Goal: Contribute content: Contribute content

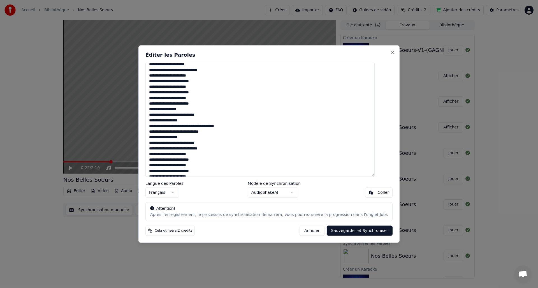
scroll to position [30, 0]
click at [160, 71] on textarea at bounding box center [259, 119] width 229 height 115
click at [165, 83] on textarea at bounding box center [259, 119] width 229 height 115
click at [165, 94] on textarea at bounding box center [259, 119] width 229 height 115
click at [165, 104] on textarea at bounding box center [259, 119] width 229 height 115
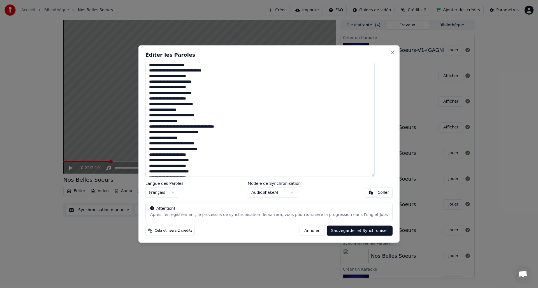
click at [160, 149] on textarea at bounding box center [259, 119] width 229 height 115
click at [160, 148] on textarea at bounding box center [259, 119] width 229 height 115
click at [176, 149] on textarea at bounding box center [259, 119] width 229 height 115
click at [160, 150] on textarea at bounding box center [259, 119] width 229 height 115
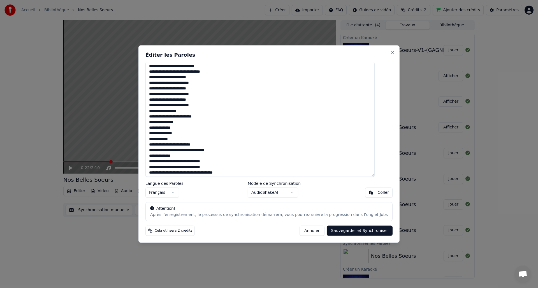
scroll to position [108, 0]
click at [165, 82] on textarea at bounding box center [259, 119] width 229 height 115
click at [165, 94] on textarea at bounding box center [259, 119] width 229 height 115
click at [165, 105] on textarea at bounding box center [259, 119] width 229 height 115
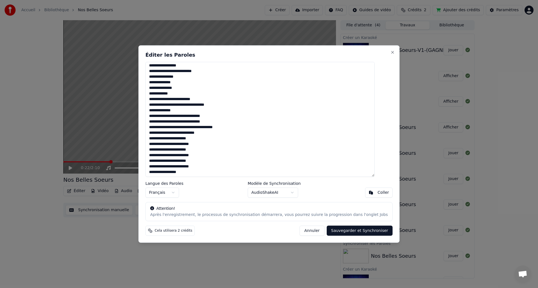
scroll to position [153, 0]
drag, startPoint x: 158, startPoint y: 105, endPoint x: 235, endPoint y: 106, distance: 77.3
click at [235, 106] on textarea at bounding box center [259, 119] width 229 height 115
paste textarea "******"
click at [200, 104] on textarea at bounding box center [259, 119] width 229 height 115
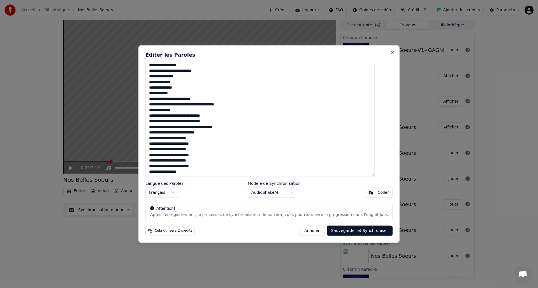
click at [181, 109] on textarea at bounding box center [259, 119] width 229 height 115
click at [183, 110] on textarea at bounding box center [259, 119] width 229 height 115
click at [206, 111] on textarea at bounding box center [259, 119] width 229 height 115
click at [165, 144] on textarea at bounding box center [259, 119] width 229 height 115
click at [165, 155] on textarea at bounding box center [259, 119] width 229 height 115
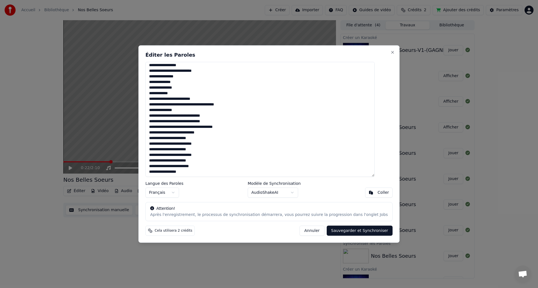
click at [166, 167] on textarea at bounding box center [259, 119] width 229 height 115
type textarea "**********"
click at [353, 230] on button "Sauvegarder et Synchroniser" at bounding box center [359, 230] width 66 height 10
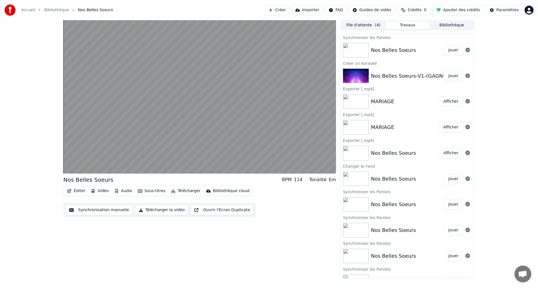
click at [451, 49] on button "Jouer" at bounding box center [453, 50] width 20 height 10
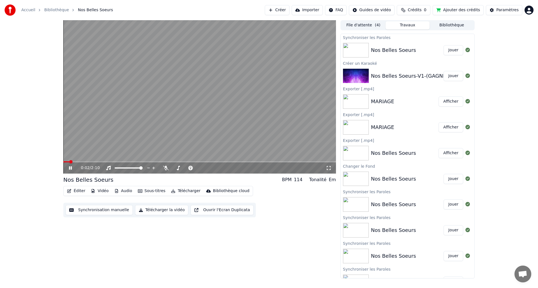
click at [70, 191] on icon "button" at bounding box center [69, 191] width 4 height 4
click at [72, 170] on icon at bounding box center [74, 167] width 13 height 4
click at [72, 169] on icon at bounding box center [74, 167] width 13 height 4
click at [89, 208] on button "Synchronisation manuelle" at bounding box center [99, 210] width 67 height 10
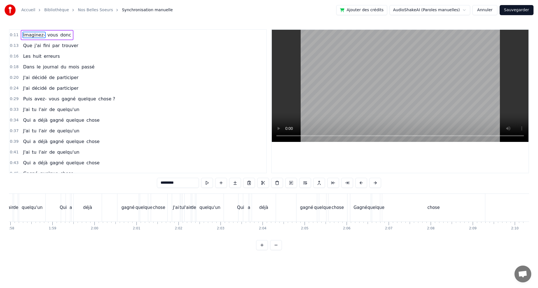
scroll to position [0, 4955]
click at [485, 10] on button "Annuler" at bounding box center [484, 10] width 25 height 10
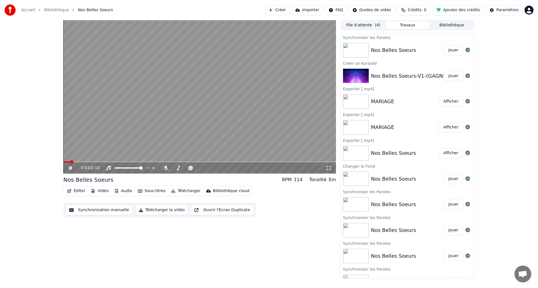
click at [72, 167] on icon at bounding box center [70, 167] width 3 height 3
click at [69, 190] on icon "button" at bounding box center [69, 191] width 4 height 4
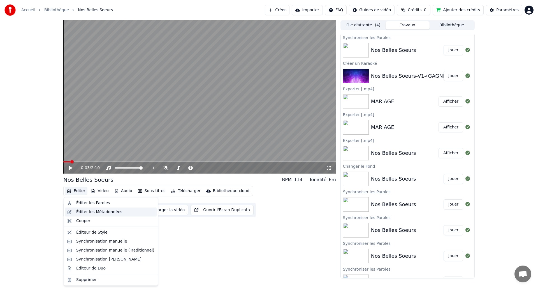
click at [76, 210] on div "Éditer les Métadonnées" at bounding box center [111, 211] width 92 height 9
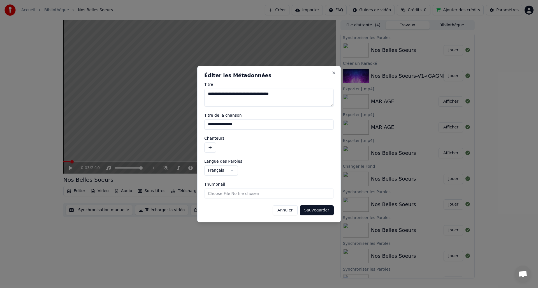
drag, startPoint x: 214, startPoint y: 126, endPoint x: 172, endPoint y: 127, distance: 42.9
click at [172, 127] on body "Accueil Bibliothèque Nos Belles Soeurs Créer Importer FAQ Guides de vidéo Crédi…" at bounding box center [269, 144] width 538 height 288
paste input "**********"
type input "**********"
click at [320, 209] on button "Sauvegarder" at bounding box center [317, 210] width 34 height 10
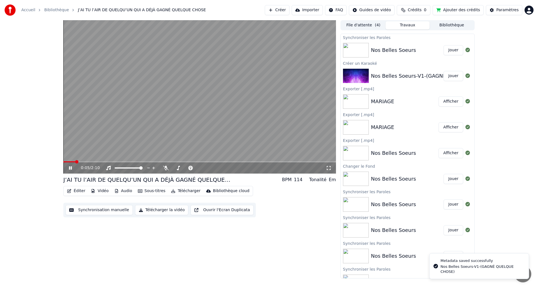
drag, startPoint x: 74, startPoint y: 158, endPoint x: 62, endPoint y: 160, distance: 12.8
click at [58, 160] on div "0:05 / 2:10 J’AI TU l’AIR DE QUELQU’UN QUI A DÉJÀ GAGNÉ QUELQUE CHOSE BPM 114 T…" at bounding box center [269, 149] width 538 height 258
click at [63, 163] on span at bounding box center [64, 161] width 3 height 3
click at [63, 160] on span at bounding box center [64, 161] width 3 height 3
click at [72, 170] on icon at bounding box center [74, 167] width 13 height 4
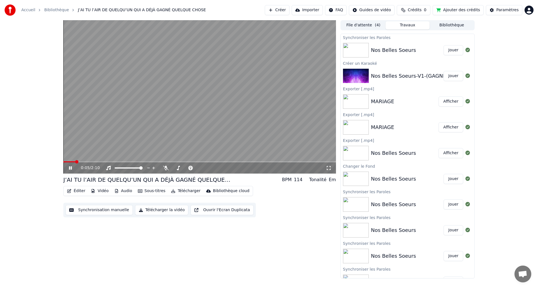
click at [72, 170] on icon at bounding box center [74, 167] width 13 height 4
click at [100, 192] on button "Vidéo" at bounding box center [99, 191] width 22 height 8
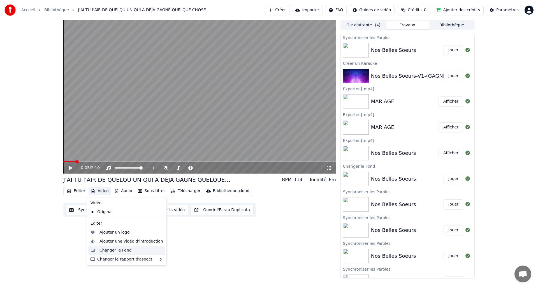
click at [118, 246] on div "Changer le Fond" at bounding box center [126, 250] width 77 height 9
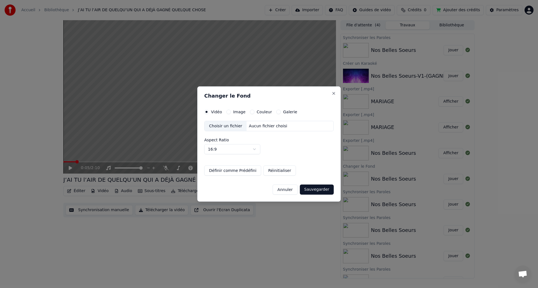
click at [251, 110] on button "Couleur" at bounding box center [252, 111] width 4 height 4
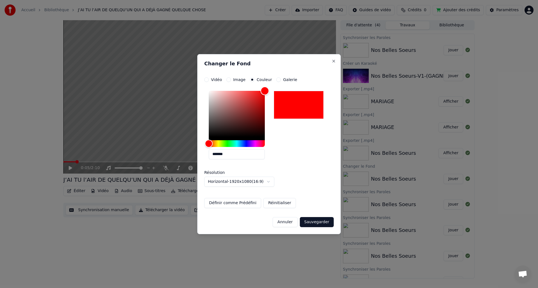
drag, startPoint x: 211, startPoint y: 135, endPoint x: 288, endPoint y: 69, distance: 100.9
click at [288, 69] on div "**********" at bounding box center [268, 144] width 143 height 180
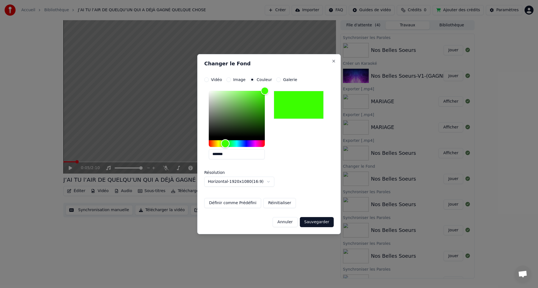
type input "*******"
drag, startPoint x: 209, startPoint y: 143, endPoint x: 225, endPoint y: 144, distance: 16.0
click at [225, 144] on div "Hue" at bounding box center [225, 143] width 9 height 9
click at [324, 224] on button "Sauvegarder" at bounding box center [317, 222] width 34 height 10
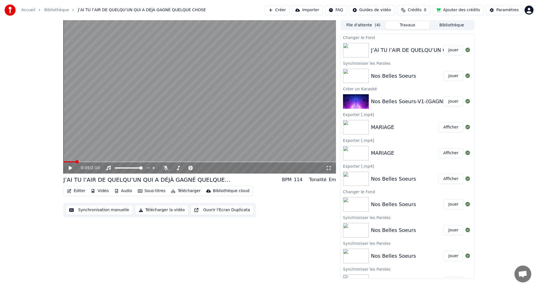
click at [449, 51] on button "Jouer" at bounding box center [453, 50] width 20 height 10
click at [71, 167] on icon at bounding box center [70, 167] width 3 height 3
click at [153, 211] on button "Télécharger la vidéo" at bounding box center [161, 210] width 53 height 10
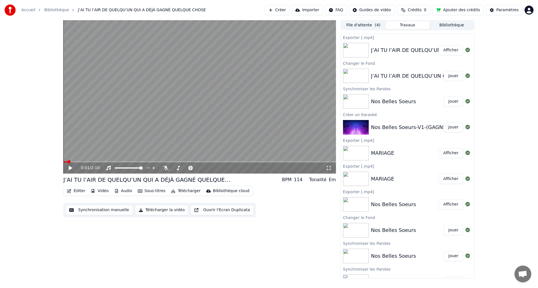
click at [445, 50] on button "Afficher" at bounding box center [450, 50] width 25 height 10
click at [276, 10] on button "Créer" at bounding box center [277, 10] width 25 height 10
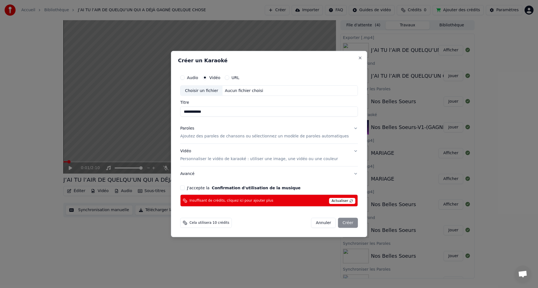
type input "**********"
click at [341, 201] on span "Actualiser" at bounding box center [342, 201] width 26 height 6
click at [338, 200] on span "Actualiser" at bounding box center [342, 201] width 26 height 6
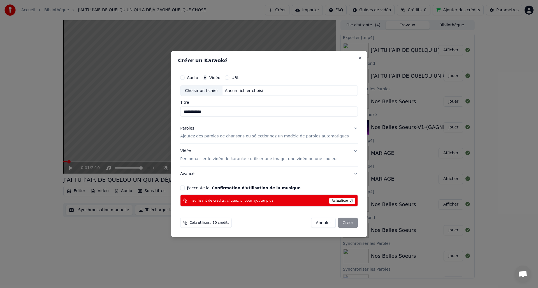
click at [320, 221] on button "Annuler" at bounding box center [323, 223] width 25 height 10
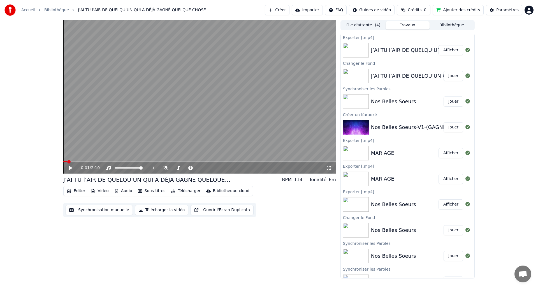
click at [460, 11] on button "Ajouter des crédits" at bounding box center [457, 10] width 51 height 10
click at [468, 11] on button "Ajouter des crédits" at bounding box center [457, 10] width 51 height 10
click at [282, 10] on button "Créer" at bounding box center [277, 10] width 25 height 10
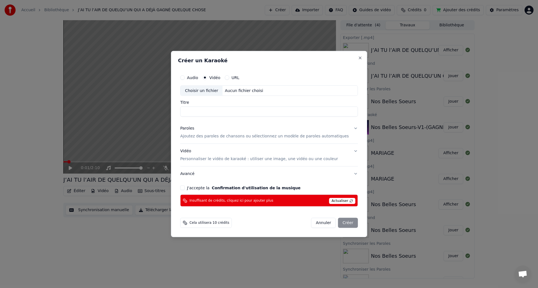
click at [342, 198] on span "Actualiser" at bounding box center [342, 201] width 26 height 6
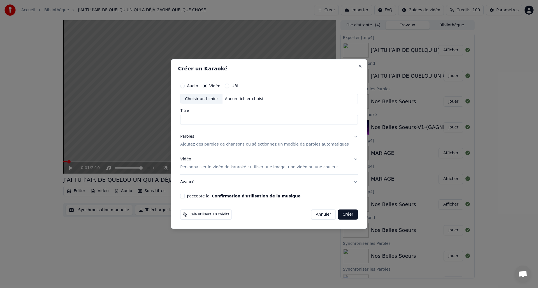
click at [189, 120] on input "Titre" at bounding box center [269, 120] width 178 height 10
paste input "**********"
type input "**********"
drag, startPoint x: 219, startPoint y: 119, endPoint x: 165, endPoint y: 118, distance: 53.2
click at [165, 118] on body "Accueil Bibliothèque J’AI TU l’AIR DE QUELQU’UN QUI A DÉJÀ GAGNÉ QUELQUE CHOSE …" at bounding box center [269, 144] width 538 height 288
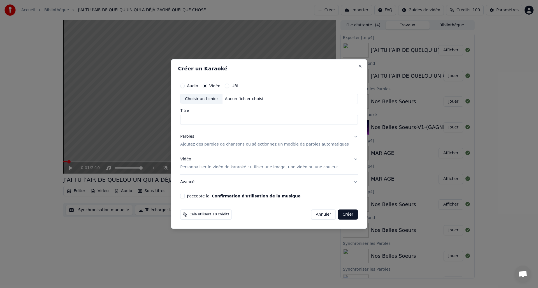
paste input "**********"
click at [210, 97] on div "Choisir un fichier" at bounding box center [201, 99] width 42 height 10
type input "**********"
click at [185, 196] on button "J'accepte la Confirmation d'utilisation de la musique" at bounding box center [182, 195] width 4 height 4
click at [341, 214] on button "Créer" at bounding box center [348, 214] width 20 height 10
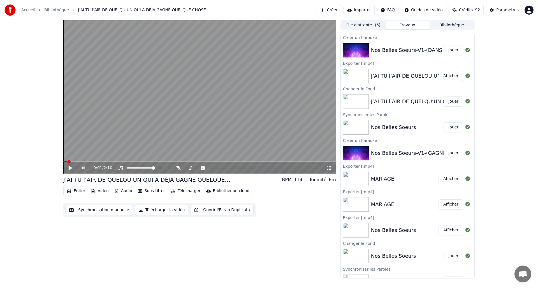
click at [449, 51] on button "Jouer" at bounding box center [453, 50] width 20 height 10
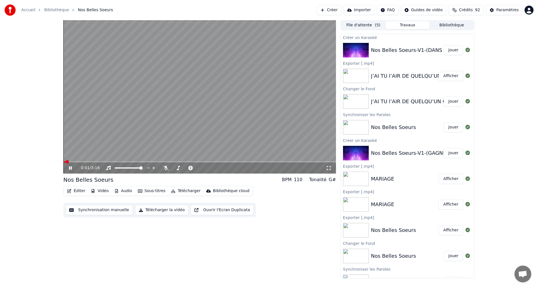
click at [72, 169] on icon at bounding box center [74, 167] width 13 height 4
click at [73, 190] on button "Éditer" at bounding box center [76, 191] width 23 height 8
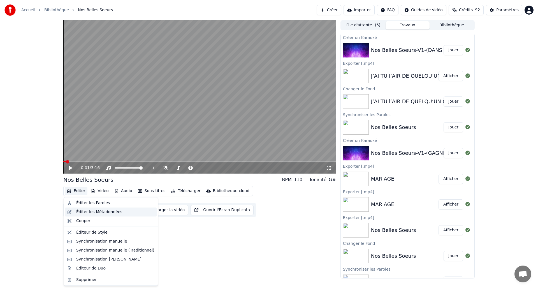
click at [74, 213] on div "Éditer les Métadonnées" at bounding box center [111, 211] width 92 height 9
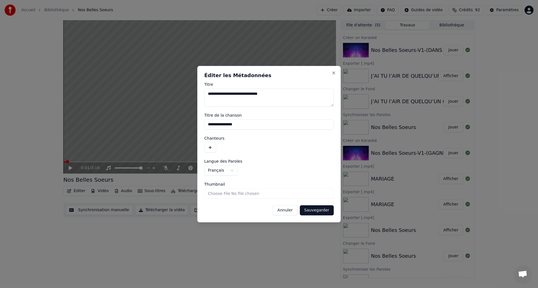
drag, startPoint x: 258, startPoint y: 127, endPoint x: 195, endPoint y: 129, distance: 62.7
click at [195, 129] on body "Accueil Bibliothèque Nos Belles Soeurs Créer Importer FAQ Guides de vidéo Crédi…" at bounding box center [269, 144] width 538 height 288
paste input
type input "**********"
click at [318, 208] on button "Sauvegarder" at bounding box center [317, 210] width 34 height 10
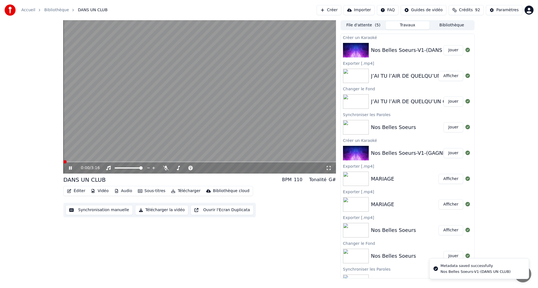
click at [63, 160] on span at bounding box center [64, 161] width 3 height 3
click at [69, 170] on div "0:01 / 3:16" at bounding box center [200, 168] width 268 height 6
click at [70, 167] on icon at bounding box center [70, 167] width 3 height 3
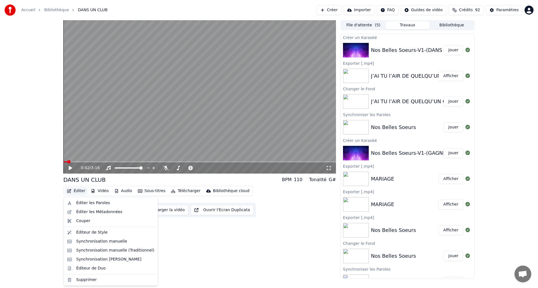
click at [69, 191] on icon "button" at bounding box center [69, 191] width 4 height 4
click at [83, 202] on div "Éditer les Paroles" at bounding box center [93, 203] width 34 height 6
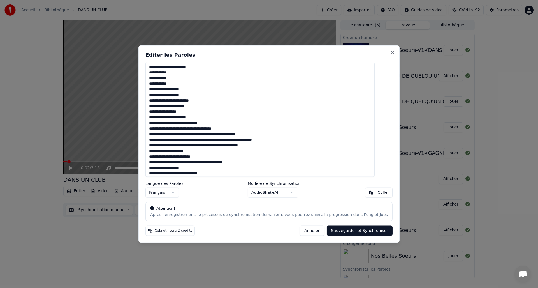
drag, startPoint x: 204, startPoint y: 101, endPoint x: 151, endPoint y: 101, distance: 53.8
click at [151, 101] on div "**********" at bounding box center [268, 143] width 261 height 197
paste textarea
drag, startPoint x: 208, startPoint y: 107, endPoint x: 157, endPoint y: 108, distance: 50.7
click at [157, 108] on textarea "**********" at bounding box center [259, 119] width 229 height 115
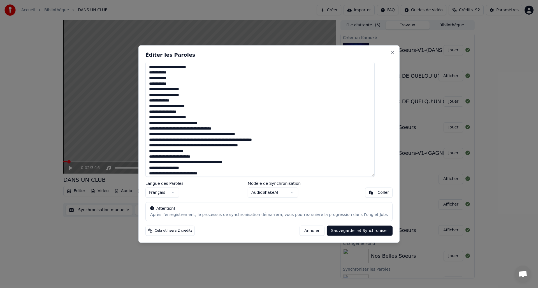
paste textarea "***"
drag, startPoint x: 172, startPoint y: 123, endPoint x: 155, endPoint y: 123, distance: 17.1
click at [155, 123] on textarea "**********" at bounding box center [259, 119] width 229 height 115
click at [192, 123] on textarea "**********" at bounding box center [259, 119] width 229 height 115
click at [220, 123] on textarea "**********" at bounding box center [259, 119] width 229 height 115
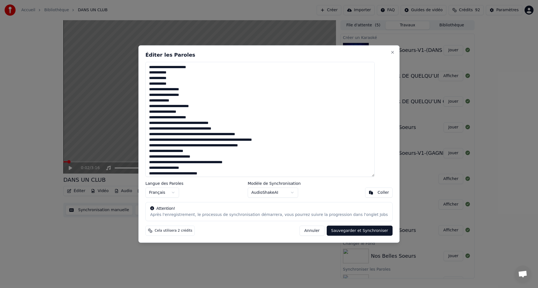
drag, startPoint x: 191, startPoint y: 129, endPoint x: 242, endPoint y: 130, distance: 50.7
click at [242, 130] on textarea "**********" at bounding box center [259, 119] width 229 height 115
paste textarea
drag, startPoint x: 158, startPoint y: 135, endPoint x: 215, endPoint y: 136, distance: 57.4
click at [215, 136] on textarea "**********" at bounding box center [259, 119] width 229 height 115
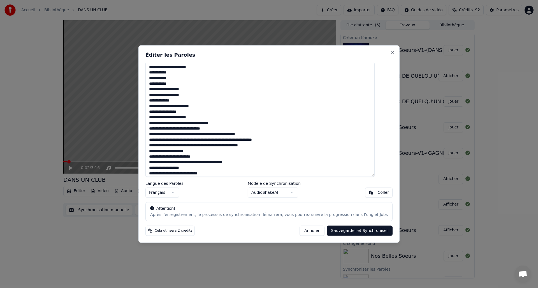
paste textarea
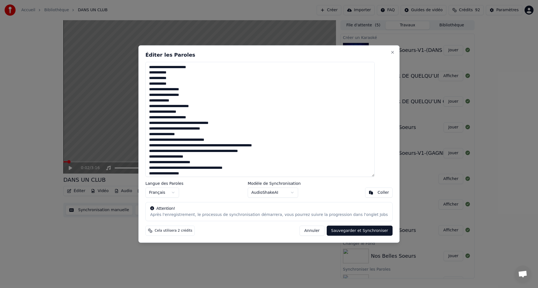
drag, startPoint x: 181, startPoint y: 140, endPoint x: 227, endPoint y: 138, distance: 46.2
click at [227, 138] on textarea "**********" at bounding box center [259, 119] width 229 height 115
click at [181, 141] on textarea "**********" at bounding box center [259, 119] width 229 height 115
drag, startPoint x: 181, startPoint y: 141, endPoint x: 228, endPoint y: 139, distance: 47.1
click at [228, 139] on textarea "**********" at bounding box center [259, 119] width 229 height 115
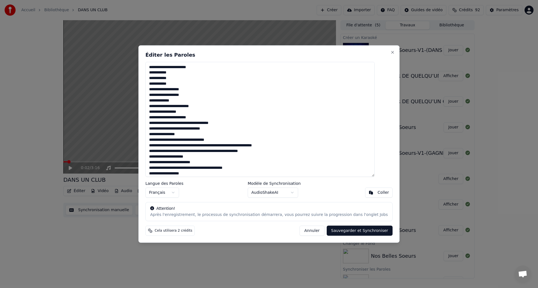
paste textarea
drag, startPoint x: 256, startPoint y: 146, endPoint x: 290, endPoint y: 148, distance: 34.5
click at [290, 148] on textarea "**********" at bounding box center [259, 119] width 229 height 115
drag, startPoint x: 255, startPoint y: 147, endPoint x: 294, endPoint y: 147, distance: 39.8
click at [294, 147] on textarea "**********" at bounding box center [259, 119] width 229 height 115
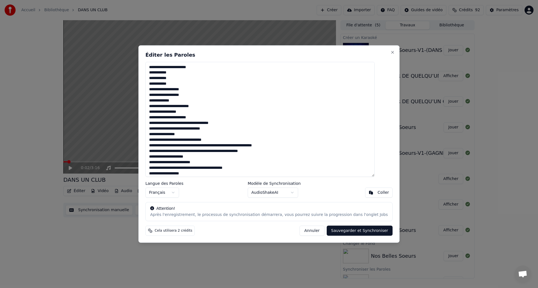
paste textarea "*****"
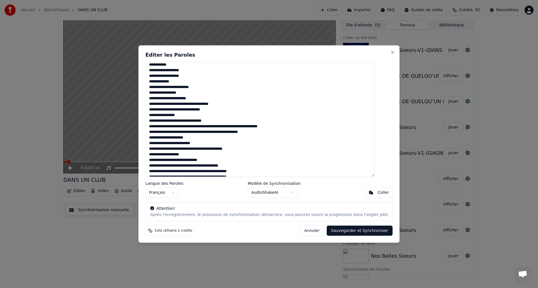
scroll to position [36, 0]
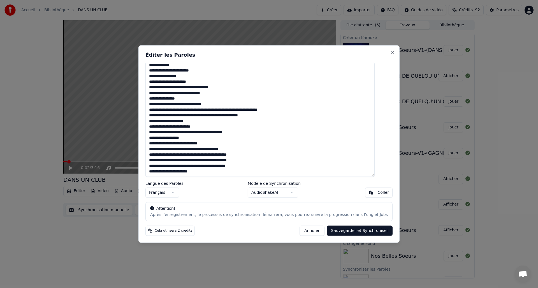
click at [263, 109] on textarea "**********" at bounding box center [259, 119] width 229 height 115
drag, startPoint x: 158, startPoint y: 116, endPoint x: 227, endPoint y: 116, distance: 69.2
click at [227, 116] on textarea "**********" at bounding box center [259, 119] width 229 height 115
paste textarea
drag, startPoint x: 182, startPoint y: 117, endPoint x: 218, endPoint y: 116, distance: 35.8
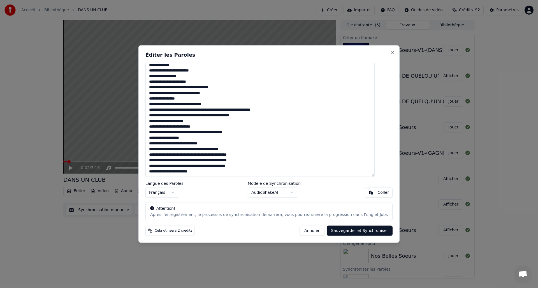
click at [218, 116] on textarea "**********" at bounding box center [259, 119] width 229 height 115
drag, startPoint x: 221, startPoint y: 115, endPoint x: 253, endPoint y: 115, distance: 32.8
click at [253, 115] on textarea "**********" at bounding box center [259, 119] width 229 height 115
paste textarea "*"
drag, startPoint x: 158, startPoint y: 144, endPoint x: 195, endPoint y: 144, distance: 36.7
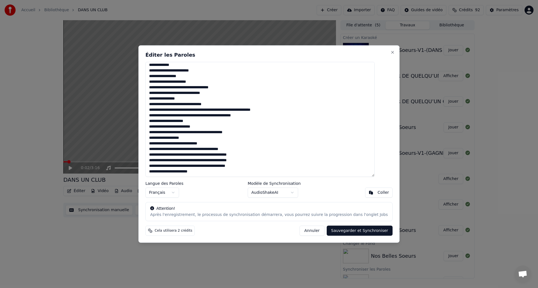
click at [194, 144] on textarea "**********" at bounding box center [259, 119] width 229 height 115
paste textarea
click at [189, 149] on textarea "**********" at bounding box center [259, 119] width 229 height 115
drag, startPoint x: 235, startPoint y: 155, endPoint x: 260, endPoint y: 154, distance: 25.2
click at [260, 154] on textarea "**********" at bounding box center [259, 119] width 229 height 115
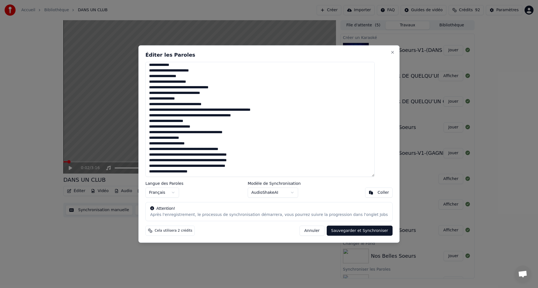
paste textarea
drag, startPoint x: 235, startPoint y: 160, endPoint x: 259, endPoint y: 161, distance: 23.3
click at [259, 161] on textarea "**********" at bounding box center [259, 119] width 229 height 115
paste textarea
drag, startPoint x: 191, startPoint y: 171, endPoint x: 213, endPoint y: 169, distance: 22.5
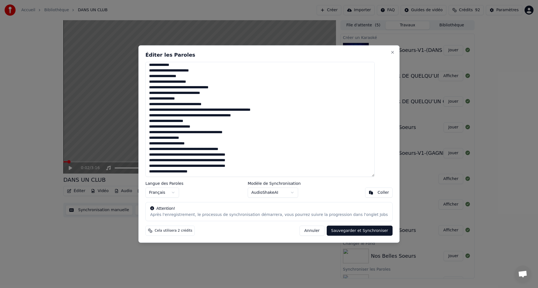
click at [213, 169] on textarea "**********" at bounding box center [259, 119] width 229 height 115
paste textarea
type textarea "**********"
click at [355, 232] on button "Sauvegarder et Synchroniser" at bounding box center [359, 230] width 66 height 10
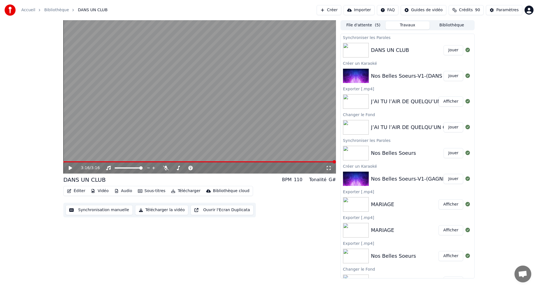
click at [95, 209] on button "Synchronisation manuelle" at bounding box center [99, 210] width 67 height 10
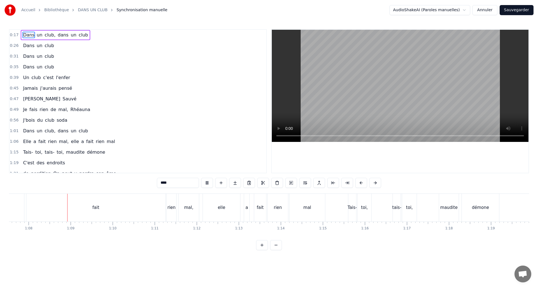
scroll to position [0, 2837]
click at [488, 10] on button "Annuler" at bounding box center [484, 10] width 25 height 10
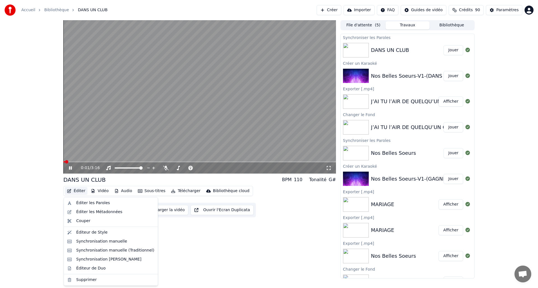
click at [70, 189] on icon "button" at bounding box center [69, 191] width 4 height 4
click at [449, 52] on button "Jouer" at bounding box center [453, 50] width 20 height 10
click at [68, 190] on icon "button" at bounding box center [69, 191] width 4 height 4
click at [78, 203] on div "Éditer les Paroles" at bounding box center [93, 203] width 34 height 6
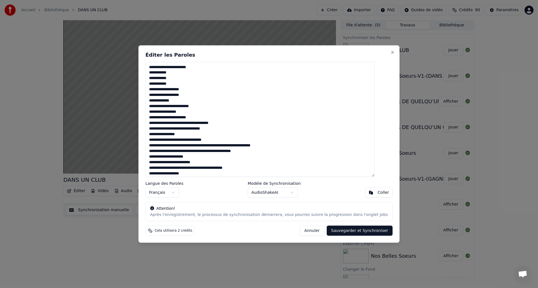
click at [306, 229] on button "Annuler" at bounding box center [311, 230] width 25 height 10
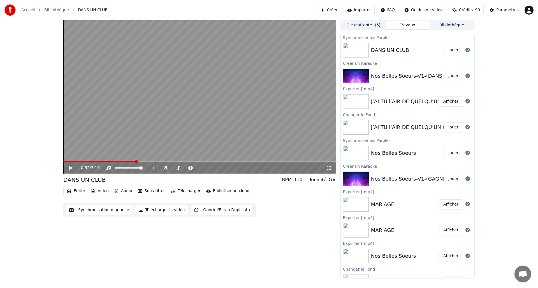
click at [70, 190] on icon "button" at bounding box center [69, 191] width 4 height 4
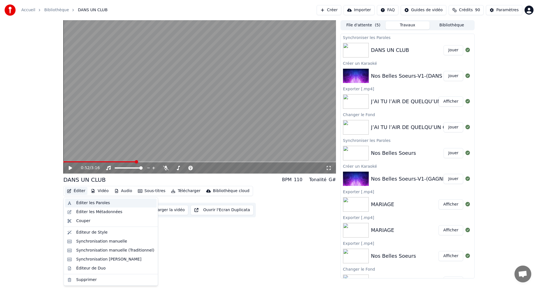
click at [85, 205] on div "Éditer les Paroles" at bounding box center [93, 203] width 34 height 6
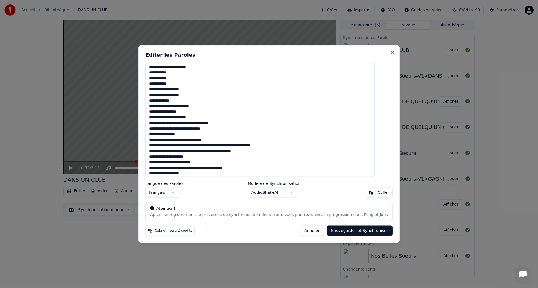
click at [307, 229] on button "Annuler" at bounding box center [311, 230] width 25 height 10
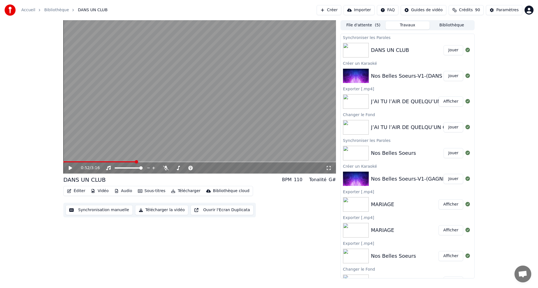
click at [69, 168] on icon at bounding box center [70, 168] width 3 height 4
click at [69, 168] on icon at bounding box center [70, 167] width 3 height 3
click at [274, 161] on span at bounding box center [199, 161] width 272 height 1
click at [69, 168] on icon at bounding box center [70, 168] width 3 height 4
click at [70, 168] on icon at bounding box center [74, 167] width 13 height 4
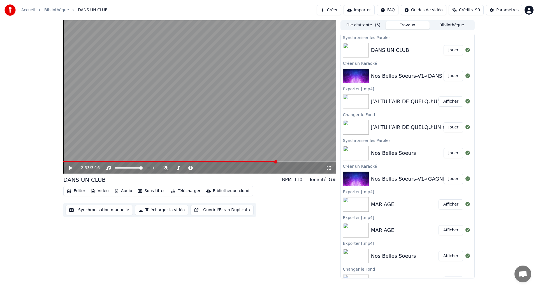
click at [70, 167] on icon at bounding box center [70, 168] width 3 height 4
click at [71, 167] on icon at bounding box center [70, 167] width 3 height 3
click at [90, 209] on button "Synchronisation manuelle" at bounding box center [99, 210] width 67 height 10
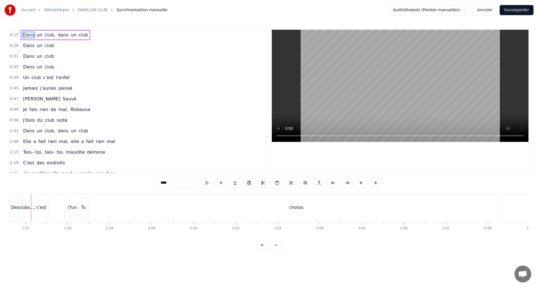
scroll to position [0, 4892]
click at [175, 212] on div "choisis" at bounding box center [302, 207] width 414 height 28
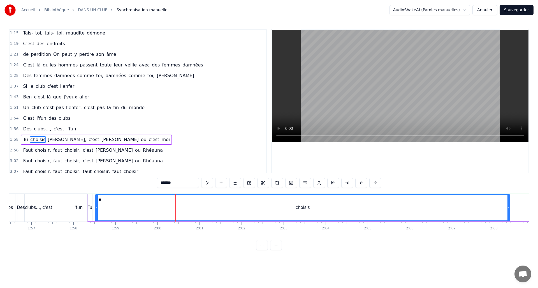
scroll to position [134, 0]
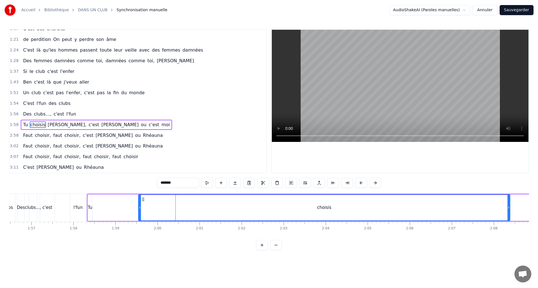
drag, startPoint x: 97, startPoint y: 210, endPoint x: 139, endPoint y: 207, distance: 43.0
click at [139, 207] on div at bounding box center [140, 207] width 2 height 25
click at [201, 183] on button at bounding box center [200, 183] width 12 height 10
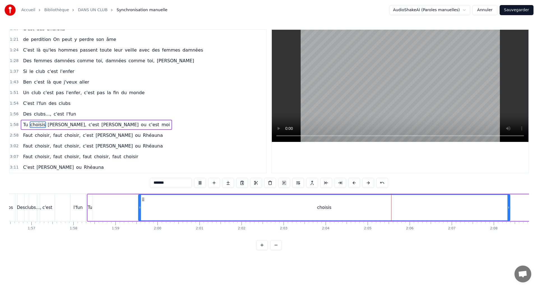
click at [201, 182] on button at bounding box center [200, 183] width 12 height 10
drag, startPoint x: 144, startPoint y: 212, endPoint x: 237, endPoint y: 211, distance: 92.7
click at [237, 211] on div "choisis" at bounding box center [324, 207] width 371 height 25
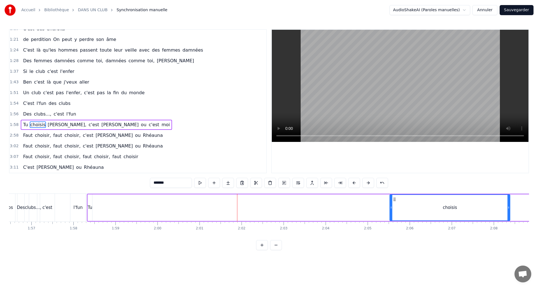
drag, startPoint x: 140, startPoint y: 207, endPoint x: 391, endPoint y: 211, distance: 251.2
click at [391, 211] on div at bounding box center [391, 207] width 2 height 25
click at [89, 208] on div "Tu" at bounding box center [90, 207] width 4 height 6
type input "**"
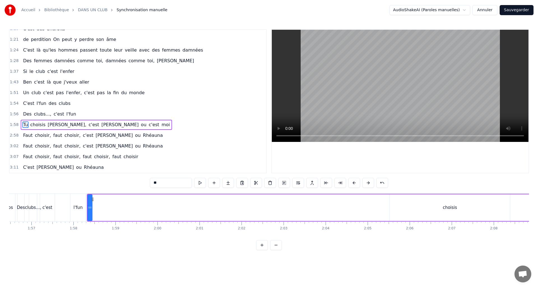
click at [91, 207] on div "Tu" at bounding box center [90, 207] width 4 height 6
click at [200, 183] on button at bounding box center [200, 183] width 12 height 10
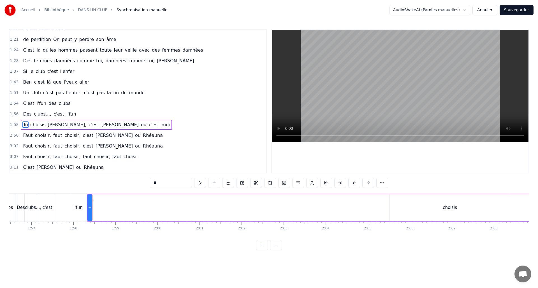
click at [200, 183] on button at bounding box center [200, 183] width 12 height 10
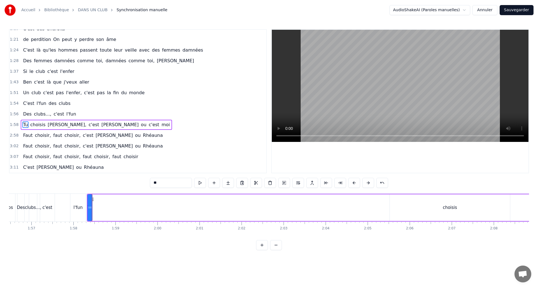
click at [200, 183] on button at bounding box center [200, 183] width 12 height 10
click at [200, 184] on button at bounding box center [200, 183] width 12 height 10
click at [77, 209] on div "l'fun" at bounding box center [77, 207] width 9 height 6
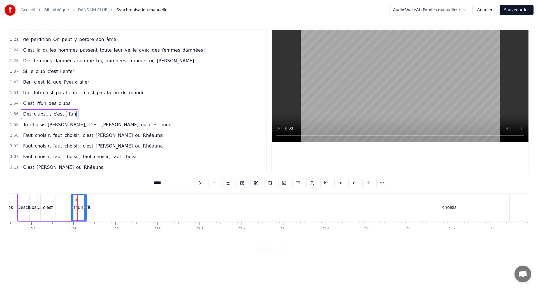
click at [88, 209] on div "Tu" at bounding box center [89, 207] width 4 height 6
type input "**"
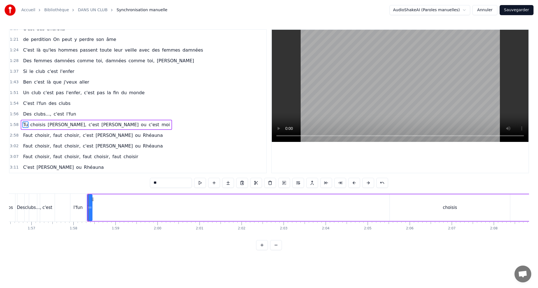
click at [92, 199] on icon at bounding box center [92, 198] width 4 height 4
click at [91, 198] on circle at bounding box center [91, 198] width 0 height 0
click at [89, 203] on div "Tu" at bounding box center [90, 207] width 4 height 27
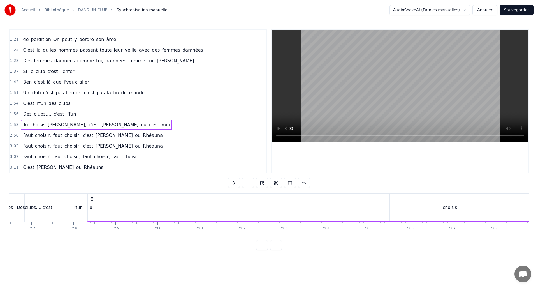
click at [91, 206] on div "Tu" at bounding box center [90, 207] width 4 height 6
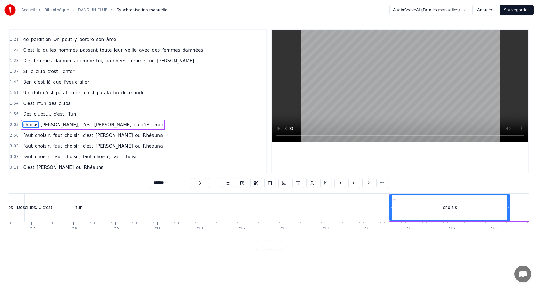
click at [81, 209] on div "l'fun" at bounding box center [77, 207] width 9 height 6
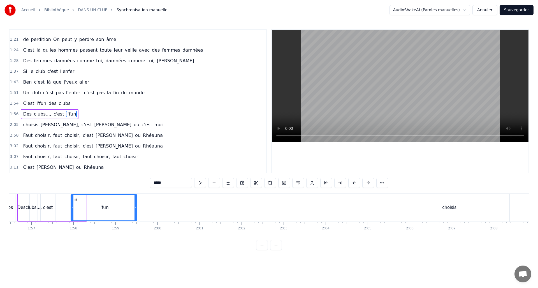
drag, startPoint x: 86, startPoint y: 207, endPoint x: 136, endPoint y: 206, distance: 50.7
click at [136, 206] on icon at bounding box center [135, 207] width 2 height 4
click at [201, 183] on button at bounding box center [200, 183] width 12 height 10
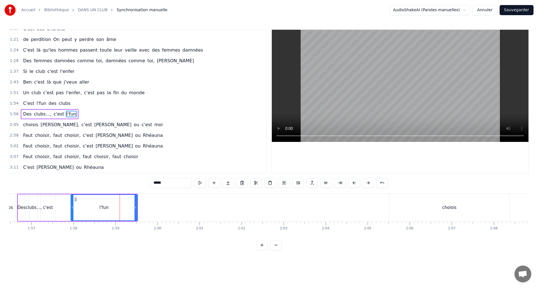
click at [201, 183] on button at bounding box center [200, 183] width 12 height 10
drag, startPoint x: 136, startPoint y: 209, endPoint x: 160, endPoint y: 209, distance: 24.4
click at [160, 209] on icon at bounding box center [160, 207] width 2 height 4
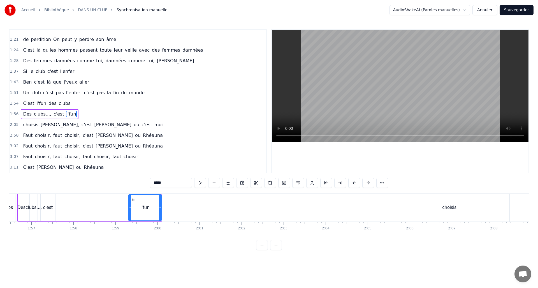
drag, startPoint x: 72, startPoint y: 208, endPoint x: 101, endPoint y: 209, distance: 29.7
click at [129, 211] on div at bounding box center [130, 207] width 2 height 25
click at [49, 209] on div "c'est" at bounding box center [48, 207] width 10 height 6
type input "*****"
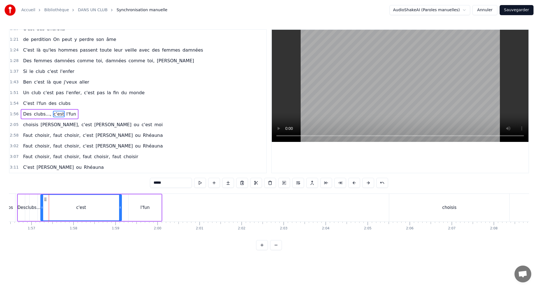
drag, startPoint x: 60, startPoint y: 208, endPoint x: 117, endPoint y: 210, distance: 57.4
click at [120, 209] on icon at bounding box center [120, 207] width 2 height 4
drag, startPoint x: 43, startPoint y: 209, endPoint x: 92, endPoint y: 214, distance: 49.5
click at [92, 214] on div at bounding box center [92, 207] width 2 height 25
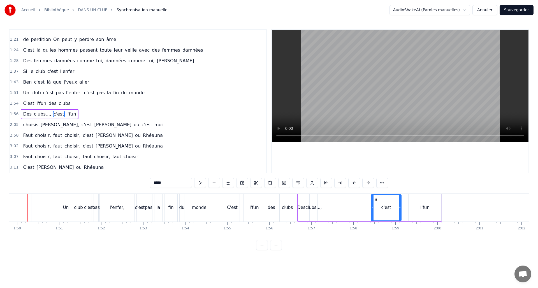
scroll to position [0, 4602]
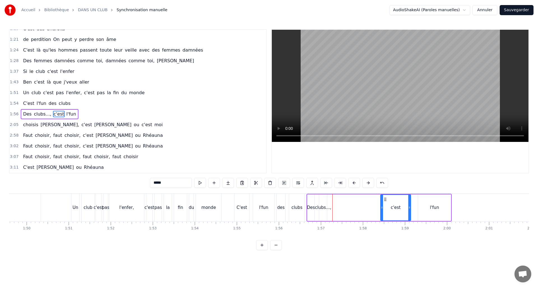
click at [349, 207] on div "Des clubs..., c'est l'fun" at bounding box center [378, 207] width 145 height 28
click at [323, 213] on div "clubs...," at bounding box center [323, 207] width 8 height 27
click at [315, 213] on div "Des clubs..., c'est l'fun" at bounding box center [378, 207] width 145 height 28
click at [311, 213] on div "Des" at bounding box center [310, 207] width 7 height 27
click at [199, 181] on button at bounding box center [200, 183] width 12 height 10
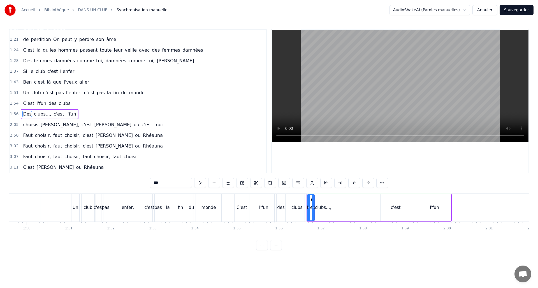
click at [199, 182] on button at bounding box center [200, 183] width 12 height 10
click at [324, 207] on div "clubs...," at bounding box center [323, 207] width 16 height 6
drag, startPoint x: 326, startPoint y: 207, endPoint x: 361, endPoint y: 205, distance: 35.0
click at [361, 205] on icon at bounding box center [360, 207] width 2 height 4
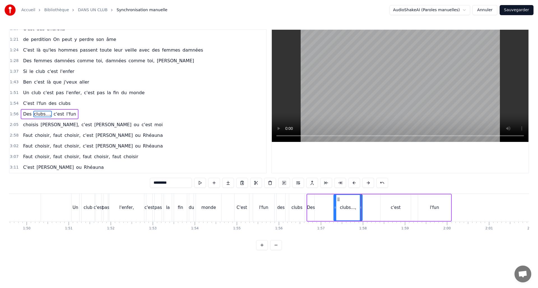
drag, startPoint x: 321, startPoint y: 206, endPoint x: 336, endPoint y: 205, distance: 14.6
click at [336, 205] on icon at bounding box center [335, 207] width 2 height 4
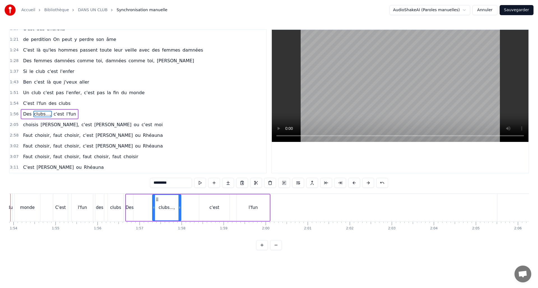
scroll to position [0, 4757]
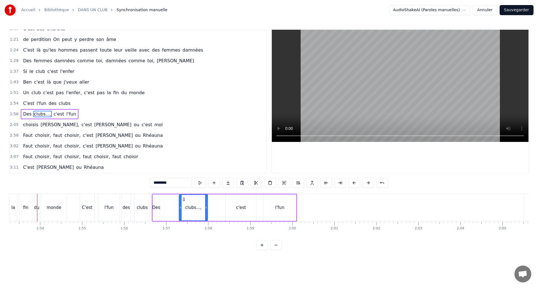
click at [156, 207] on div "Des" at bounding box center [156, 207] width 8 height 6
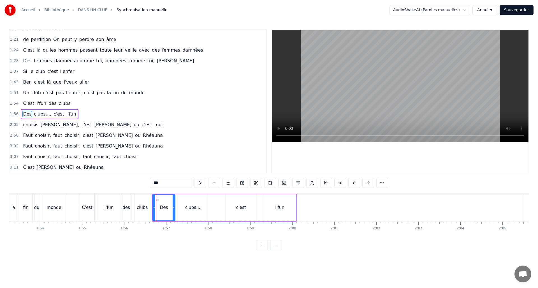
drag, startPoint x: 162, startPoint y: 207, endPoint x: 174, endPoint y: 207, distance: 11.5
click at [174, 207] on icon at bounding box center [173, 207] width 2 height 4
drag, startPoint x: 154, startPoint y: 207, endPoint x: 161, endPoint y: 207, distance: 7.0
click at [161, 207] on icon at bounding box center [161, 207] width 2 height 4
click at [203, 183] on button at bounding box center [200, 183] width 12 height 10
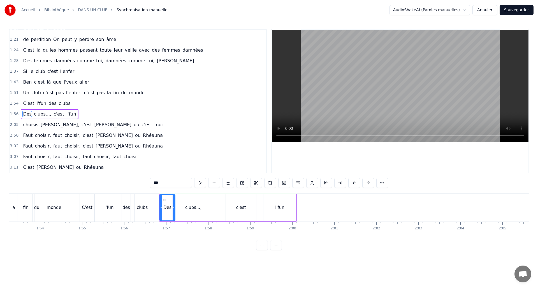
click at [203, 183] on button at bounding box center [200, 183] width 12 height 10
drag, startPoint x: 193, startPoint y: 203, endPoint x: 195, endPoint y: 198, distance: 5.3
click at [193, 203] on div "clubs...," at bounding box center [193, 207] width 29 height 27
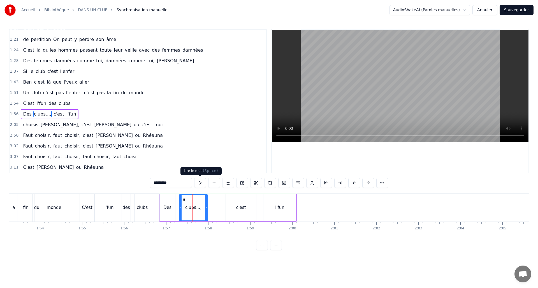
click at [200, 185] on button at bounding box center [200, 183] width 12 height 10
click at [185, 207] on icon at bounding box center [184, 207] width 2 height 4
click at [174, 207] on div "Des" at bounding box center [167, 207] width 15 height 27
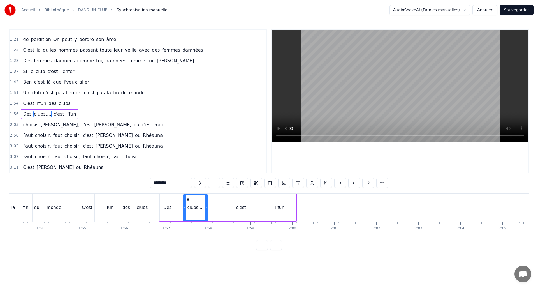
type input "***"
drag, startPoint x: 174, startPoint y: 208, endPoint x: 180, endPoint y: 209, distance: 5.3
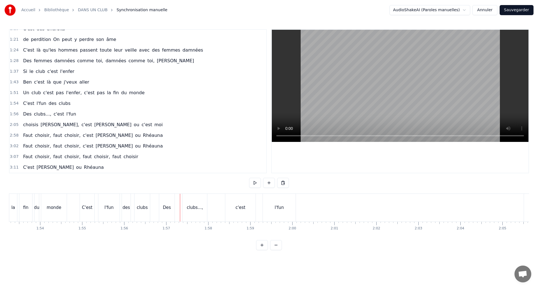
click at [164, 209] on div "Des" at bounding box center [167, 207] width 8 height 6
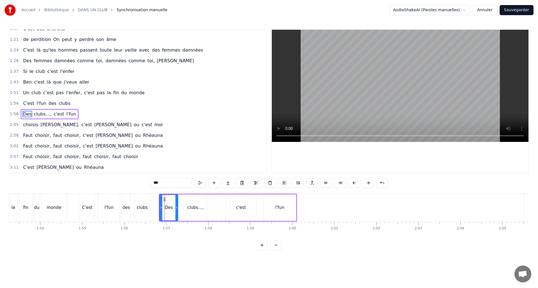
drag, startPoint x: 173, startPoint y: 207, endPoint x: 176, endPoint y: 208, distance: 3.0
click at [176, 208] on icon at bounding box center [176, 207] width 2 height 4
drag, startPoint x: 162, startPoint y: 208, endPoint x: 166, endPoint y: 208, distance: 4.2
click at [166, 208] on icon at bounding box center [165, 207] width 2 height 4
click at [202, 181] on button at bounding box center [200, 183] width 12 height 10
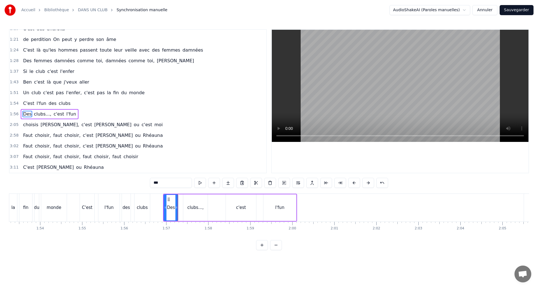
click at [202, 181] on button at bounding box center [200, 183] width 12 height 10
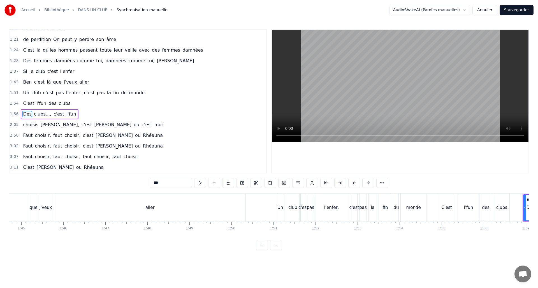
scroll to position [0, 4354]
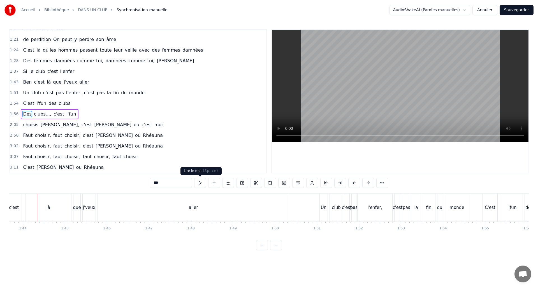
click at [201, 184] on button at bounding box center [200, 183] width 12 height 10
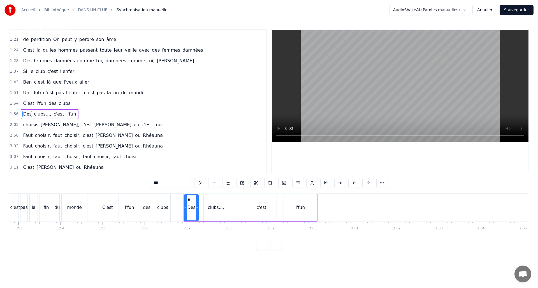
scroll to position [0, 4736]
click at [312, 209] on div "l'fun" at bounding box center [300, 207] width 33 height 27
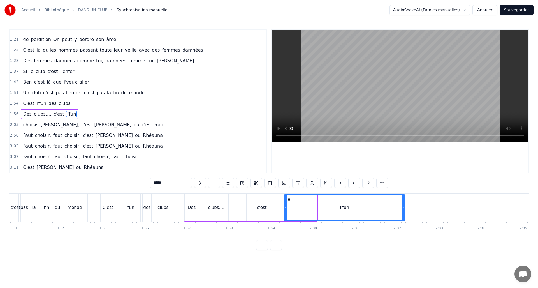
drag, startPoint x: 316, startPoint y: 209, endPoint x: 402, endPoint y: 210, distance: 86.0
click at [402, 210] on div at bounding box center [403, 207] width 2 height 25
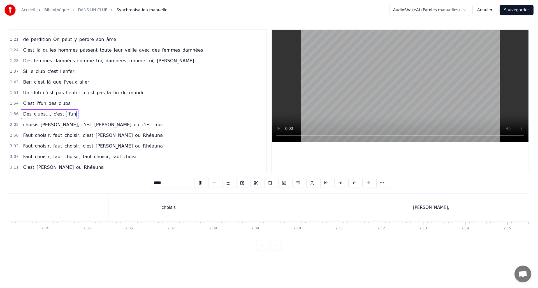
scroll to position [0, 5201]
click at [149, 204] on div "choisis" at bounding box center [140, 207] width 120 height 28
type input "*******"
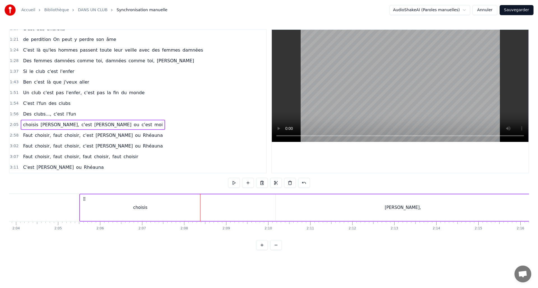
click at [174, 207] on div "choisis" at bounding box center [140, 207] width 120 height 27
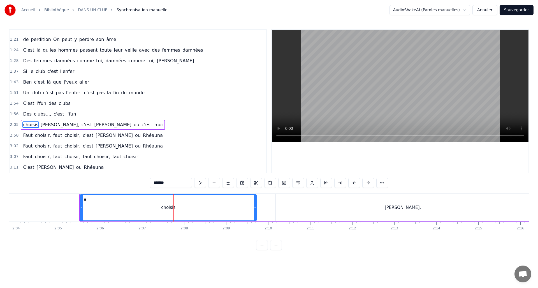
drag, startPoint x: 230, startPoint y: 206, endPoint x: 255, endPoint y: 203, distance: 25.1
click at [255, 203] on div at bounding box center [255, 207] width 2 height 25
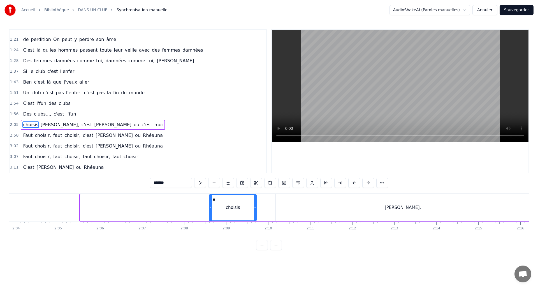
drag, startPoint x: 96, startPoint y: 207, endPoint x: 211, endPoint y: 207, distance: 114.5
click at [211, 207] on icon at bounding box center [210, 207] width 2 height 4
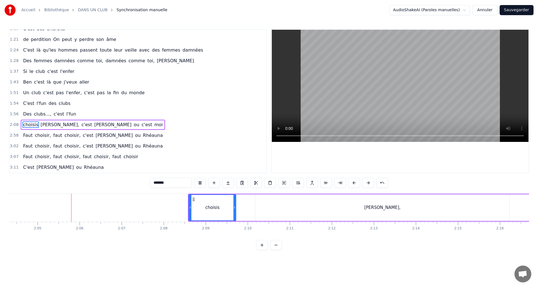
scroll to position [0, 5225]
click at [296, 213] on div "[PERSON_NAME]," at bounding box center [379, 207] width 254 height 27
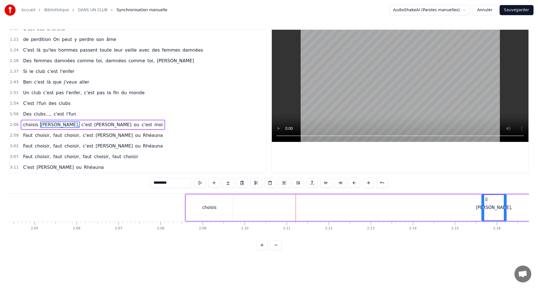
drag, startPoint x: 265, startPoint y: 206, endPoint x: 483, endPoint y: 204, distance: 217.3
click at [483, 204] on div at bounding box center [483, 207] width 2 height 25
click at [198, 209] on div "choisis" at bounding box center [209, 207] width 47 height 27
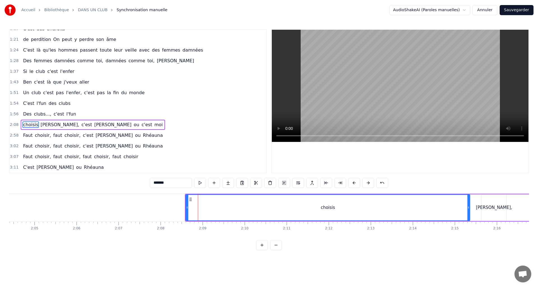
drag, startPoint x: 236, startPoint y: 208, endPoint x: 453, endPoint y: 205, distance: 216.7
click at [467, 206] on icon at bounding box center [468, 207] width 2 height 4
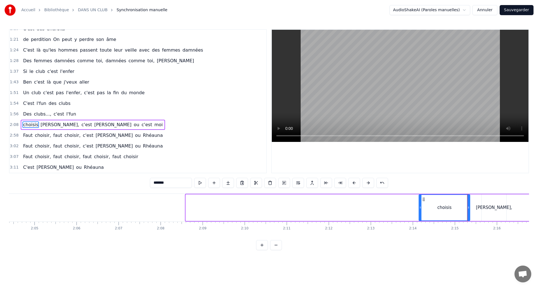
drag, startPoint x: 186, startPoint y: 209, endPoint x: 419, endPoint y: 210, distance: 233.0
click at [419, 210] on div at bounding box center [420, 207] width 2 height 25
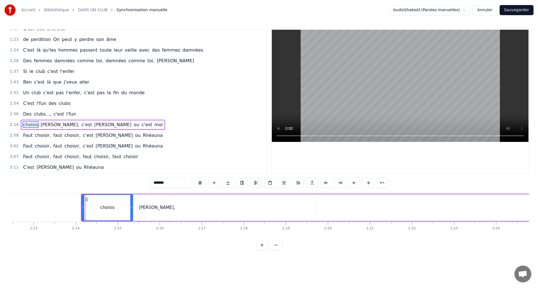
scroll to position [0, 5584]
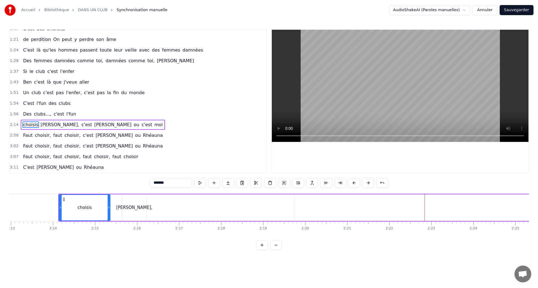
click at [142, 207] on div "[PERSON_NAME]," at bounding box center [134, 207] width 36 height 6
type input "*********"
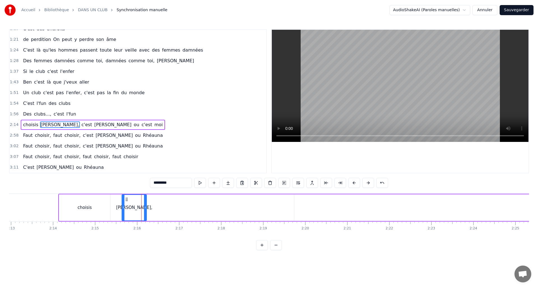
click at [134, 207] on div "[PERSON_NAME]," at bounding box center [134, 207] width 36 height 6
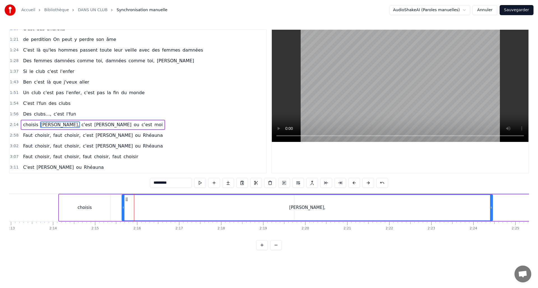
drag, startPoint x: 174, startPoint y: 207, endPoint x: 454, endPoint y: 211, distance: 280.3
click at [490, 209] on icon at bounding box center [491, 207] width 2 height 4
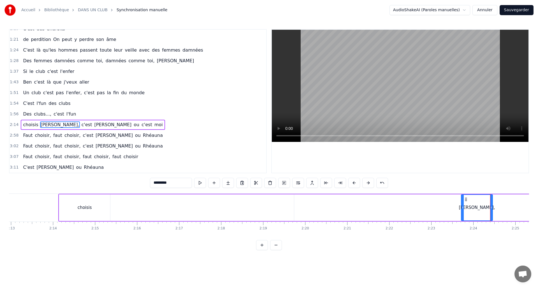
drag, startPoint x: 145, startPoint y: 208, endPoint x: 461, endPoint y: 211, distance: 315.6
click at [88, 208] on div "choisis" at bounding box center [85, 207] width 14 height 6
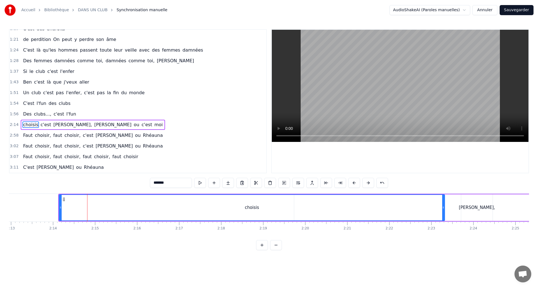
drag, startPoint x: 109, startPoint y: 208, endPoint x: 443, endPoint y: 207, distance: 334.3
click at [443, 207] on icon at bounding box center [443, 207] width 2 height 4
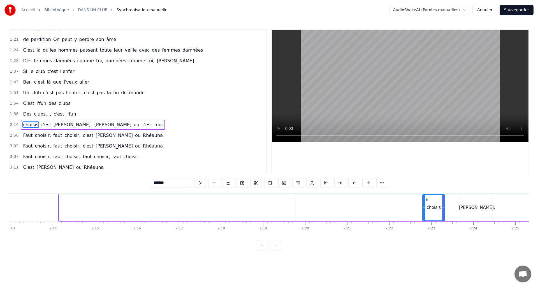
drag, startPoint x: 60, startPoint y: 207, endPoint x: 423, endPoint y: 215, distance: 363.3
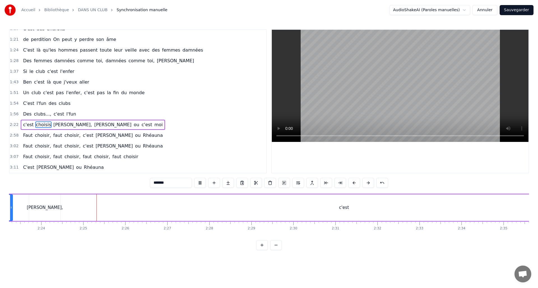
scroll to position [0, 6054]
click at [114, 213] on div "c'est" at bounding box center [305, 207] width 963 height 27
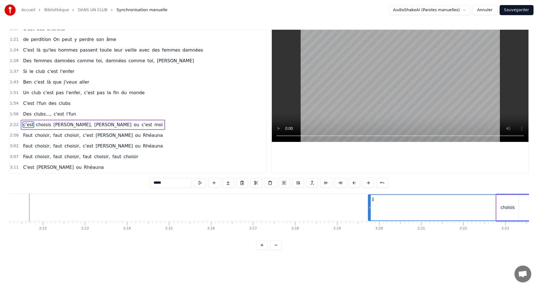
scroll to position [0, 5502]
click at [272, 248] on button at bounding box center [276, 245] width 12 height 10
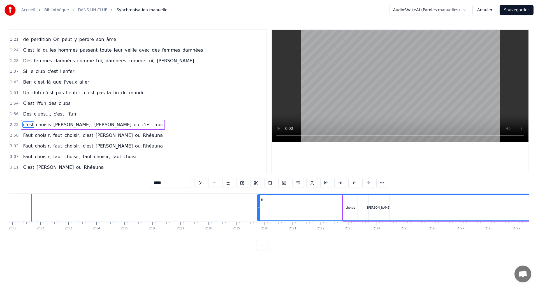
scroll to position [0, 3659]
click at [272, 248] on div at bounding box center [269, 245] width 26 height 10
click at [275, 249] on div at bounding box center [269, 245] width 26 height 10
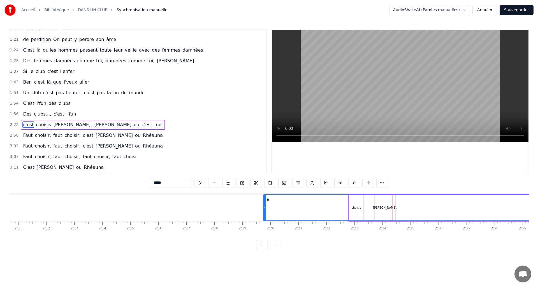
drag, startPoint x: 264, startPoint y: 205, endPoint x: 278, endPoint y: 202, distance: 14.8
click at [278, 202] on div at bounding box center [279, 207] width 2 height 25
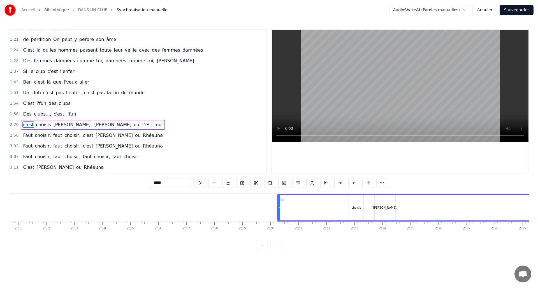
drag, startPoint x: 279, startPoint y: 205, endPoint x: 377, endPoint y: 205, distance: 97.4
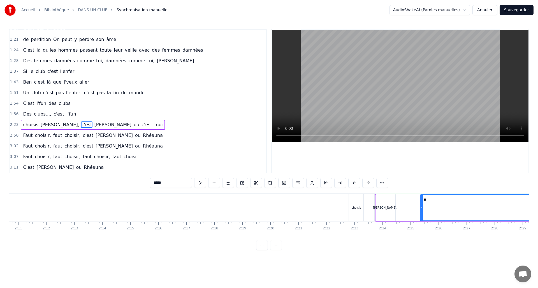
drag, startPoint x: 376, startPoint y: 205, endPoint x: 421, endPoint y: 206, distance: 44.5
click at [421, 206] on icon at bounding box center [421, 207] width 2 height 4
click at [389, 210] on div "[PERSON_NAME]," at bounding box center [384, 207] width 21 height 27
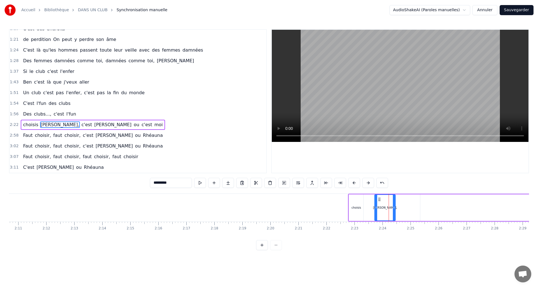
drag, startPoint x: 421, startPoint y: 207, endPoint x: 507, endPoint y: 208, distance: 86.3
click at [509, 208] on icon at bounding box center [510, 207] width 2 height 4
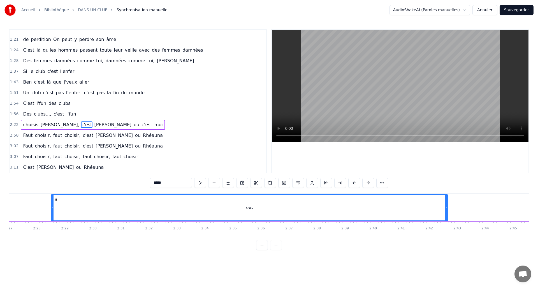
scroll to position [0, 4130]
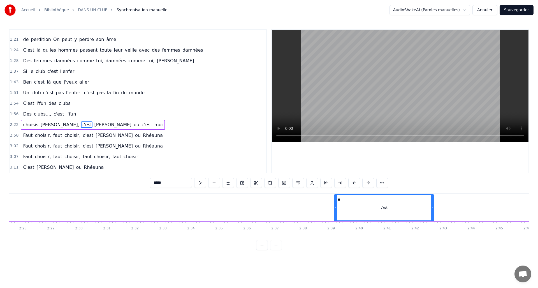
drag, startPoint x: 53, startPoint y: 207, endPoint x: 335, endPoint y: 206, distance: 282.0
click at [335, 206] on icon at bounding box center [335, 207] width 2 height 4
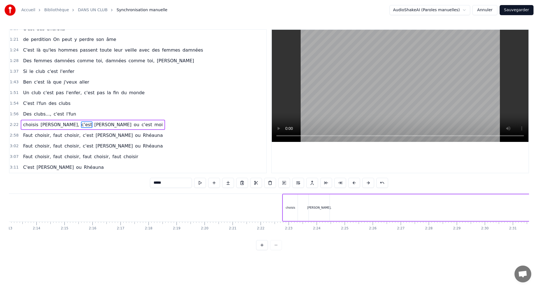
scroll to position [0, 3798]
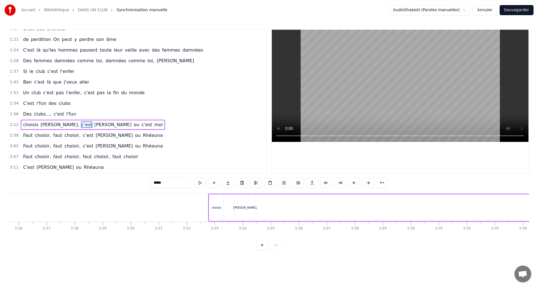
click at [243, 210] on div "[PERSON_NAME]," at bounding box center [245, 207] width 21 height 27
type input "*********"
drag, startPoint x: 244, startPoint y: 210, endPoint x: 307, endPoint y: 211, distance: 63.8
click at [240, 208] on div "[PERSON_NAME]," at bounding box center [245, 207] width 24 height 4
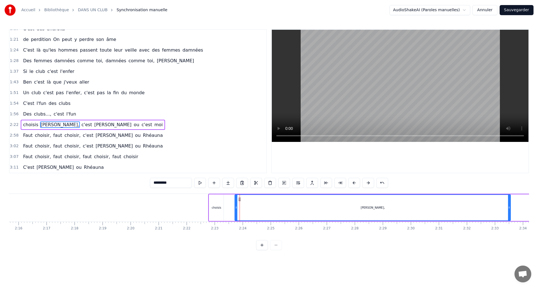
drag, startPoint x: 255, startPoint y: 206, endPoint x: 509, endPoint y: 207, distance: 254.2
click at [509, 207] on icon at bounding box center [509, 207] width 2 height 4
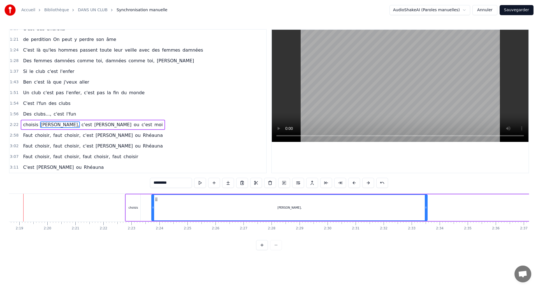
scroll to position [0, 3868]
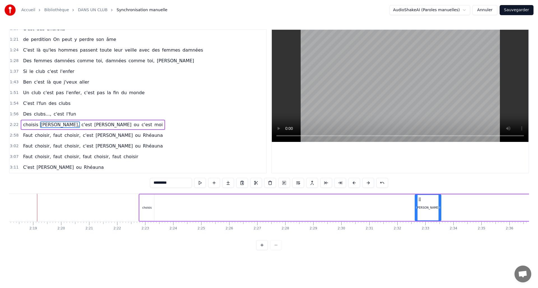
drag, startPoint x: 167, startPoint y: 208, endPoint x: 416, endPoint y: 213, distance: 249.5
click at [416, 213] on div at bounding box center [416, 207] width 2 height 25
click at [145, 212] on div "choisis" at bounding box center [146, 207] width 15 height 27
type input "*******"
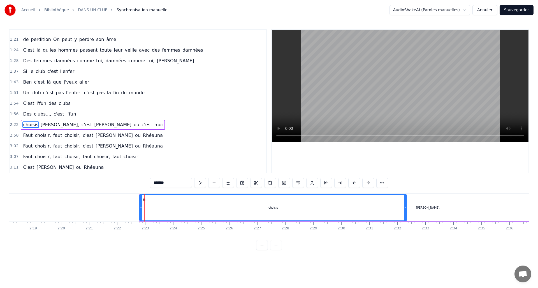
drag, startPoint x: 184, startPoint y: 211, endPoint x: 405, endPoint y: 215, distance: 221.2
click at [406, 215] on div at bounding box center [405, 207] width 2 height 25
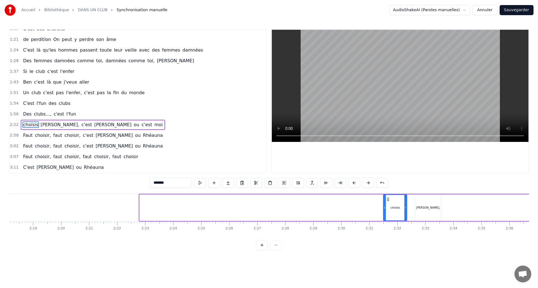
drag, startPoint x: 141, startPoint y: 207, endPoint x: 384, endPoint y: 218, distance: 243.8
click at [384, 218] on div at bounding box center [384, 207] width 2 height 25
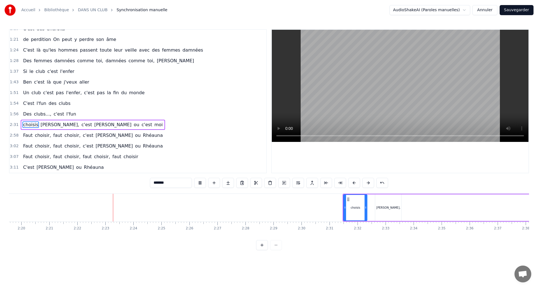
scroll to position [0, 3970]
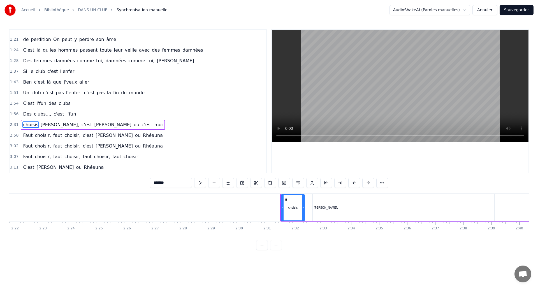
click at [325, 208] on div "[PERSON_NAME]," at bounding box center [326, 207] width 24 height 4
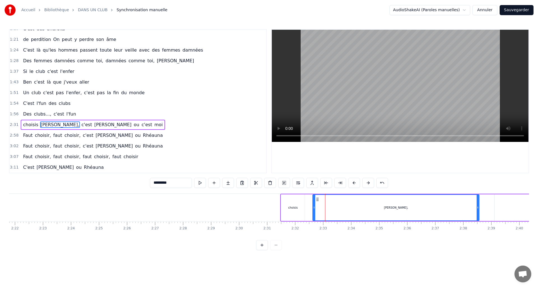
drag, startPoint x: 338, startPoint y: 208, endPoint x: 478, endPoint y: 206, distance: 140.3
click at [478, 206] on icon at bounding box center [477, 207] width 2 height 4
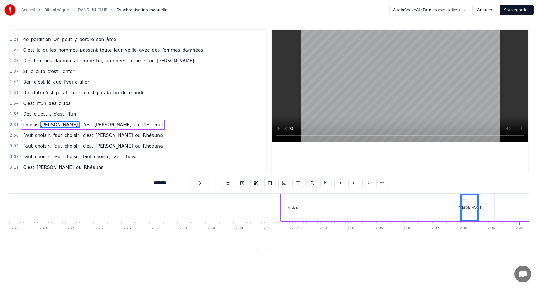
drag, startPoint x: 315, startPoint y: 206, endPoint x: 462, endPoint y: 209, distance: 146.7
click at [462, 209] on icon at bounding box center [461, 207] width 2 height 4
click at [292, 203] on div "choisis" at bounding box center [293, 207] width 24 height 27
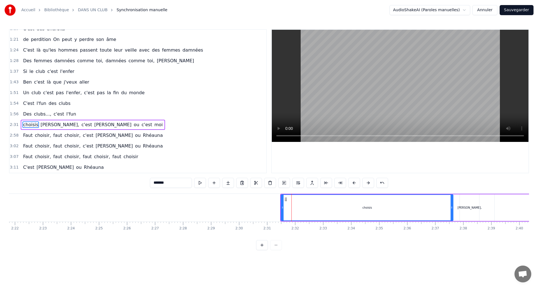
drag, startPoint x: 303, startPoint y: 207, endPoint x: 452, endPoint y: 204, distance: 148.4
click at [452, 204] on div at bounding box center [451, 207] width 2 height 25
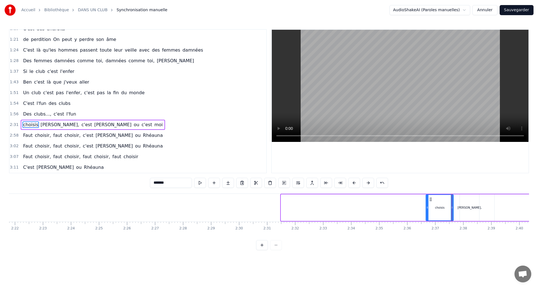
drag, startPoint x: 282, startPoint y: 209, endPoint x: 427, endPoint y: 210, distance: 144.8
click at [427, 210] on div at bounding box center [427, 207] width 2 height 25
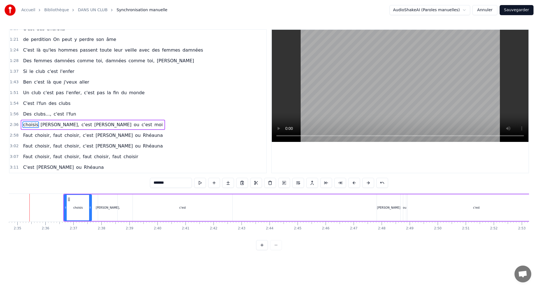
scroll to position [0, 4322]
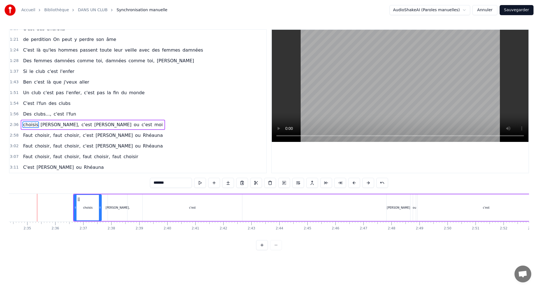
click at [195, 209] on div "c'est" at bounding box center [192, 207] width 7 height 4
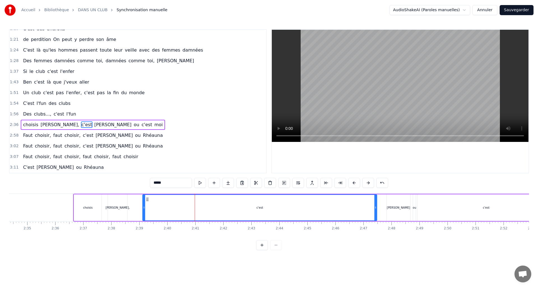
drag, startPoint x: 241, startPoint y: 209, endPoint x: 376, endPoint y: 212, distance: 134.7
click at [376, 212] on div at bounding box center [375, 207] width 2 height 25
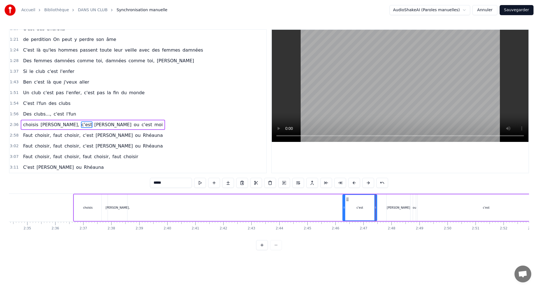
drag, startPoint x: 144, startPoint y: 206, endPoint x: 344, endPoint y: 208, distance: 199.9
click at [344, 208] on icon at bounding box center [344, 207] width 2 height 4
click at [121, 207] on div "[PERSON_NAME]," at bounding box center [118, 207] width 24 height 4
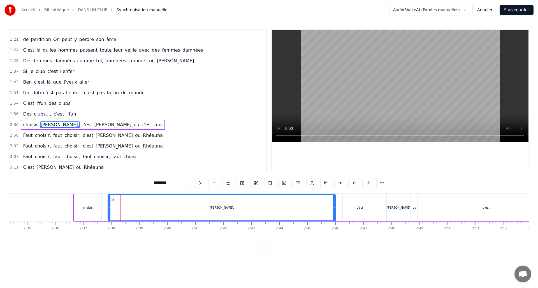
drag, startPoint x: 126, startPoint y: 207, endPoint x: 334, endPoint y: 213, distance: 208.4
click at [334, 213] on div at bounding box center [334, 207] width 2 height 25
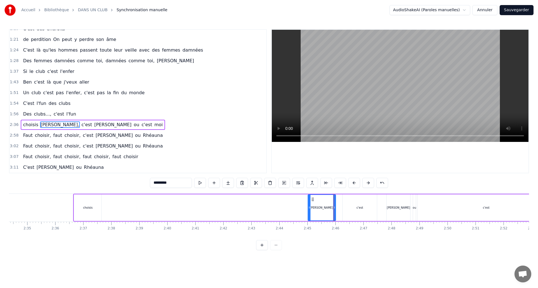
drag, startPoint x: 109, startPoint y: 207, endPoint x: 309, endPoint y: 208, distance: 199.9
click at [309, 208] on icon at bounding box center [309, 207] width 2 height 4
click at [95, 208] on div "choisis" at bounding box center [87, 207] width 27 height 27
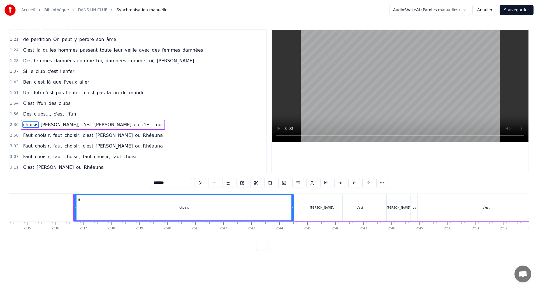
drag, startPoint x: 118, startPoint y: 206, endPoint x: 292, endPoint y: 204, distance: 174.7
click at [292, 204] on div at bounding box center [292, 207] width 2 height 25
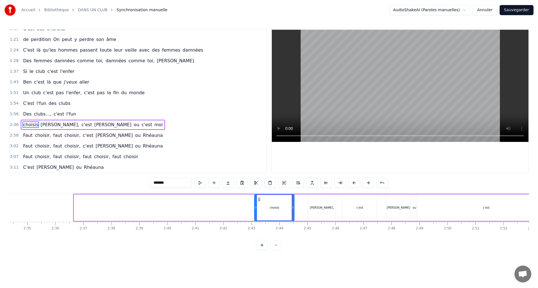
drag, startPoint x: 74, startPoint y: 206, endPoint x: 255, endPoint y: 213, distance: 180.5
click at [255, 213] on div at bounding box center [256, 207] width 2 height 25
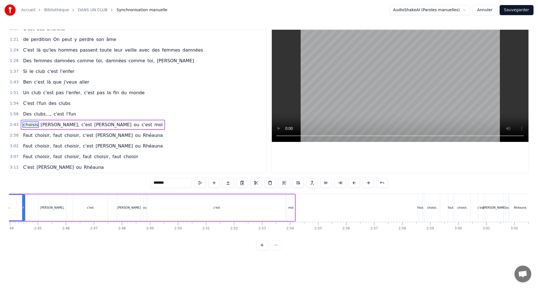
scroll to position [0, 4579]
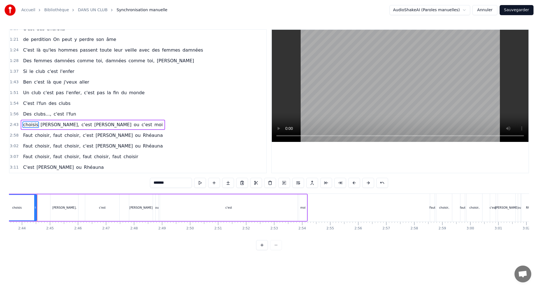
click at [196, 210] on div "c'est" at bounding box center [228, 207] width 137 height 27
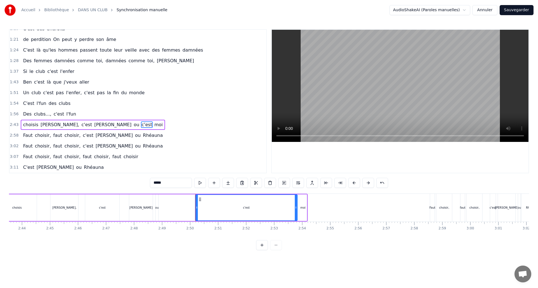
drag, startPoint x: 164, startPoint y: 206, endPoint x: 196, endPoint y: 206, distance: 31.6
click at [196, 206] on icon at bounding box center [196, 207] width 2 height 4
click at [155, 209] on div "ou" at bounding box center [156, 207] width 3 height 4
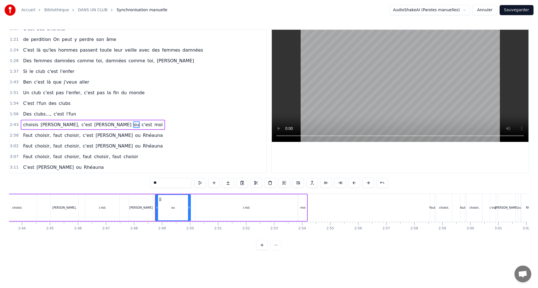
drag, startPoint x: 158, startPoint y: 209, endPoint x: 189, endPoint y: 209, distance: 31.1
click at [190, 209] on icon at bounding box center [189, 207] width 2 height 4
drag, startPoint x: 163, startPoint y: 207, endPoint x: 181, endPoint y: 208, distance: 18.0
click at [181, 208] on icon at bounding box center [180, 207] width 2 height 4
click at [145, 210] on div "[PERSON_NAME]" at bounding box center [141, 207] width 24 height 27
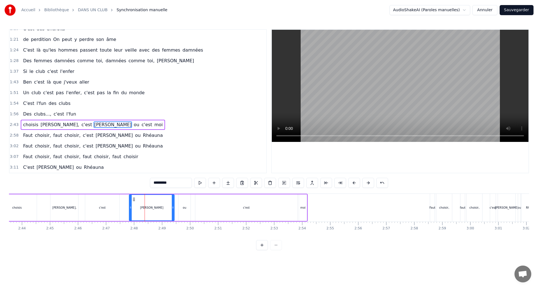
drag, startPoint x: 154, startPoint y: 207, endPoint x: 171, endPoint y: 206, distance: 17.7
click at [172, 207] on icon at bounding box center [173, 207] width 2 height 4
drag, startPoint x: 143, startPoint y: 207, endPoint x: 162, endPoint y: 208, distance: 19.9
click at [162, 208] on icon at bounding box center [163, 207] width 2 height 4
click at [104, 211] on div "c'est" at bounding box center [102, 207] width 34 height 27
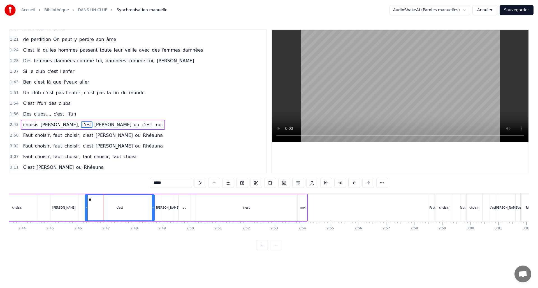
drag, startPoint x: 118, startPoint y: 207, endPoint x: 153, endPoint y: 208, distance: 34.5
click at [153, 208] on icon at bounding box center [153, 207] width 2 height 4
drag, startPoint x: 86, startPoint y: 207, endPoint x: 140, endPoint y: 208, distance: 54.3
click at [141, 208] on icon at bounding box center [141, 207] width 2 height 4
click at [69, 210] on div "[PERSON_NAME]," at bounding box center [64, 207] width 28 height 27
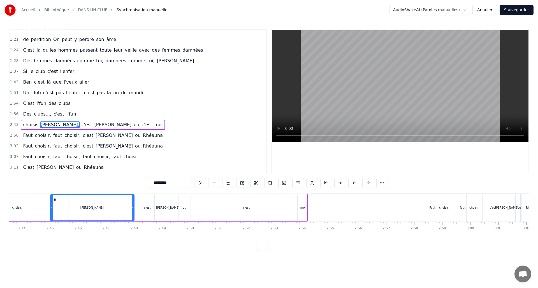
drag, startPoint x: 100, startPoint y: 208, endPoint x: 95, endPoint y: 205, distance: 6.2
click at [133, 207] on icon at bounding box center [133, 207] width 2 height 4
drag, startPoint x: 58, startPoint y: 208, endPoint x: 113, endPoint y: 210, distance: 54.3
click at [113, 210] on div at bounding box center [112, 207] width 2 height 25
click at [29, 212] on div "choisis" at bounding box center [17, 207] width 40 height 27
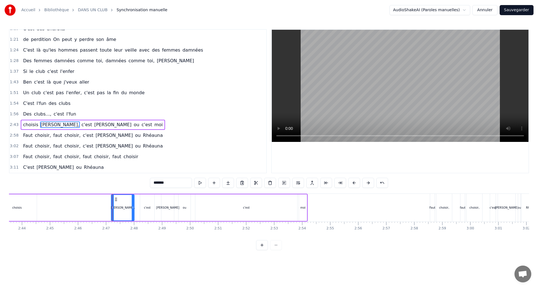
scroll to position [0, 4570]
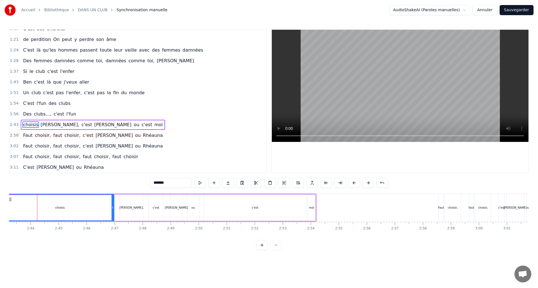
drag, startPoint x: 46, startPoint y: 207, endPoint x: 114, endPoint y: 206, distance: 67.5
click at [114, 206] on div "choisis" at bounding box center [59, 207] width 109 height 27
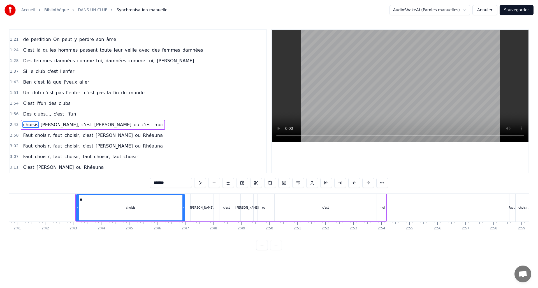
scroll to position [0, 4495]
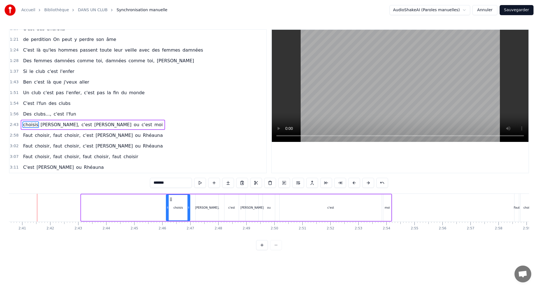
drag, startPoint x: 93, startPoint y: 207, endPoint x: 168, endPoint y: 209, distance: 74.8
click at [168, 209] on icon at bounding box center [167, 207] width 2 height 4
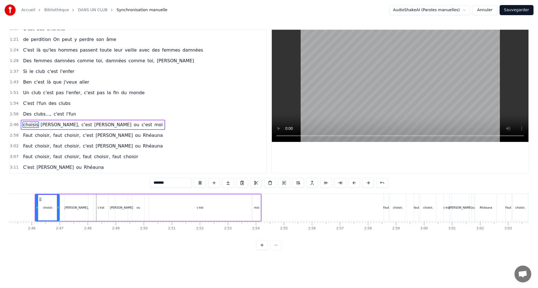
scroll to position [0, 4670]
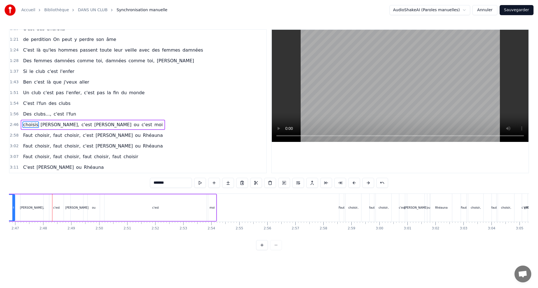
click at [109, 209] on div "c'est" at bounding box center [155, 207] width 102 height 27
drag, startPoint x: 105, startPoint y: 207, endPoint x: 160, endPoint y: 207, distance: 55.2
click at [160, 207] on icon at bounding box center [161, 207] width 2 height 4
click at [93, 211] on div "ou" at bounding box center [94, 207] width 12 height 27
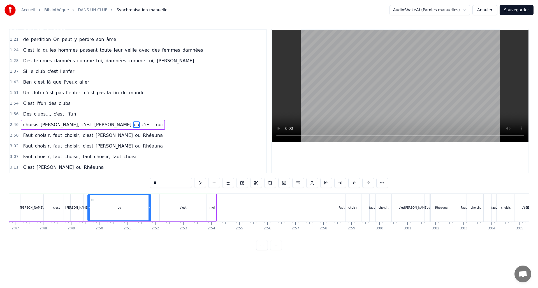
drag, startPoint x: 99, startPoint y: 207, endPoint x: 150, endPoint y: 209, distance: 51.3
click at [150, 209] on div at bounding box center [149, 207] width 2 height 25
drag, startPoint x: 89, startPoint y: 207, endPoint x: 136, endPoint y: 209, distance: 46.8
click at [136, 209] on icon at bounding box center [136, 207] width 2 height 4
click at [75, 206] on div "[PERSON_NAME]" at bounding box center [76, 207] width 23 height 4
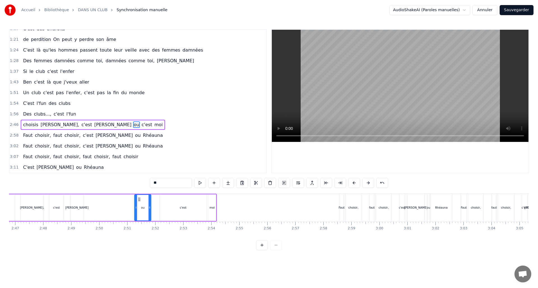
type input "*********"
click at [82, 206] on icon at bounding box center [82, 207] width 2 height 4
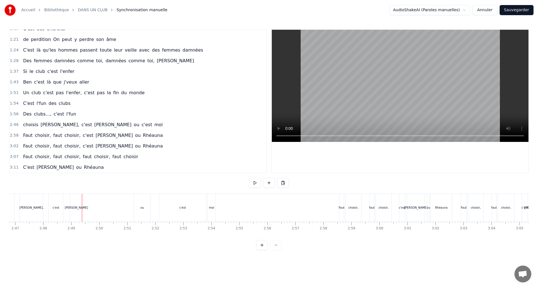
click at [74, 208] on div "[PERSON_NAME]" at bounding box center [76, 207] width 23 height 4
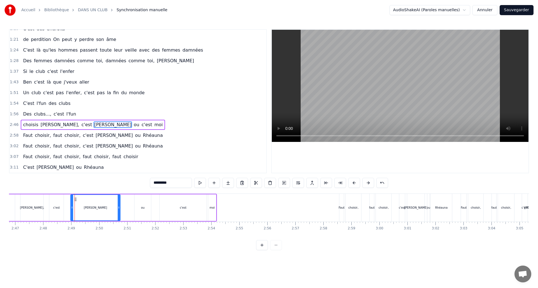
drag, startPoint x: 83, startPoint y: 207, endPoint x: 113, endPoint y: 204, distance: 31.0
click at [118, 204] on div at bounding box center [119, 207] width 2 height 25
drag, startPoint x: 113, startPoint y: 205, endPoint x: 81, endPoint y: 203, distance: 32.0
click at [125, 201] on div at bounding box center [125, 207] width 2 height 25
drag, startPoint x: 72, startPoint y: 206, endPoint x: 113, endPoint y: 208, distance: 41.2
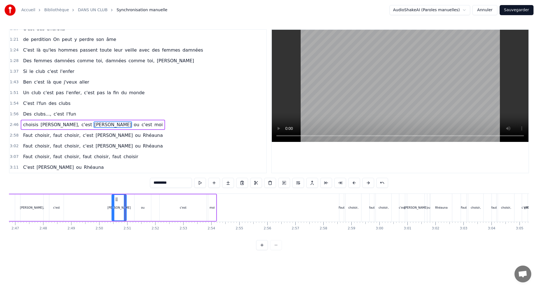
click at [113, 208] on icon at bounding box center [113, 207] width 2 height 4
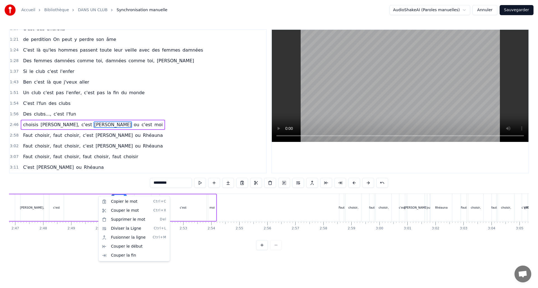
click at [91, 183] on html "Accueil Bibliothèque DANS UN CLUB Synchronisation manuelle AudioShakeAI (Parole…" at bounding box center [269, 129] width 538 height 259
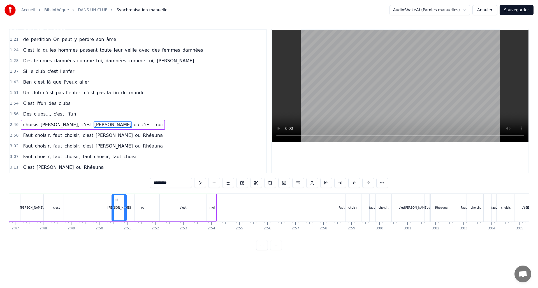
click at [57, 212] on div "c'est" at bounding box center [56, 207] width 14 height 27
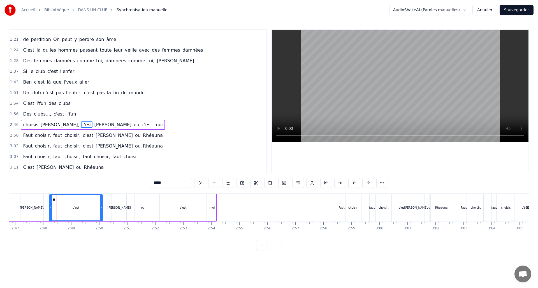
drag, startPoint x: 73, startPoint y: 208, endPoint x: 101, endPoint y: 208, distance: 28.0
click at [101, 208] on icon at bounding box center [101, 207] width 2 height 4
drag, startPoint x: 51, startPoint y: 209, endPoint x: 90, endPoint y: 212, distance: 39.6
click at [90, 210] on div at bounding box center [90, 207] width 2 height 25
click at [29, 210] on div "[PERSON_NAME]," at bounding box center [31, 207] width 23 height 27
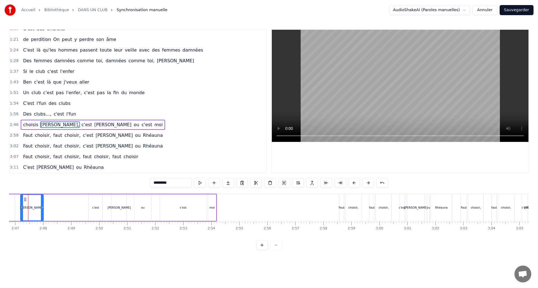
scroll to position [0, 4661]
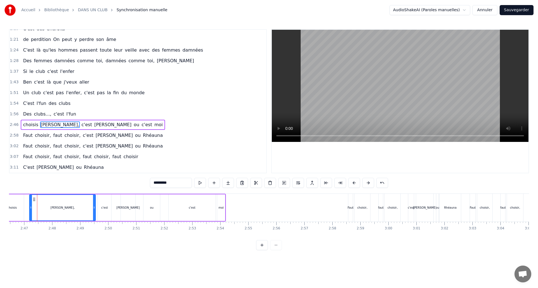
drag, startPoint x: 51, startPoint y: 208, endPoint x: 94, endPoint y: 204, distance: 43.3
click at [94, 204] on div at bounding box center [94, 207] width 2 height 25
drag, startPoint x: 31, startPoint y: 207, endPoint x: 76, endPoint y: 211, distance: 46.1
click at [79, 210] on div at bounding box center [79, 207] width 2 height 25
click at [11, 209] on div "choisis" at bounding box center [12, 207] width 24 height 27
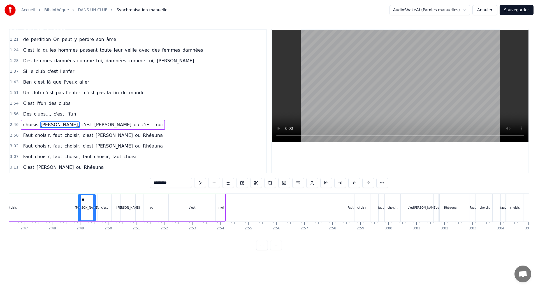
type input "*******"
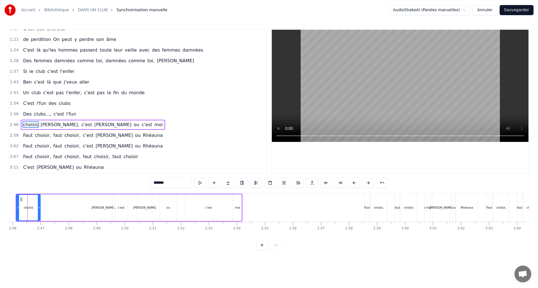
scroll to position [0, 4635]
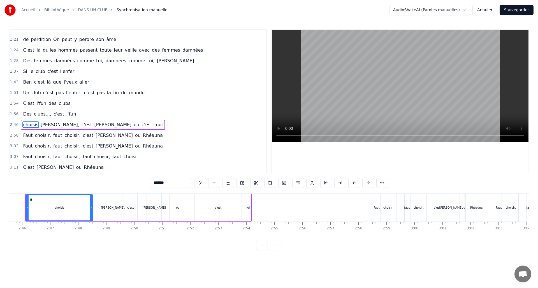
drag, startPoint x: 50, startPoint y: 207, endPoint x: 92, endPoint y: 210, distance: 43.0
click at [92, 210] on div at bounding box center [91, 207] width 2 height 25
drag, startPoint x: 25, startPoint y: 206, endPoint x: 62, endPoint y: 208, distance: 36.2
click at [72, 208] on div "choisis" at bounding box center [59, 207] width 67 height 27
drag, startPoint x: 27, startPoint y: 208, endPoint x: 69, endPoint y: 209, distance: 41.4
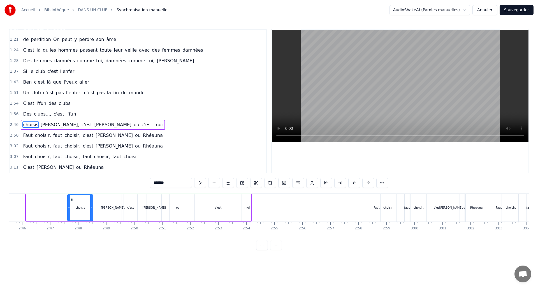
click at [69, 209] on icon at bounding box center [69, 207] width 2 height 4
click at [202, 183] on button at bounding box center [200, 183] width 12 height 10
click at [152, 183] on input "*******" at bounding box center [171, 183] width 42 height 10
click at [156, 184] on input "********" at bounding box center [171, 183] width 42 height 10
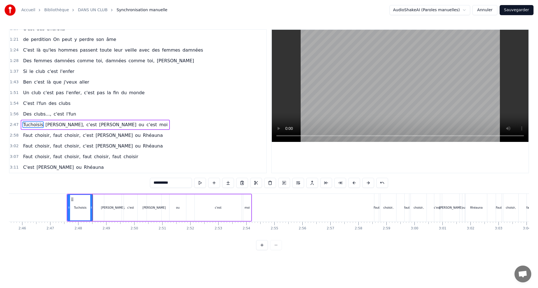
click at [157, 183] on input "*********" at bounding box center [171, 183] width 42 height 10
click at [75, 212] on div "Tu choisis" at bounding box center [80, 207] width 25 height 25
click at [202, 184] on button at bounding box center [200, 183] width 12 height 10
click at [111, 208] on div "[PERSON_NAME]," at bounding box center [113, 207] width 24 height 4
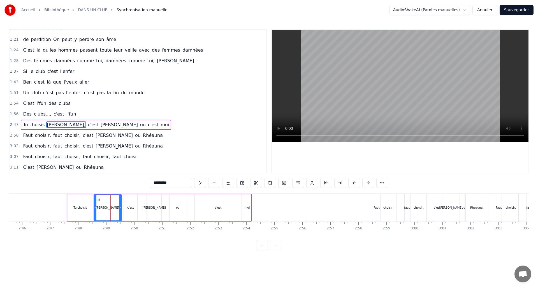
drag, startPoint x: 106, startPoint y: 207, endPoint x: 95, endPoint y: 205, distance: 10.7
click at [95, 205] on icon at bounding box center [95, 207] width 2 height 4
click at [202, 181] on button at bounding box center [200, 183] width 12 height 10
click at [202, 182] on button at bounding box center [200, 183] width 12 height 10
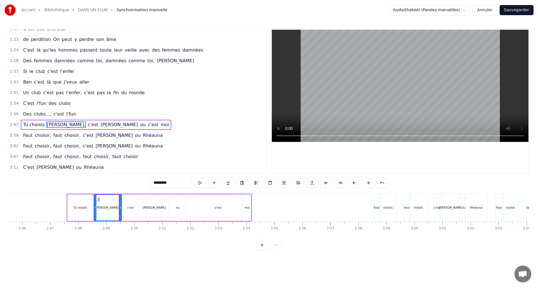
click at [202, 182] on button at bounding box center [200, 183] width 12 height 10
click at [130, 209] on div "c'est" at bounding box center [130, 207] width 7 height 4
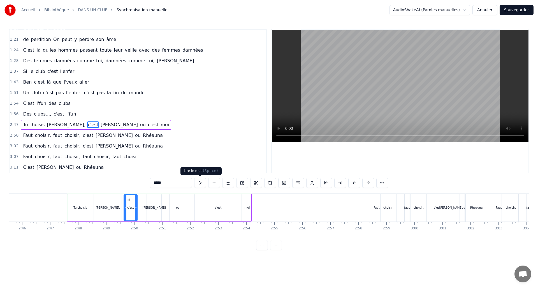
click at [201, 184] on button at bounding box center [200, 183] width 12 height 10
click at [152, 209] on div "[PERSON_NAME]" at bounding box center [154, 207] width 23 height 4
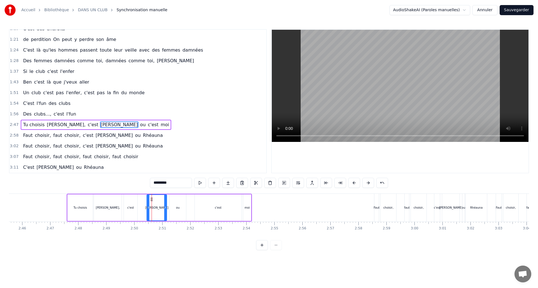
drag, startPoint x: 160, startPoint y: 207, endPoint x: 165, endPoint y: 207, distance: 4.5
click at [165, 206] on icon at bounding box center [165, 207] width 2 height 4
drag, startPoint x: 148, startPoint y: 207, endPoint x: 159, endPoint y: 207, distance: 10.6
click at [159, 207] on icon at bounding box center [159, 207] width 2 height 4
click at [132, 210] on div "c'est" at bounding box center [130, 207] width 13 height 27
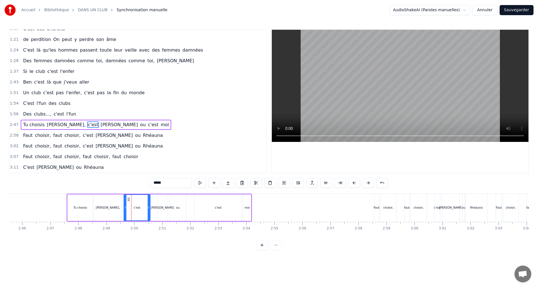
drag, startPoint x: 137, startPoint y: 207, endPoint x: 149, endPoint y: 207, distance: 12.0
click at [149, 207] on icon at bounding box center [149, 207] width 2 height 4
drag, startPoint x: 133, startPoint y: 208, endPoint x: 139, endPoint y: 208, distance: 5.9
click at [139, 208] on icon at bounding box center [139, 207] width 2 height 4
click at [201, 185] on button at bounding box center [200, 183] width 12 height 10
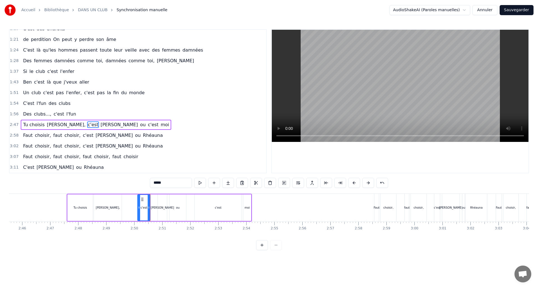
click at [202, 184] on button at bounding box center [200, 183] width 12 height 10
click at [147, 209] on icon at bounding box center [147, 207] width 2 height 4
click at [264, 249] on button at bounding box center [262, 245] width 12 height 10
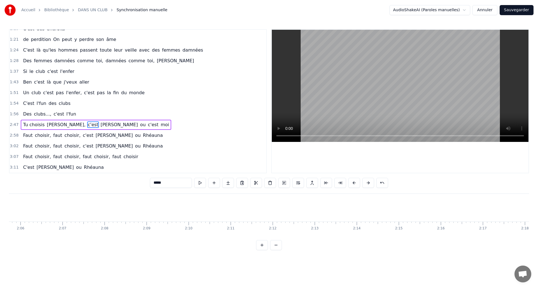
click at [264, 249] on button at bounding box center [262, 245] width 12 height 10
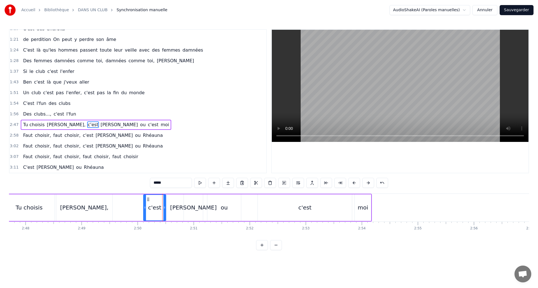
scroll to position [0, 9517]
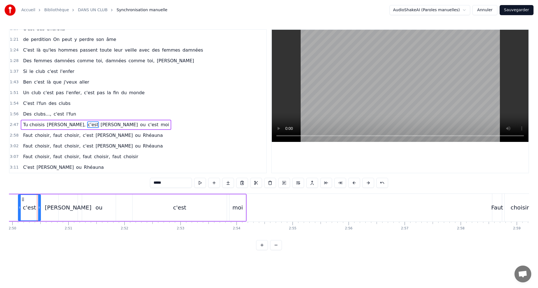
click at [264, 249] on button at bounding box center [262, 245] width 12 height 10
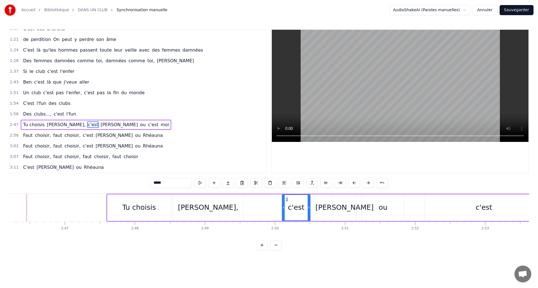
scroll to position [0, 11624]
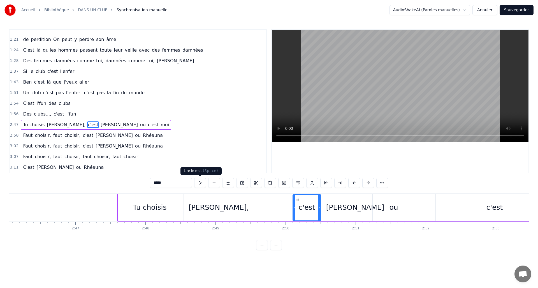
click at [200, 184] on button at bounding box center [200, 183] width 12 height 10
click at [316, 208] on circle at bounding box center [316, 208] width 0 height 0
click at [355, 205] on div "[PERSON_NAME]" at bounding box center [355, 207] width 58 height 11
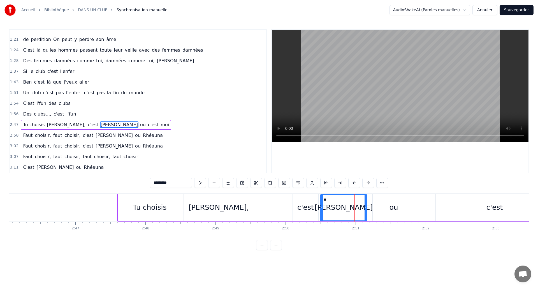
drag, startPoint x: 344, startPoint y: 206, endPoint x: 321, endPoint y: 208, distance: 23.1
click at [321, 208] on icon at bounding box center [321, 207] width 2 height 4
drag, startPoint x: 366, startPoint y: 207, endPoint x: 346, endPoint y: 208, distance: 20.2
click at [346, 208] on icon at bounding box center [345, 207] width 2 height 4
click at [202, 183] on button at bounding box center [200, 183] width 12 height 10
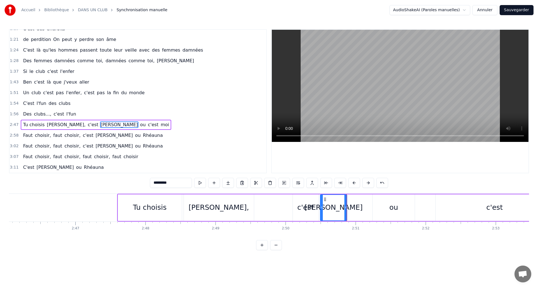
click at [202, 183] on button at bounding box center [200, 183] width 12 height 10
drag, startPoint x: 345, startPoint y: 208, endPoint x: 349, endPoint y: 208, distance: 3.9
click at [349, 208] on icon at bounding box center [349, 207] width 2 height 4
click at [199, 184] on button at bounding box center [200, 183] width 12 height 10
click at [396, 207] on div "ou" at bounding box center [393, 207] width 9 height 11
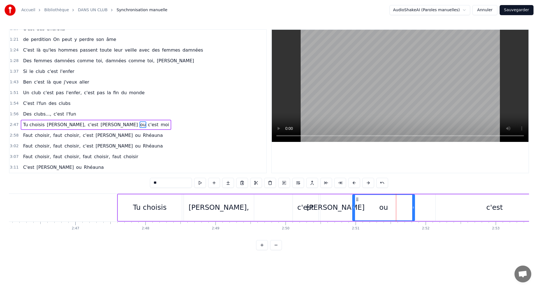
drag, startPoint x: 370, startPoint y: 208, endPoint x: 354, endPoint y: 210, distance: 16.6
click at [354, 210] on div at bounding box center [354, 207] width 2 height 25
drag, startPoint x: 413, startPoint y: 206, endPoint x: 383, endPoint y: 209, distance: 29.8
click at [383, 209] on icon at bounding box center [383, 207] width 2 height 4
click at [200, 183] on button at bounding box center [200, 183] width 12 height 10
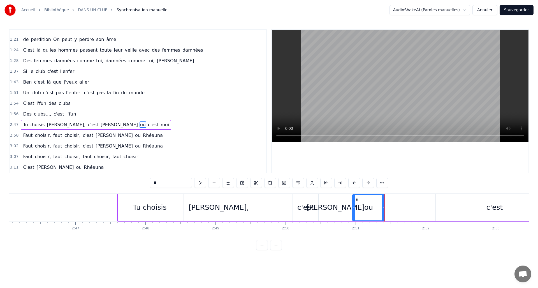
click at [199, 183] on button at bounding box center [200, 183] width 12 height 10
drag, startPoint x: 383, startPoint y: 208, endPoint x: 420, endPoint y: 206, distance: 37.0
click at [420, 206] on icon at bounding box center [420, 207] width 2 height 4
drag, startPoint x: 354, startPoint y: 209, endPoint x: 394, endPoint y: 209, distance: 40.0
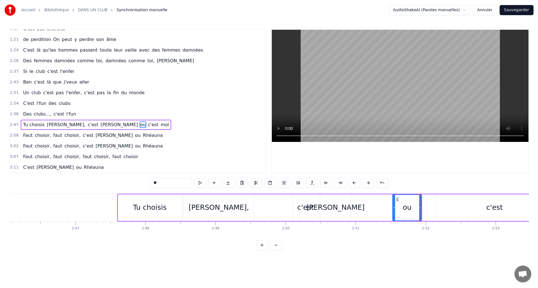
click at [394, 209] on icon at bounding box center [394, 207] width 2 height 4
click at [199, 183] on button at bounding box center [200, 183] width 12 height 10
click at [345, 209] on div "[PERSON_NAME]" at bounding box center [335, 207] width 58 height 11
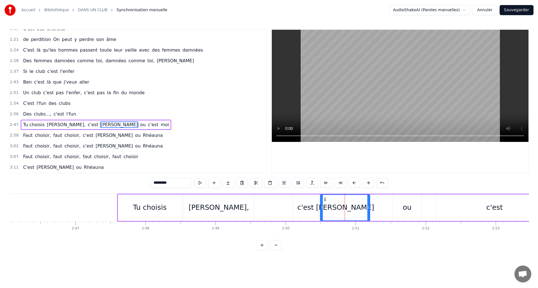
drag, startPoint x: 354, startPoint y: 206, endPoint x: 368, endPoint y: 206, distance: 13.7
click at [368, 206] on icon at bounding box center [368, 207] width 2 height 4
click at [203, 183] on button at bounding box center [200, 183] width 12 height 10
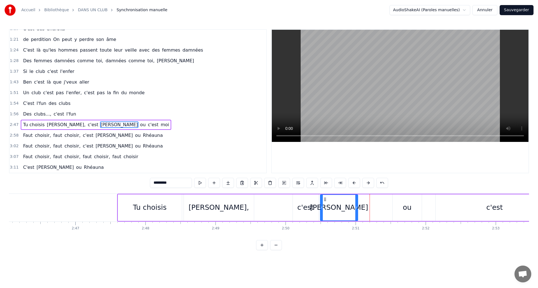
drag, startPoint x: 368, startPoint y: 207, endPoint x: 361, endPoint y: 208, distance: 6.6
click at [356, 208] on icon at bounding box center [356, 207] width 2 height 4
click at [412, 205] on div "ou" at bounding box center [406, 207] width 29 height 27
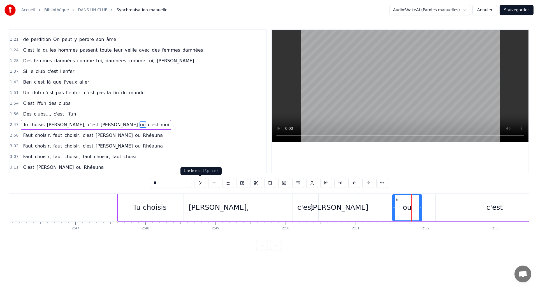
click at [202, 183] on button at bounding box center [200, 183] width 12 height 10
click at [450, 206] on div "c'est" at bounding box center [494, 207] width 118 height 27
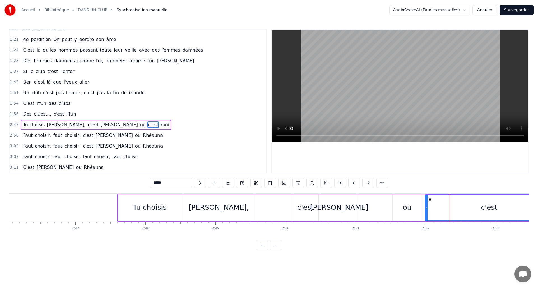
drag, startPoint x: 436, startPoint y: 207, endPoint x: 425, endPoint y: 206, distance: 10.4
click at [425, 206] on icon at bounding box center [426, 207] width 2 height 4
click at [202, 183] on button at bounding box center [200, 183] width 12 height 10
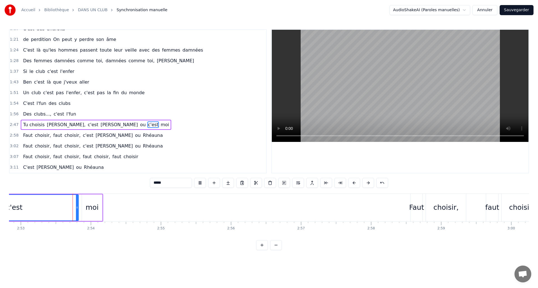
click at [202, 183] on button at bounding box center [200, 183] width 12 height 10
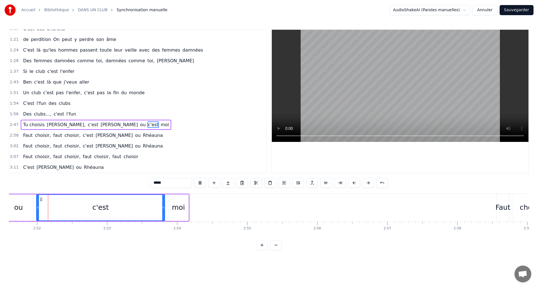
scroll to position [0, 12011]
click at [202, 183] on button at bounding box center [200, 183] width 12 height 10
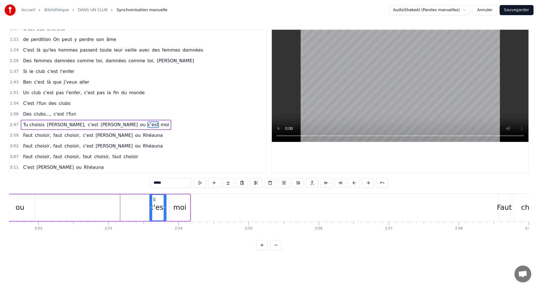
drag, startPoint x: 38, startPoint y: 207, endPoint x: 150, endPoint y: 212, distance: 111.8
click at [150, 212] on div at bounding box center [151, 207] width 2 height 25
click at [25, 208] on div "ou" at bounding box center [19, 207] width 29 height 27
type input "**"
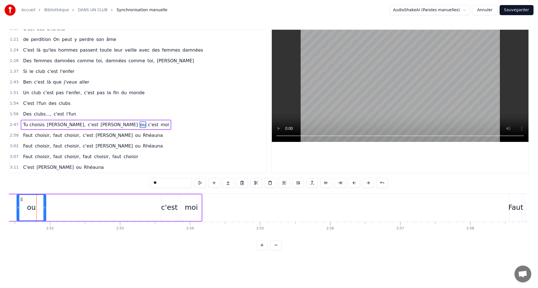
scroll to position [0, 11999]
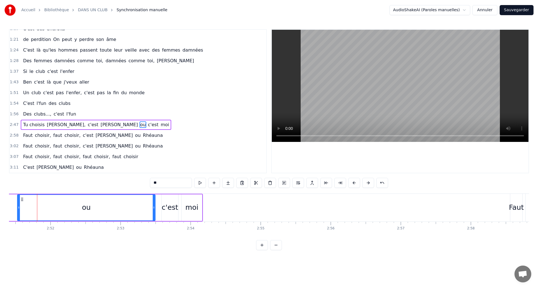
drag, startPoint x: 45, startPoint y: 207, endPoint x: 154, endPoint y: 205, distance: 108.7
click at [154, 205] on icon at bounding box center [154, 207] width 2 height 4
click at [199, 183] on button at bounding box center [200, 183] width 12 height 10
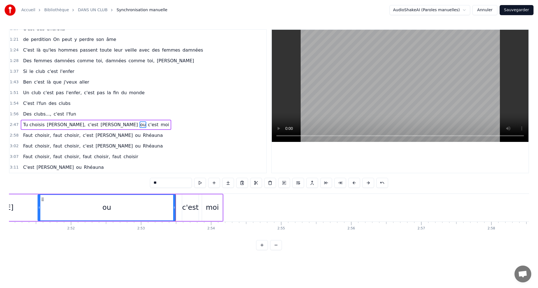
click at [199, 183] on button at bounding box center [200, 183] width 12 height 10
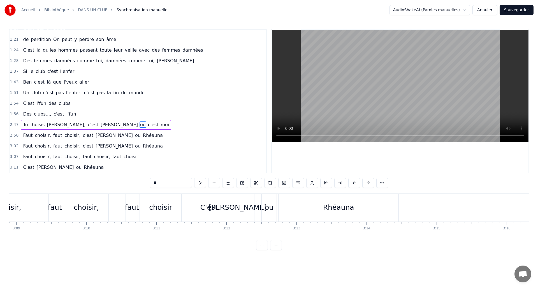
scroll to position [0, 13224]
click at [515, 10] on button "Sauvegarder" at bounding box center [516, 10] width 34 height 10
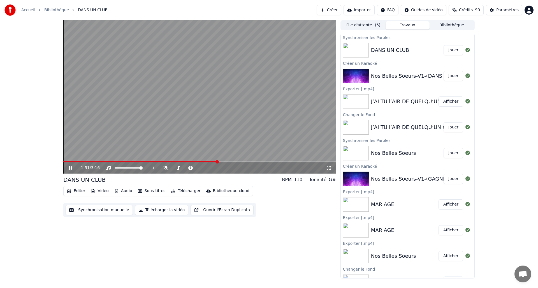
click at [217, 162] on span at bounding box center [199, 161] width 272 height 1
click at [251, 160] on video at bounding box center [199, 96] width 272 height 153
click at [263, 161] on span at bounding box center [199, 161] width 272 height 1
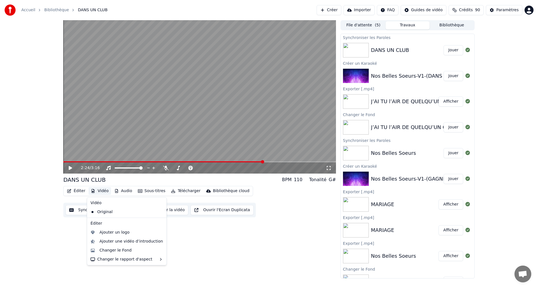
click at [95, 191] on button "Vidéo" at bounding box center [99, 191] width 22 height 8
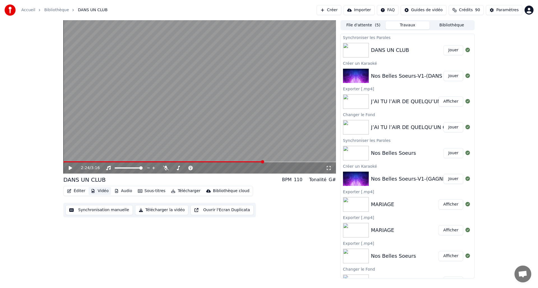
click at [96, 191] on button "Vidéo" at bounding box center [99, 191] width 22 height 8
click at [92, 207] on button "Synchronisation manuelle" at bounding box center [99, 210] width 67 height 10
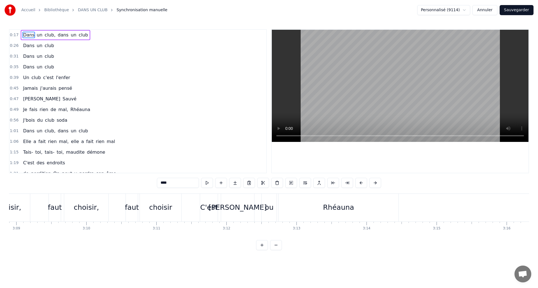
scroll to position [0, 13224]
click at [526, 12] on button "Sauvegarder" at bounding box center [516, 10] width 34 height 10
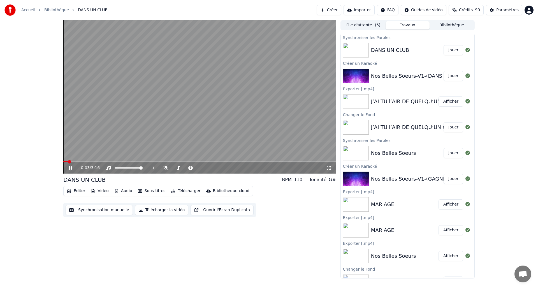
click at [69, 167] on icon at bounding box center [74, 167] width 13 height 4
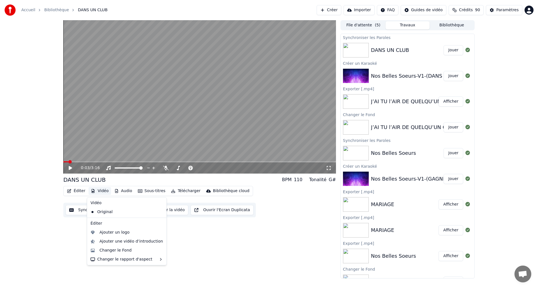
click at [99, 191] on button "Vidéo" at bounding box center [99, 191] width 22 height 8
click at [103, 249] on div "Changer le Fond" at bounding box center [115, 250] width 32 height 6
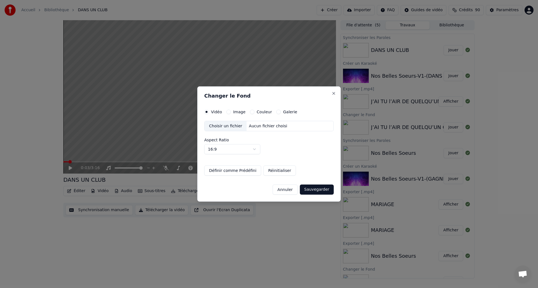
click at [252, 111] on button "Couleur" at bounding box center [252, 111] width 4 height 4
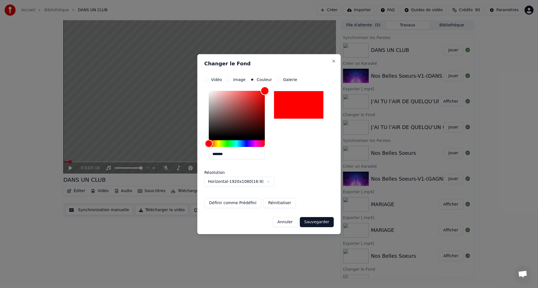
drag, startPoint x: 238, startPoint y: 119, endPoint x: 302, endPoint y: 79, distance: 75.1
click at [302, 79] on div "**********" at bounding box center [268, 142] width 129 height 130
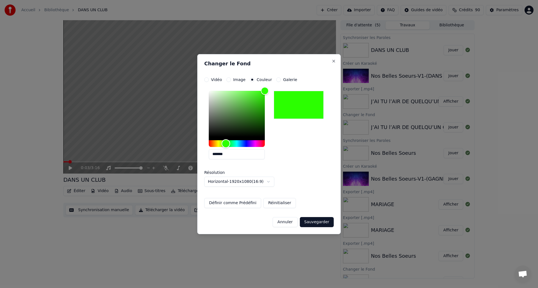
type input "*******"
drag, startPoint x: 209, startPoint y: 143, endPoint x: 225, endPoint y: 144, distance: 16.9
click at [225, 144] on div "Hue" at bounding box center [225, 143] width 9 height 9
click at [314, 221] on button "Sauvegarder" at bounding box center [317, 222] width 34 height 10
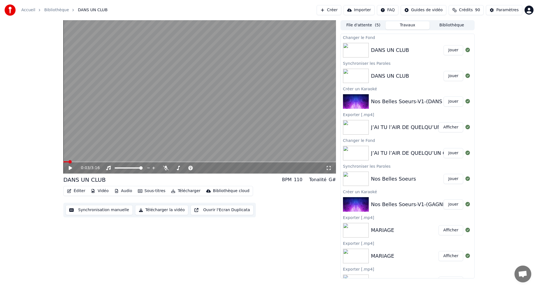
click at [452, 51] on button "Jouer" at bounding box center [453, 50] width 20 height 10
click at [69, 168] on icon at bounding box center [70, 167] width 3 height 3
click at [156, 209] on button "Télécharger la vidéo" at bounding box center [161, 210] width 53 height 10
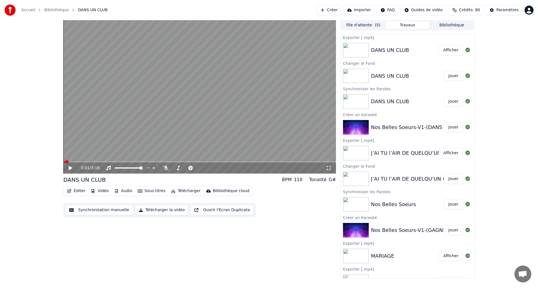
click at [443, 53] on button "Afficher" at bounding box center [450, 50] width 25 height 10
click at [95, 190] on button "Vidéo" at bounding box center [99, 191] width 22 height 8
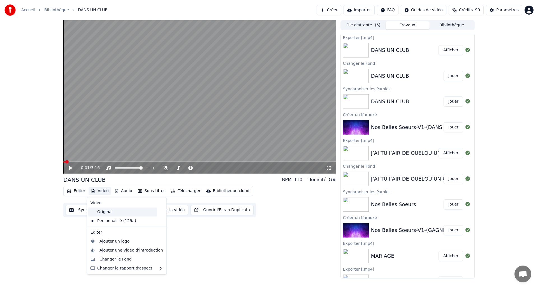
click at [99, 211] on div "Original" at bounding box center [122, 211] width 69 height 9
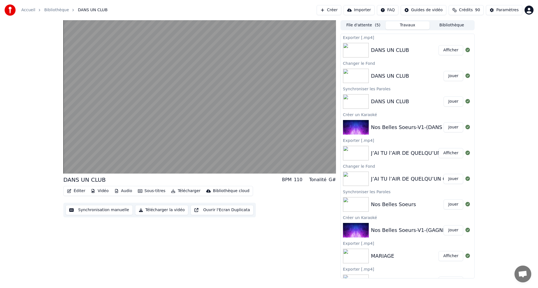
click at [89, 207] on button "Synchronisation manuelle" at bounding box center [99, 210] width 67 height 10
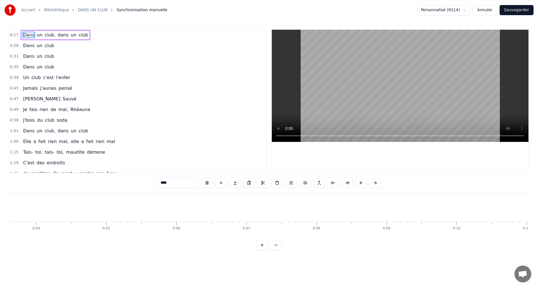
scroll to position [0, 200]
click at [275, 248] on button at bounding box center [276, 245] width 12 height 10
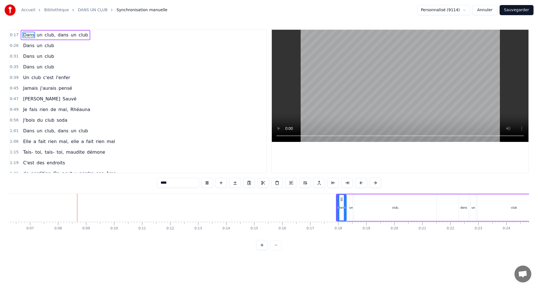
click at [275, 248] on div at bounding box center [269, 245] width 26 height 10
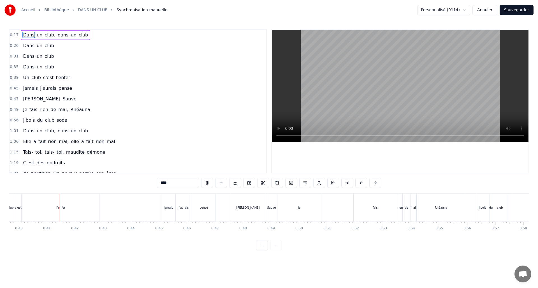
scroll to position [0, 1112]
click at [311, 208] on div "Je" at bounding box center [298, 207] width 44 height 28
type input "**"
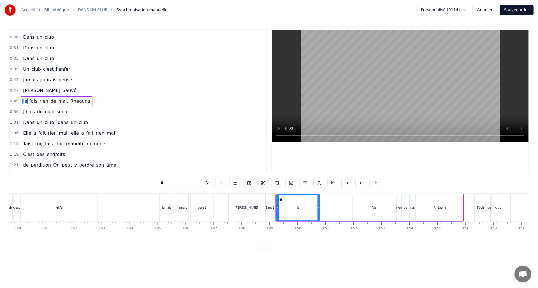
click at [347, 206] on div "Je fais rien de mal, Rhéauna" at bounding box center [369, 207] width 188 height 28
click at [306, 210] on div "Je" at bounding box center [298, 207] width 44 height 27
click at [340, 212] on div "Je fais rien de mal, Rhéauna" at bounding box center [369, 207] width 188 height 28
click at [304, 210] on div "Je" at bounding box center [298, 207] width 44 height 27
drag, startPoint x: 318, startPoint y: 207, endPoint x: 346, endPoint y: 208, distance: 28.3
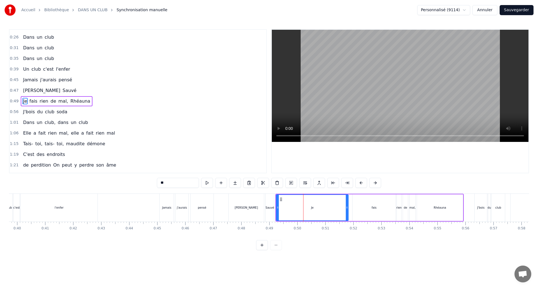
click at [346, 208] on icon at bounding box center [347, 207] width 2 height 4
drag, startPoint x: 291, startPoint y: 207, endPoint x: 334, endPoint y: 206, distance: 43.1
click at [334, 206] on icon at bounding box center [333, 207] width 2 height 4
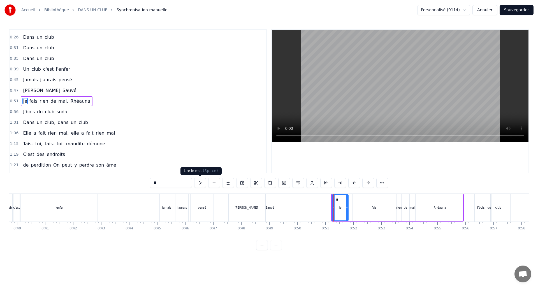
click at [199, 182] on button at bounding box center [200, 183] width 12 height 10
click at [270, 213] on div "Sauvé" at bounding box center [269, 207] width 8 height 28
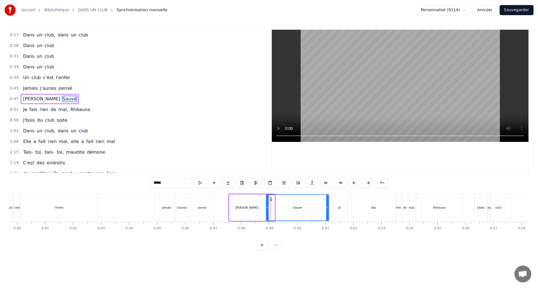
drag, startPoint x: 275, startPoint y: 209, endPoint x: 328, endPoint y: 210, distance: 52.9
click at [328, 210] on div at bounding box center [327, 207] width 2 height 25
click at [199, 182] on button at bounding box center [200, 183] width 12 height 10
click at [355, 207] on div "fais" at bounding box center [373, 207] width 43 height 28
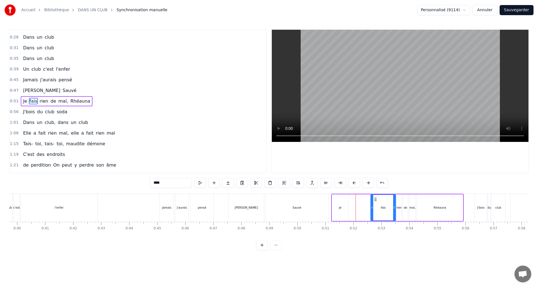
drag, startPoint x: 354, startPoint y: 207, endPoint x: 373, endPoint y: 206, distance: 18.2
click at [373, 206] on icon at bounding box center [372, 207] width 2 height 4
click at [341, 208] on div "Je" at bounding box center [340, 207] width 3 height 4
drag, startPoint x: 347, startPoint y: 207, endPoint x: 365, endPoint y: 207, distance: 17.9
click at [365, 207] on icon at bounding box center [365, 207] width 2 height 4
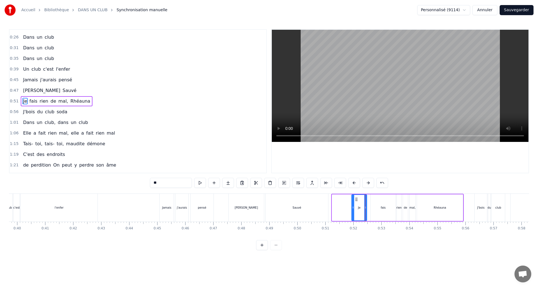
drag, startPoint x: 340, startPoint y: 206, endPoint x: 352, endPoint y: 205, distance: 12.3
click at [352, 205] on icon at bounding box center [353, 207] width 2 height 4
click at [200, 182] on button at bounding box center [200, 183] width 12 height 10
click at [381, 206] on div "fais" at bounding box center [383, 207] width 5 height 4
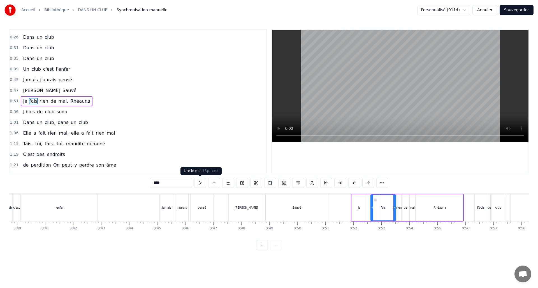
click at [199, 180] on button at bounding box center [200, 183] width 12 height 10
click at [199, 181] on button at bounding box center [200, 183] width 12 height 10
drag, startPoint x: 373, startPoint y: 207, endPoint x: 388, endPoint y: 207, distance: 14.6
click at [388, 207] on icon at bounding box center [388, 207] width 2 height 4
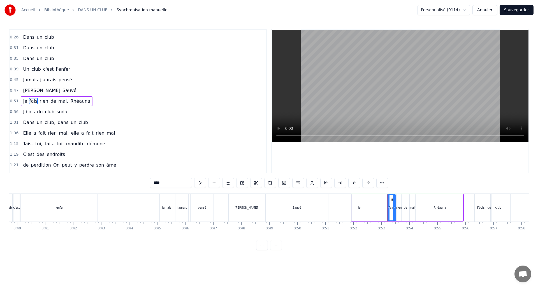
click at [359, 207] on div "Je" at bounding box center [359, 207] width 3 height 4
drag, startPoint x: 366, startPoint y: 206, endPoint x: 384, endPoint y: 206, distance: 18.2
click at [384, 206] on icon at bounding box center [383, 207] width 2 height 4
drag, startPoint x: 353, startPoint y: 206, endPoint x: 377, endPoint y: 207, distance: 24.7
click at [377, 207] on icon at bounding box center [377, 207] width 2 height 4
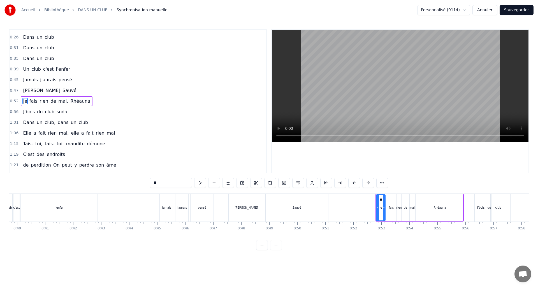
click at [435, 209] on div "Rhéauna" at bounding box center [439, 207] width 12 height 4
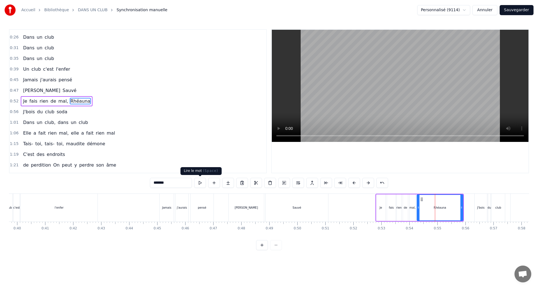
click at [198, 183] on button at bounding box center [200, 183] width 12 height 10
click at [390, 206] on div "fais" at bounding box center [391, 207] width 5 height 4
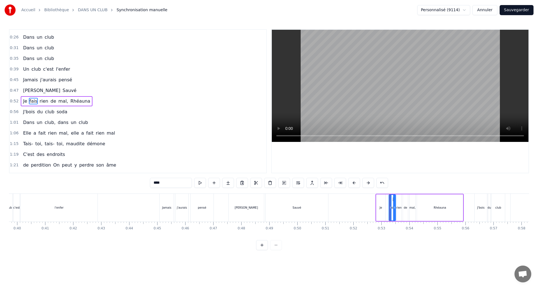
click at [390, 206] on icon at bounding box center [390, 207] width 2 height 4
click at [379, 207] on div "Je" at bounding box center [380, 207] width 3 height 4
click at [386, 206] on icon at bounding box center [386, 207] width 2 height 4
click at [382, 207] on circle at bounding box center [382, 207] width 0 height 0
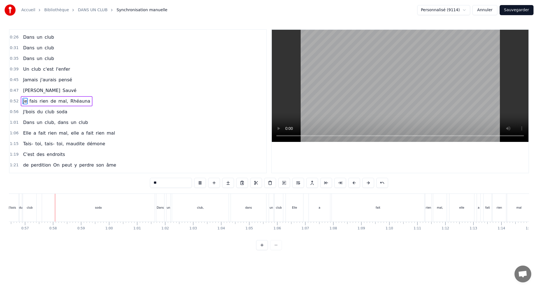
scroll to position [0, 1581]
click at [118, 208] on div "soda" at bounding box center [97, 207] width 113 height 28
type input "****"
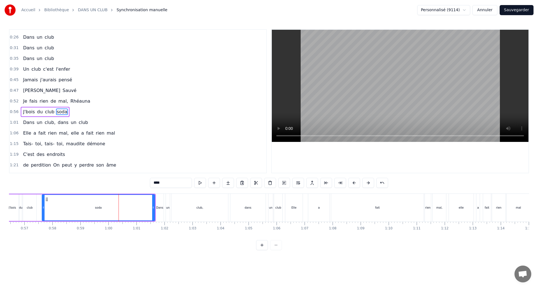
scroll to position [19, 0]
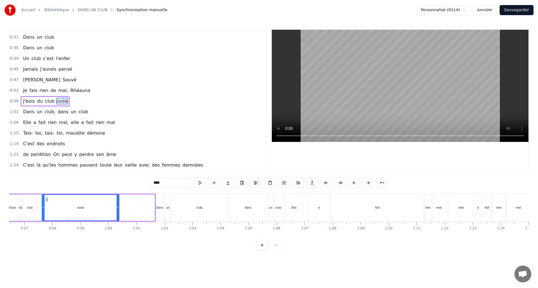
drag, startPoint x: 153, startPoint y: 207, endPoint x: 117, endPoint y: 209, distance: 35.6
click at [117, 209] on icon at bounding box center [117, 207] width 2 height 4
click at [70, 212] on div "soda" at bounding box center [80, 207] width 76 height 25
click at [201, 183] on button at bounding box center [200, 183] width 12 height 10
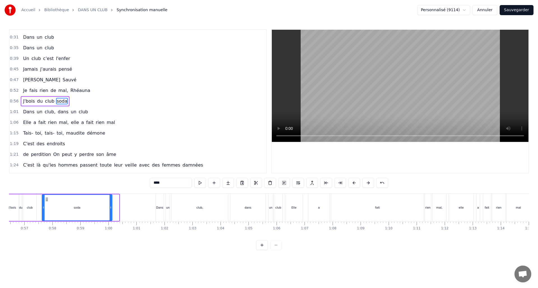
drag, startPoint x: 115, startPoint y: 208, endPoint x: 111, endPoint y: 210, distance: 4.6
click at [111, 210] on div at bounding box center [110, 207] width 2 height 25
click at [517, 10] on button "Sauvegarder" at bounding box center [516, 10] width 34 height 10
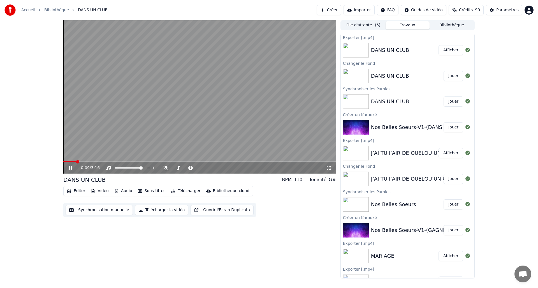
click at [71, 167] on icon at bounding box center [70, 167] width 3 height 3
click at [102, 191] on button "Vidéo" at bounding box center [99, 191] width 22 height 8
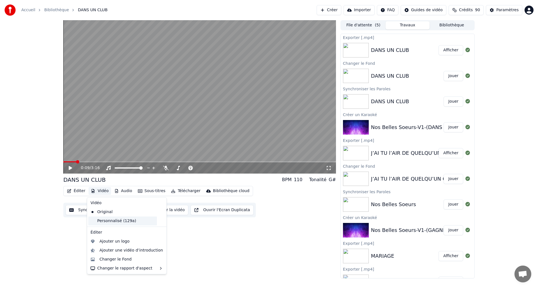
click at [113, 218] on div "Personnalisé (129a)" at bounding box center [122, 220] width 69 height 9
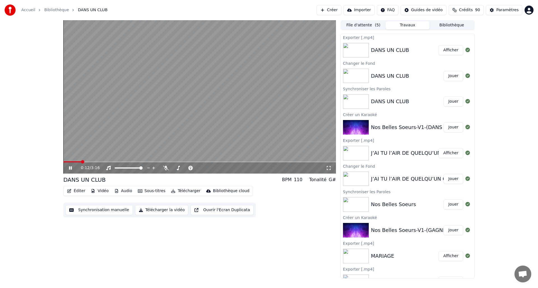
click at [71, 169] on icon at bounding box center [70, 167] width 3 height 3
click at [161, 210] on button "Télécharger la vidéo" at bounding box center [161, 210] width 53 height 10
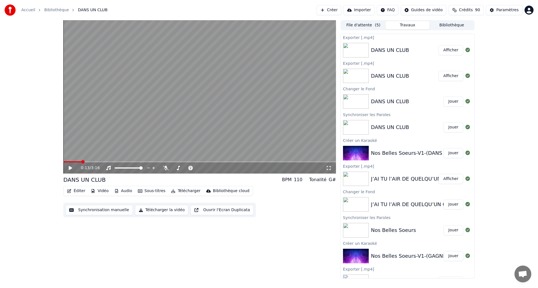
click at [449, 50] on button "Afficher" at bounding box center [450, 50] width 25 height 10
click at [105, 190] on button "Vidéo" at bounding box center [99, 191] width 22 height 8
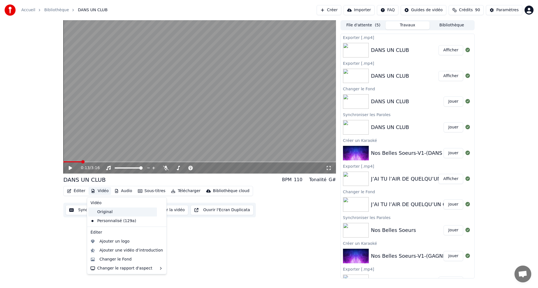
click at [107, 210] on div "Original" at bounding box center [122, 211] width 69 height 9
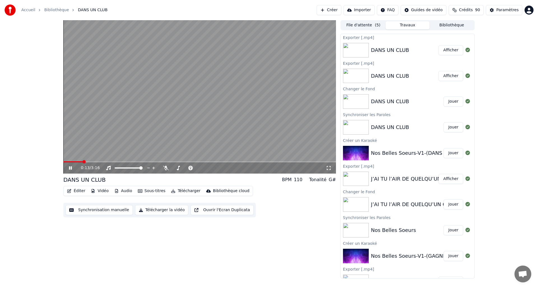
click at [85, 209] on button "Synchronisation manuelle" at bounding box center [99, 210] width 67 height 10
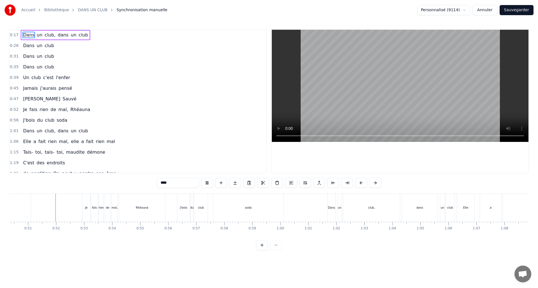
scroll to position [0, 1410]
click at [409, 209] on div "dans" at bounding box center [418, 207] width 35 height 28
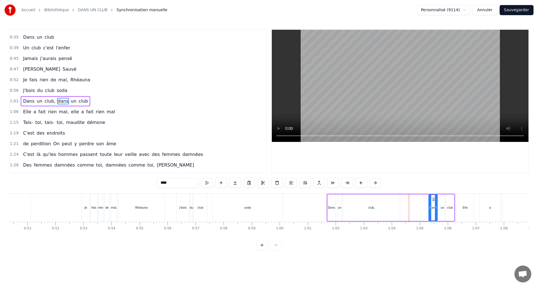
drag, startPoint x: 403, startPoint y: 207, endPoint x: 429, endPoint y: 207, distance: 26.6
click at [429, 207] on icon at bounding box center [430, 207] width 2 height 4
click at [376, 213] on div "club," at bounding box center [371, 207] width 57 height 27
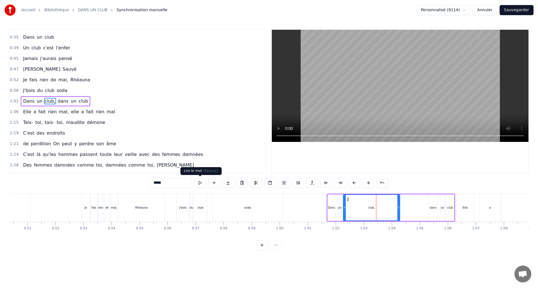
click at [201, 183] on button at bounding box center [200, 183] width 12 height 10
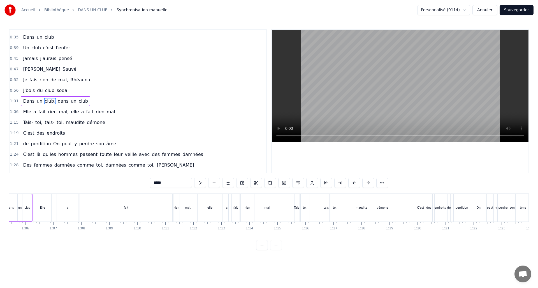
scroll to position [0, 1877]
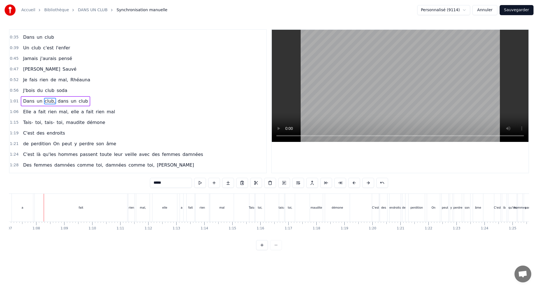
click at [63, 211] on div "fait" at bounding box center [81, 207] width 92 height 28
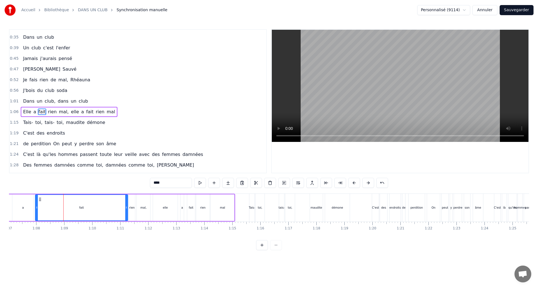
scroll to position [40, 0]
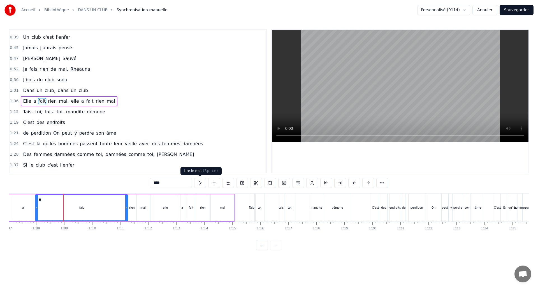
click at [200, 184] on button at bounding box center [200, 183] width 12 height 10
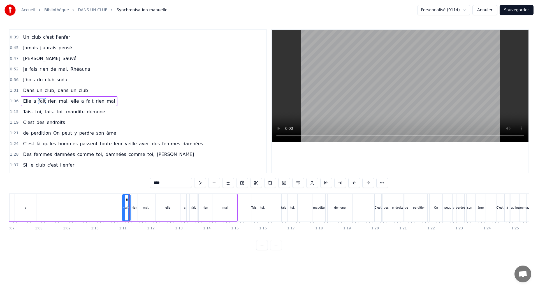
drag, startPoint x: 40, startPoint y: 210, endPoint x: 125, endPoint y: 210, distance: 84.6
click at [125, 210] on div at bounding box center [124, 207] width 2 height 25
click at [28, 207] on div "a" at bounding box center [25, 207] width 21 height 27
type input "*"
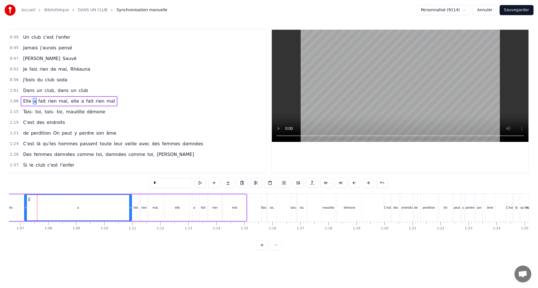
drag, startPoint x: 45, startPoint y: 207, endPoint x: 131, endPoint y: 206, distance: 86.0
click at [131, 206] on icon at bounding box center [130, 207] width 2 height 4
drag, startPoint x: 27, startPoint y: 208, endPoint x: 124, endPoint y: 209, distance: 97.5
click at [124, 209] on div at bounding box center [123, 207] width 2 height 25
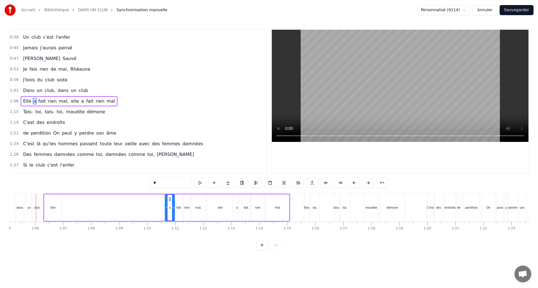
scroll to position [0, 1821]
click at [57, 210] on div "Elle" at bounding box center [53, 207] width 17 height 27
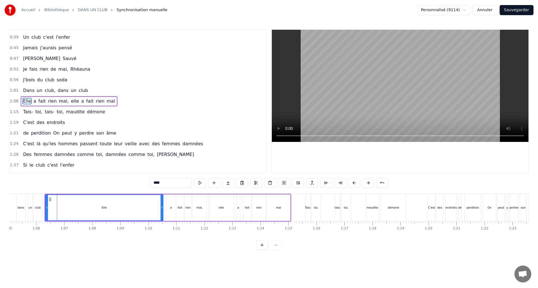
drag, startPoint x: 62, startPoint y: 209, endPoint x: 162, endPoint y: 206, distance: 100.3
click at [162, 206] on icon at bounding box center [161, 207] width 2 height 4
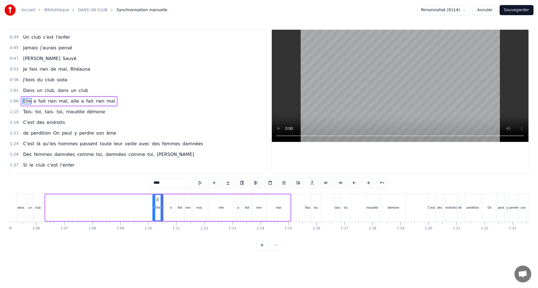
drag, startPoint x: 46, startPoint y: 209, endPoint x: 154, endPoint y: 207, distance: 107.3
click at [154, 207] on div at bounding box center [154, 207] width 2 height 25
click at [217, 207] on div "elle" at bounding box center [221, 207] width 25 height 27
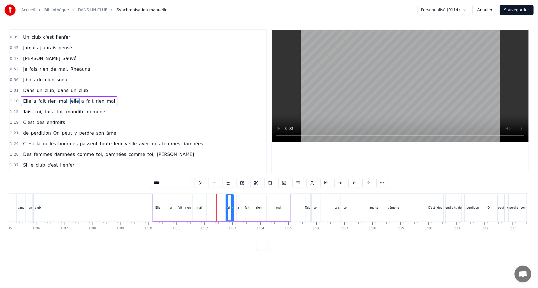
drag, startPoint x: 211, startPoint y: 207, endPoint x: 228, endPoint y: 207, distance: 16.5
click at [228, 207] on icon at bounding box center [227, 207] width 2 height 4
click at [200, 207] on div "mal," at bounding box center [199, 207] width 6 height 4
drag, startPoint x: 216, startPoint y: 206, endPoint x: 221, endPoint y: 206, distance: 5.0
click at [221, 206] on icon at bounding box center [222, 207] width 2 height 4
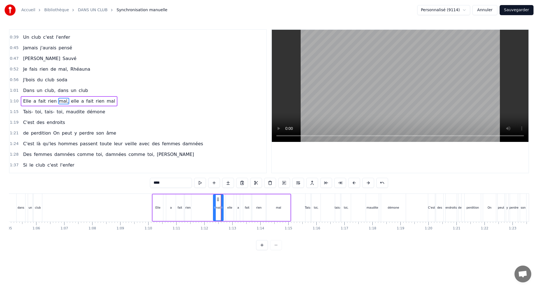
drag, startPoint x: 194, startPoint y: 207, endPoint x: 214, endPoint y: 207, distance: 20.2
click at [214, 207] on icon at bounding box center [214, 207] width 2 height 4
click at [189, 209] on div "rien" at bounding box center [188, 207] width 6 height 27
drag, startPoint x: 191, startPoint y: 208, endPoint x: 210, endPoint y: 210, distance: 18.8
click at [210, 210] on div at bounding box center [209, 207] width 2 height 25
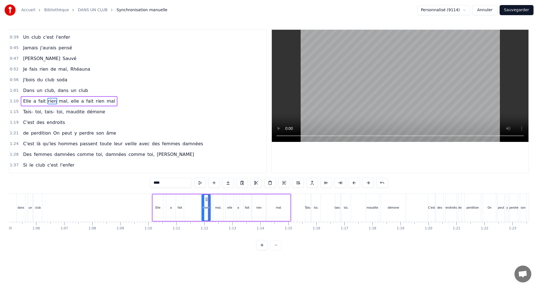
drag, startPoint x: 185, startPoint y: 207, endPoint x: 202, endPoint y: 206, distance: 16.8
click at [202, 206] on icon at bounding box center [203, 207] width 2 height 4
click at [182, 207] on div "fait" at bounding box center [180, 207] width 8 height 27
drag, startPoint x: 184, startPoint y: 206, endPoint x: 198, endPoint y: 207, distance: 13.7
click at [199, 207] on icon at bounding box center [198, 207] width 2 height 4
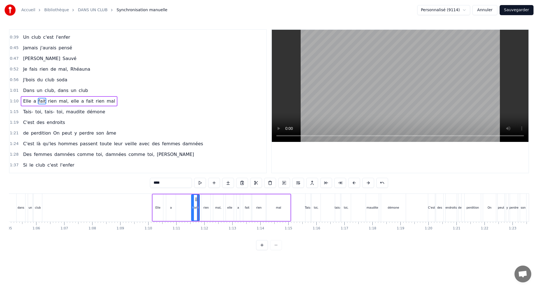
drag, startPoint x: 178, startPoint y: 208, endPoint x: 193, endPoint y: 209, distance: 15.4
click at [193, 209] on icon at bounding box center [193, 207] width 2 height 4
click at [170, 209] on div "a" at bounding box center [171, 207] width 2 height 4
click at [175, 208] on div "a" at bounding box center [171, 207] width 10 height 27
drag, startPoint x: 174, startPoint y: 208, endPoint x: 186, endPoint y: 207, distance: 12.1
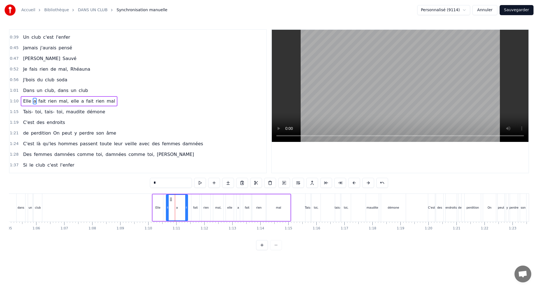
click at [186, 207] on icon at bounding box center [186, 207] width 2 height 4
drag, startPoint x: 167, startPoint y: 207, endPoint x: 181, endPoint y: 206, distance: 14.0
click at [181, 206] on icon at bounding box center [181, 207] width 2 height 4
click at [161, 207] on div "Elle" at bounding box center [158, 207] width 10 height 27
type input "****"
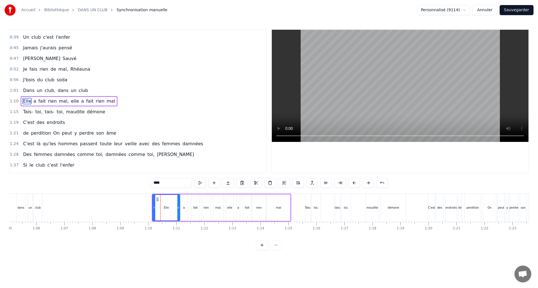
drag, startPoint x: 166, startPoint y: 207, endPoint x: 179, endPoint y: 205, distance: 12.7
click at [179, 205] on icon at bounding box center [178, 207] width 2 height 4
drag, startPoint x: 155, startPoint y: 209, endPoint x: 173, endPoint y: 208, distance: 18.5
click at [173, 208] on icon at bounding box center [173, 207] width 2 height 4
click at [200, 180] on button at bounding box center [200, 183] width 12 height 10
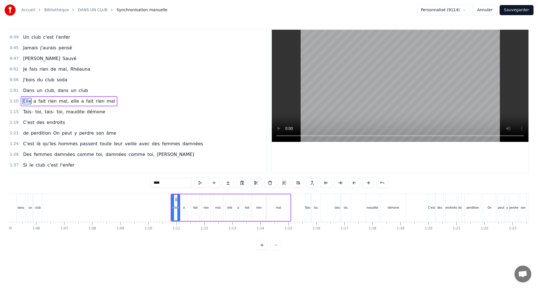
click at [202, 180] on button at bounding box center [200, 183] width 12 height 10
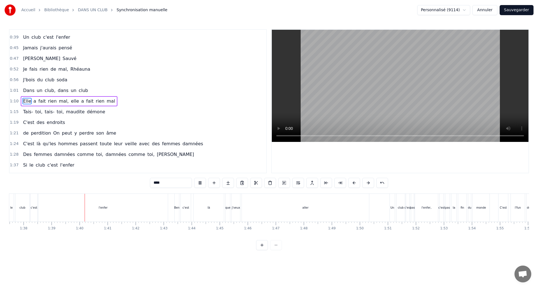
scroll to position [0, 2760]
click at [517, 11] on button "Sauvegarder" at bounding box center [516, 10] width 34 height 10
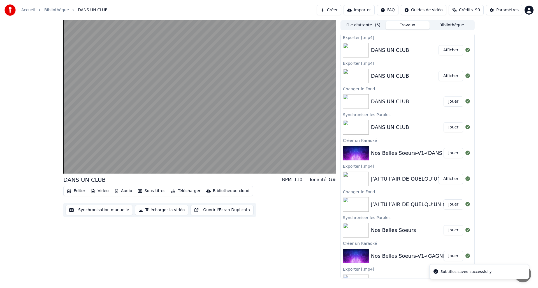
click at [92, 189] on icon "button" at bounding box center [93, 191] width 4 height 4
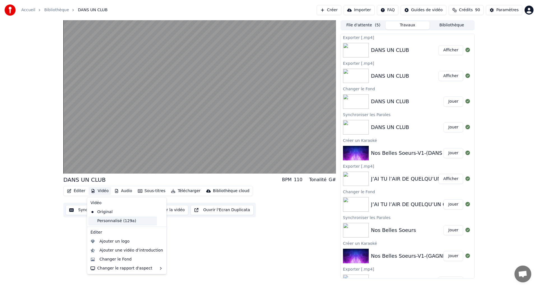
click at [98, 221] on div "Personnalisé (129a)" at bounding box center [122, 220] width 69 height 9
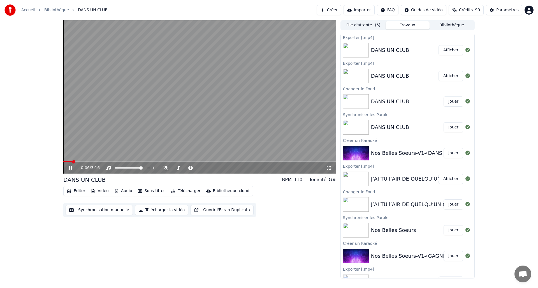
click at [71, 166] on icon at bounding box center [70, 167] width 3 height 3
click at [154, 210] on button "Télécharger la vidéo" at bounding box center [161, 210] width 53 height 10
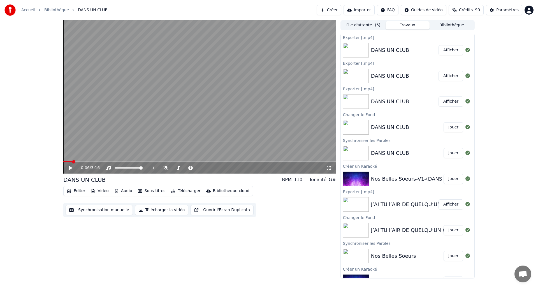
click at [445, 50] on button "Afficher" at bounding box center [450, 50] width 25 height 10
click at [335, 11] on button "Créer" at bounding box center [328, 10] width 25 height 10
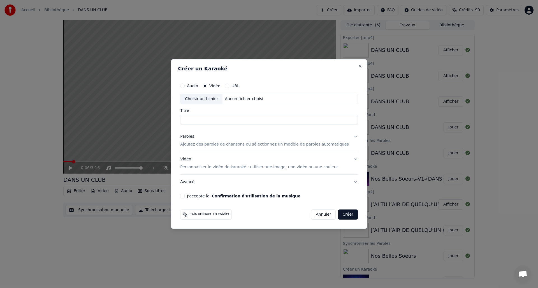
paste input "**********"
click at [204, 98] on div "Choisir un fichier" at bounding box center [201, 99] width 42 height 10
type input "**********"
click at [185, 196] on button "J'accepte la Confirmation d'utilisation de la musique" at bounding box center [182, 195] width 4 height 4
click at [185, 195] on button "J'accepte la Confirmation d'utilisation de la musique" at bounding box center [182, 195] width 4 height 4
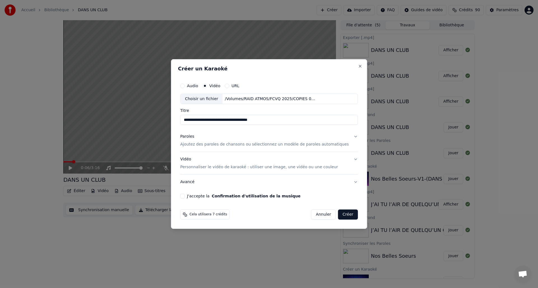
click at [343, 212] on button "Créer" at bounding box center [348, 214] width 20 height 10
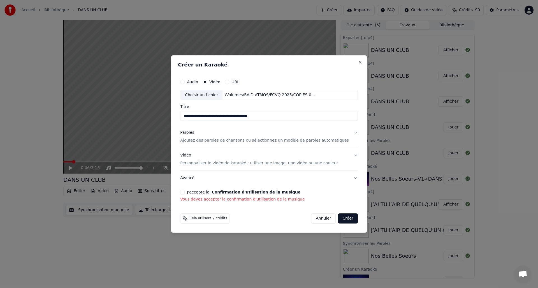
click at [185, 192] on button "J'accepte la Confirmation d'utilisation de la musique" at bounding box center [182, 192] width 4 height 4
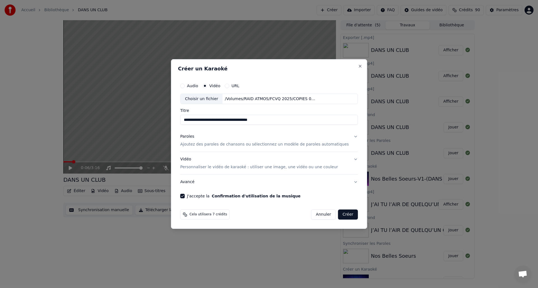
click at [342, 214] on button "Créer" at bounding box center [348, 214] width 20 height 10
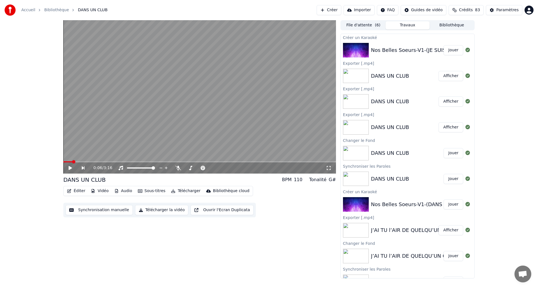
click at [450, 51] on button "Jouer" at bounding box center [453, 50] width 20 height 10
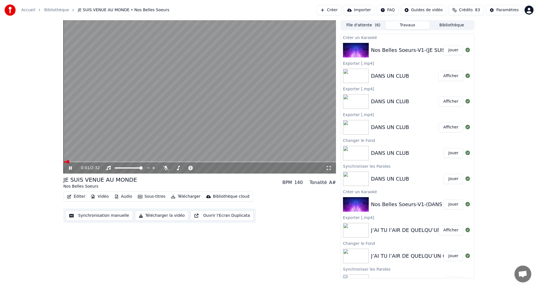
click at [73, 169] on icon at bounding box center [74, 167] width 13 height 4
click at [69, 196] on icon "button" at bounding box center [69, 196] width 4 height 4
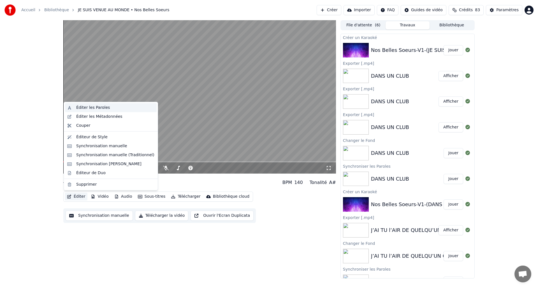
click at [87, 109] on div "Éditer les Paroles" at bounding box center [93, 108] width 34 height 6
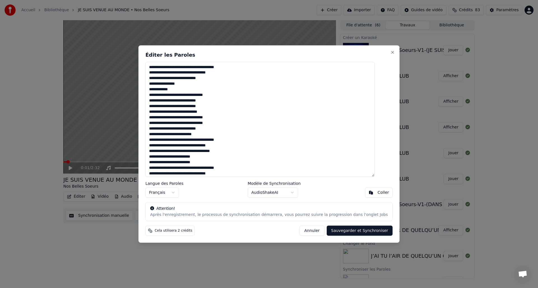
drag, startPoint x: 166, startPoint y: 73, endPoint x: 173, endPoint y: 74, distance: 7.3
click at [166, 72] on textarea "**********" at bounding box center [259, 119] width 229 height 115
type textarea "**********"
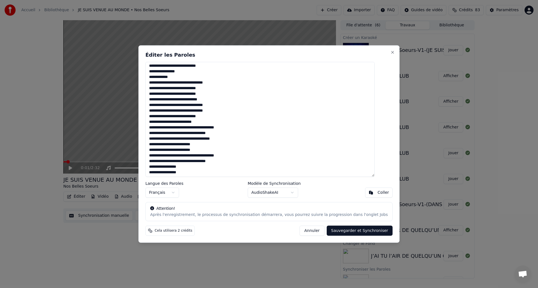
scroll to position [13, 0]
click at [350, 230] on button "Sauvegarder et Synchroniser" at bounding box center [359, 230] width 66 height 10
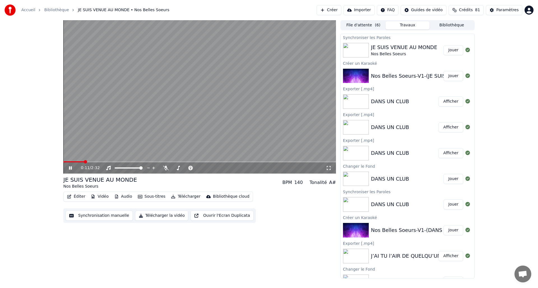
click at [71, 168] on icon at bounding box center [70, 167] width 3 height 3
click at [87, 216] on button "Synchronisation manuelle" at bounding box center [99, 215] width 67 height 10
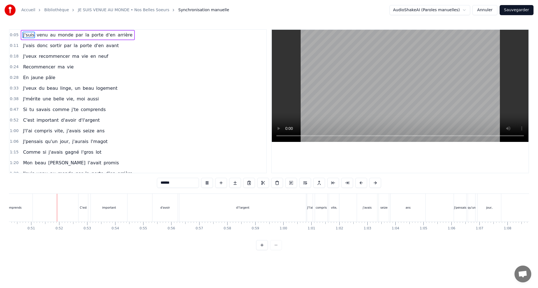
scroll to position [0, 1406]
click at [268, 206] on div "d'l'argent" at bounding box center [242, 207] width 127 height 28
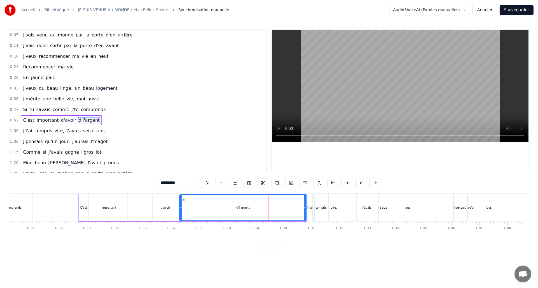
scroll to position [19, 0]
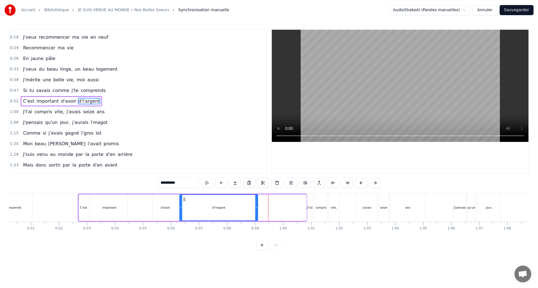
drag, startPoint x: 302, startPoint y: 207, endPoint x: 256, endPoint y: 211, distance: 45.8
click at [256, 211] on div at bounding box center [256, 207] width 2 height 25
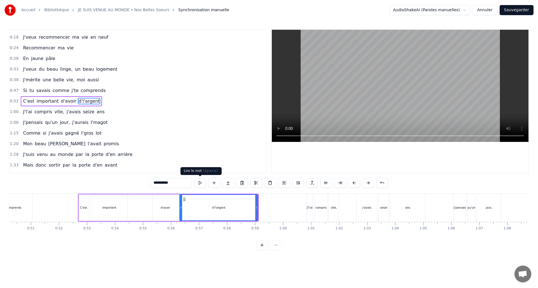
click at [197, 180] on button at bounding box center [200, 183] width 12 height 10
drag, startPoint x: 256, startPoint y: 207, endPoint x: 247, endPoint y: 207, distance: 9.8
click at [247, 207] on icon at bounding box center [246, 207] width 2 height 4
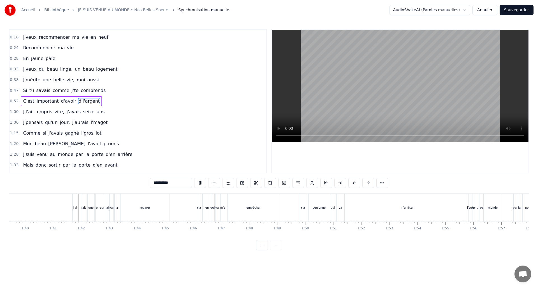
scroll to position [0, 2808]
click at [430, 208] on div "m'arrêter" at bounding box center [383, 207] width 122 height 28
type input "*********"
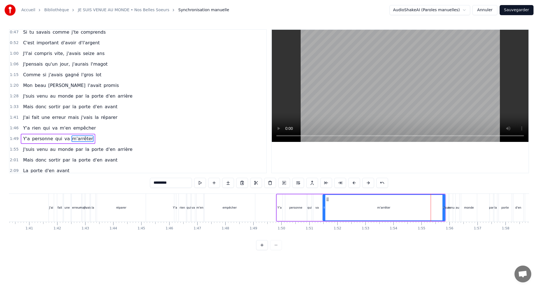
scroll to position [91, 0]
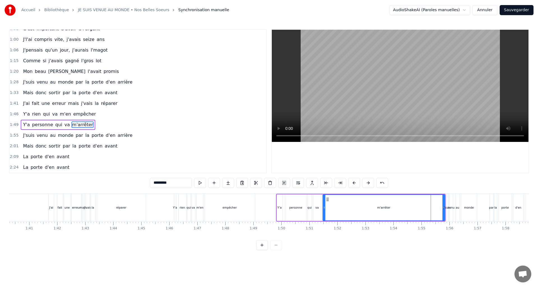
drag, startPoint x: 442, startPoint y: 208, endPoint x: 400, endPoint y: 200, distance: 42.8
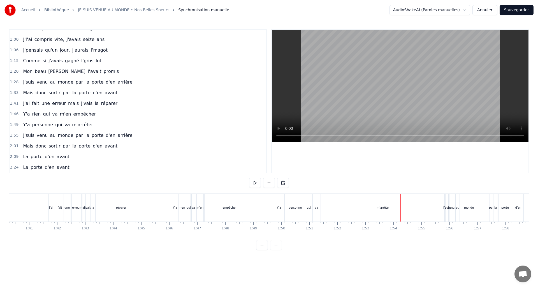
click at [370, 204] on div "m'arrêter" at bounding box center [383, 207] width 122 height 28
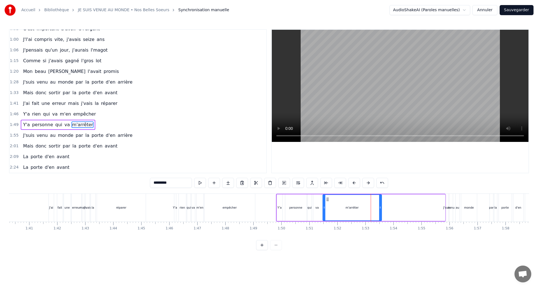
drag, startPoint x: 442, startPoint y: 205, endPoint x: 379, endPoint y: 204, distance: 63.3
click at [379, 204] on div at bounding box center [380, 207] width 2 height 25
click at [203, 182] on button at bounding box center [200, 183] width 12 height 10
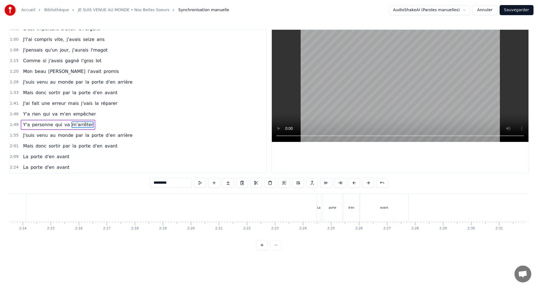
scroll to position [0, 3739]
click at [514, 9] on button "Sauvegarder" at bounding box center [516, 10] width 34 height 10
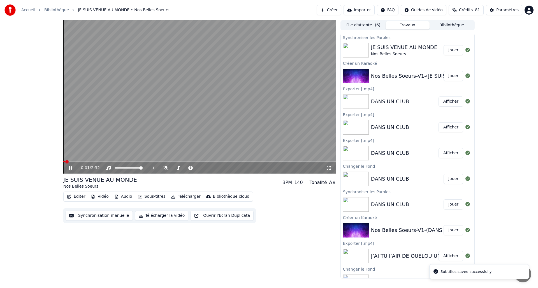
click at [69, 197] on icon "button" at bounding box center [69, 196] width 4 height 4
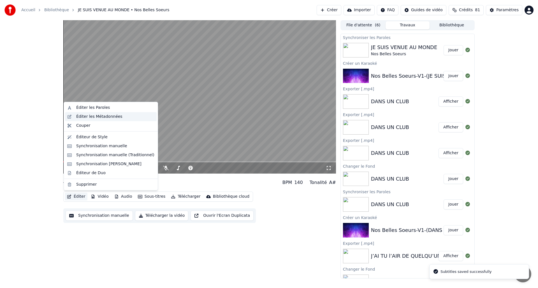
click at [78, 116] on div "Éditer les Métadonnées" at bounding box center [99, 117] width 46 height 6
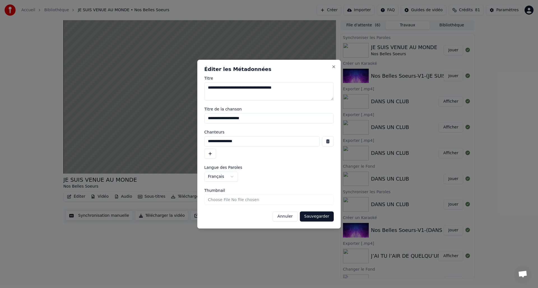
drag, startPoint x: 278, startPoint y: 120, endPoint x: 187, endPoint y: 117, distance: 91.1
click at [187, 117] on body "Accueil Bibliothèque JE SUIS VENUE AU MONDE • Nos Belles Soeurs Créer Importer …" at bounding box center [269, 144] width 538 height 288
paste input "**********"
type input "**********"
click at [327, 142] on button "button" at bounding box center [328, 141] width 12 height 10
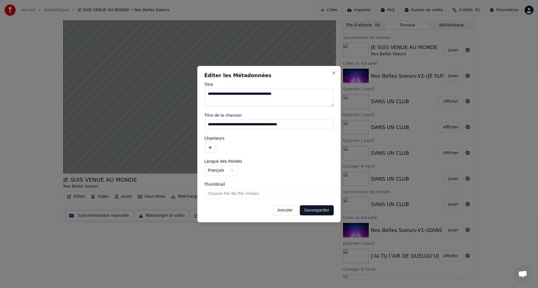
click at [316, 209] on button "Sauvegarder" at bounding box center [317, 210] width 34 height 10
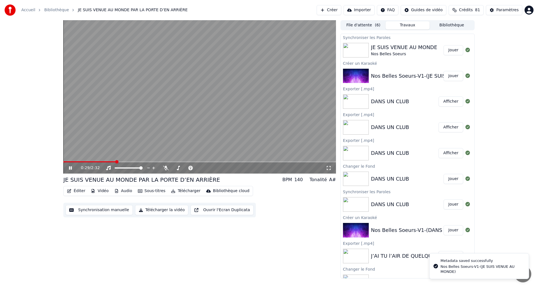
click at [69, 161] on span at bounding box center [89, 161] width 53 height 1
click at [70, 168] on icon at bounding box center [74, 167] width 13 height 4
click at [92, 189] on icon "button" at bounding box center [93, 191] width 4 height 4
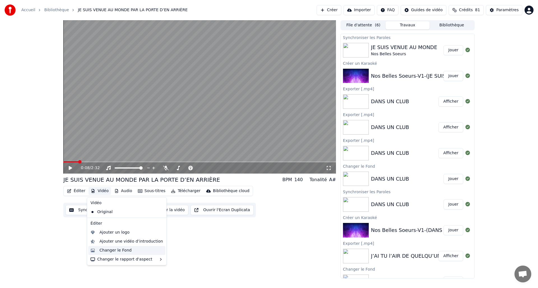
click at [109, 252] on div "Changer le Fond" at bounding box center [115, 250] width 32 height 6
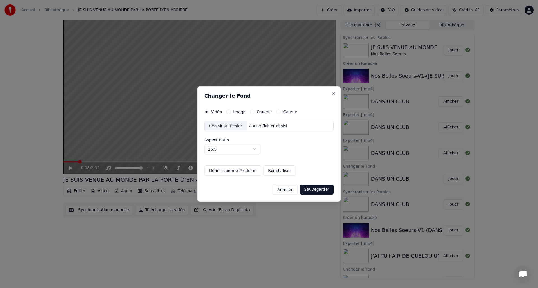
click at [253, 111] on button "Couleur" at bounding box center [252, 111] width 4 height 4
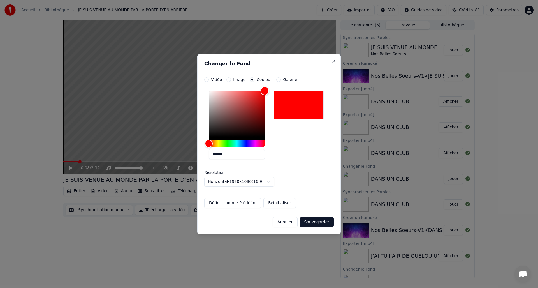
drag, startPoint x: 209, startPoint y: 136, endPoint x: 261, endPoint y: 88, distance: 71.1
click at [277, 72] on div "**********" at bounding box center [268, 144] width 143 height 180
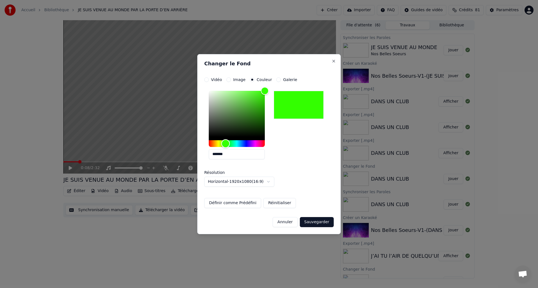
type input "*******"
drag, startPoint x: 208, startPoint y: 144, endPoint x: 246, endPoint y: 162, distance: 42.5
click at [226, 144] on div "Hue" at bounding box center [225, 143] width 9 height 9
click at [310, 220] on button "Sauvegarder" at bounding box center [317, 222] width 34 height 10
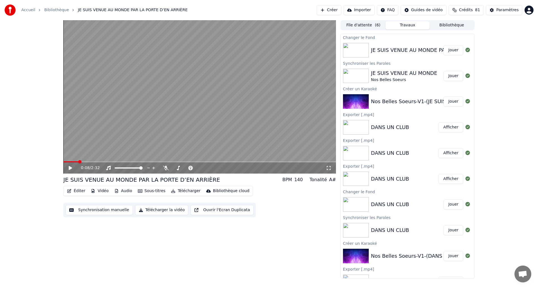
click at [448, 51] on button "Jouer" at bounding box center [453, 50] width 20 height 10
click at [70, 167] on icon at bounding box center [74, 167] width 13 height 4
click at [148, 210] on button "Télécharger la vidéo" at bounding box center [161, 210] width 53 height 10
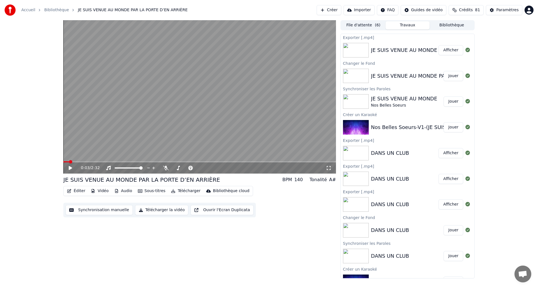
click at [450, 50] on button "Afficher" at bounding box center [450, 50] width 25 height 10
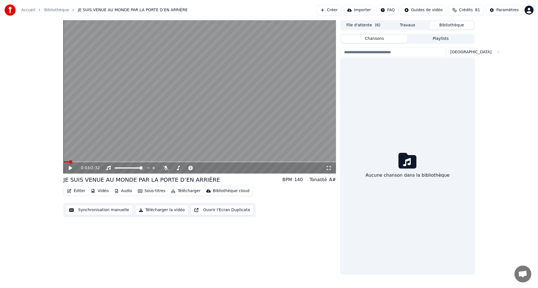
click at [454, 25] on button "Bibliothèque" at bounding box center [451, 25] width 44 height 8
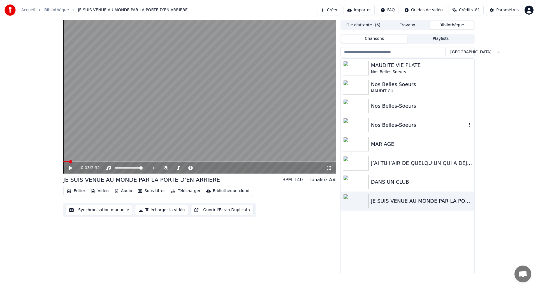
click at [368, 125] on img at bounding box center [356, 125] width 26 height 15
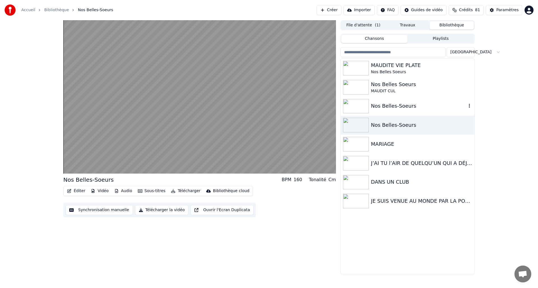
click at [365, 106] on img at bounding box center [356, 106] width 26 height 15
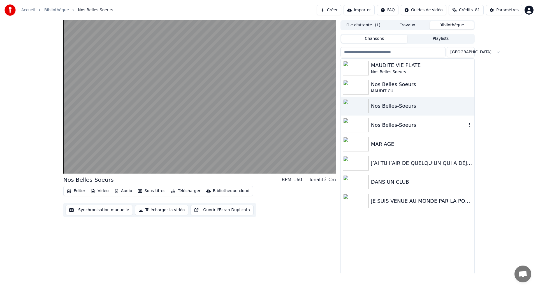
click at [367, 125] on img at bounding box center [356, 125] width 26 height 15
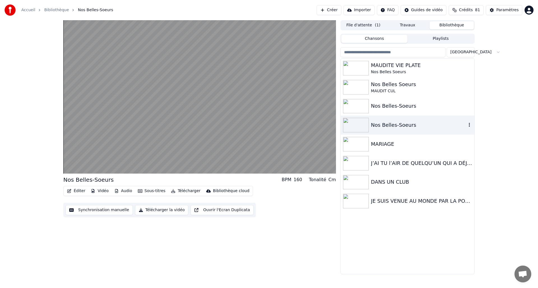
click at [367, 124] on img at bounding box center [356, 125] width 26 height 15
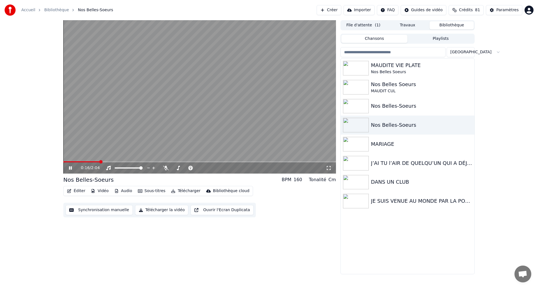
click at [69, 167] on icon at bounding box center [74, 167] width 13 height 4
click at [76, 191] on button "Éditer" at bounding box center [76, 191] width 23 height 8
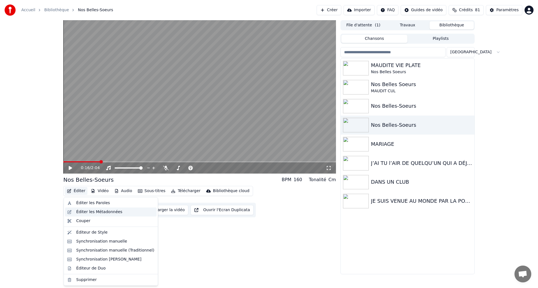
click at [84, 209] on div "Éditer les Métadonnées" at bounding box center [99, 212] width 46 height 6
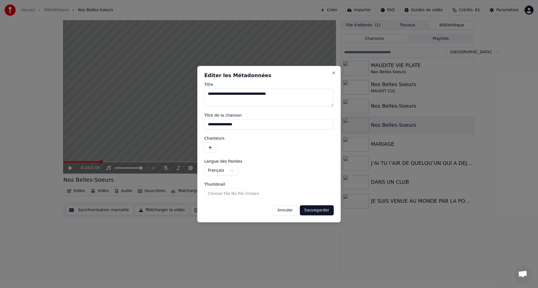
drag, startPoint x: 252, startPoint y: 125, endPoint x: 186, endPoint y: 122, distance: 66.4
click at [186, 122] on body "**********" at bounding box center [269, 144] width 538 height 288
click at [212, 126] on input "*******" at bounding box center [268, 124] width 129 height 10
type input "*******"
click at [317, 210] on button "Sauvegarder" at bounding box center [317, 210] width 34 height 10
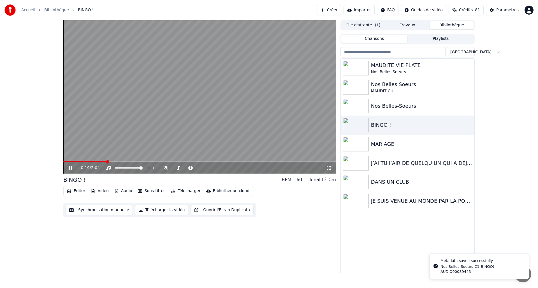
drag, startPoint x: 78, startPoint y: 162, endPoint x: 54, endPoint y: 160, distance: 23.9
click at [54, 160] on div "0:19 / 2:04 BINGO ! BPM 160 Tonalité Cm Éditer Vidéo Audio Sous-titres Téléchar…" at bounding box center [269, 147] width 538 height 254
click at [67, 162] on span at bounding box center [85, 161] width 45 height 1
click at [69, 168] on icon at bounding box center [70, 167] width 3 height 3
click at [87, 210] on button "Synchronisation manuelle" at bounding box center [99, 210] width 67 height 10
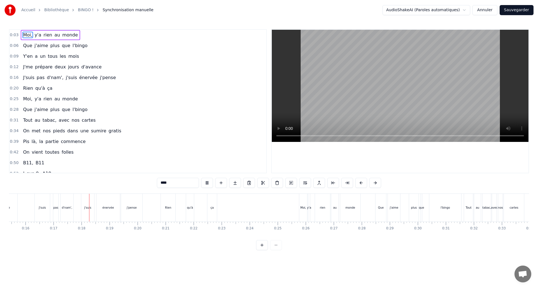
scroll to position [0, 469]
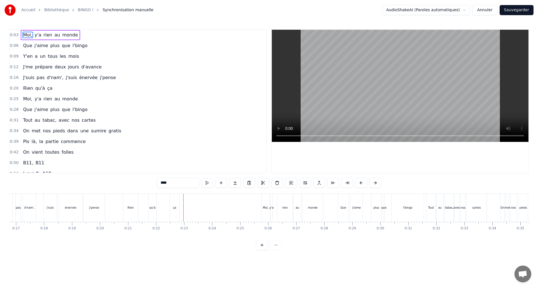
click at [487, 6] on button "Annuler" at bounding box center [484, 10] width 25 height 10
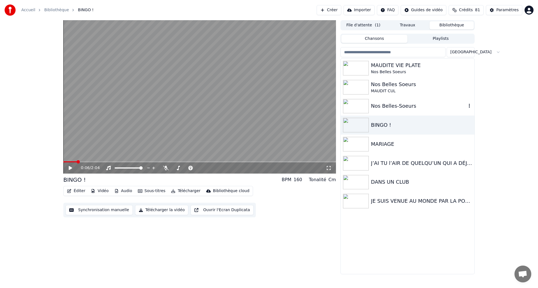
click at [381, 106] on div "Nos Belles-Soeurs" at bounding box center [418, 106] width 95 height 8
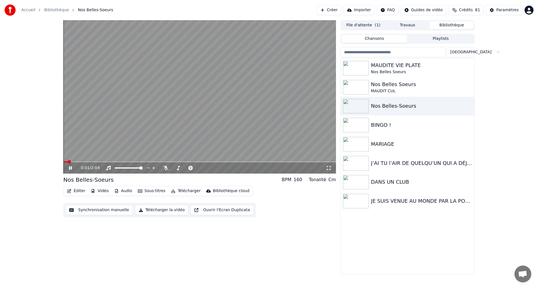
click at [94, 209] on button "Synchronisation manuelle" at bounding box center [99, 210] width 67 height 10
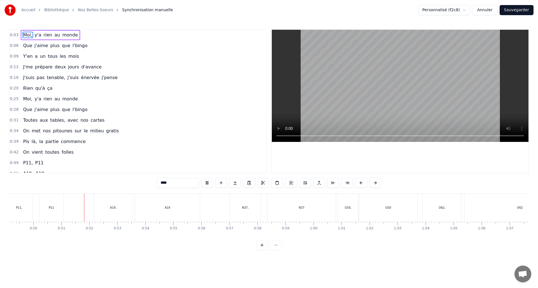
scroll to position [0, 1406]
click at [90, 211] on div "A19," at bounding box center [83, 207] width 38 height 28
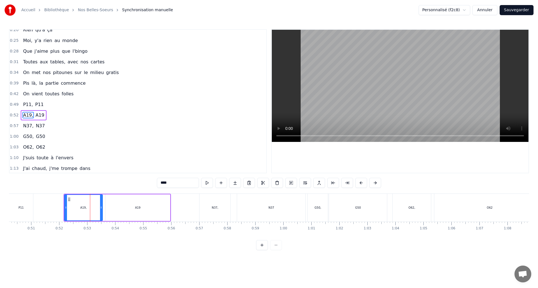
scroll to position [72, 0]
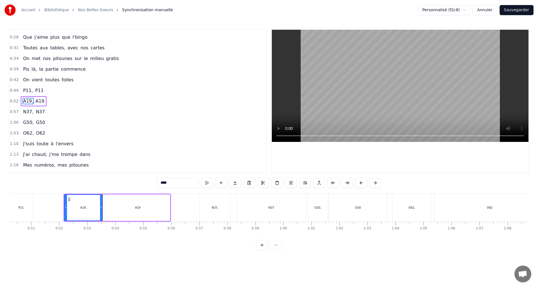
click at [112, 209] on div "A19" at bounding box center [137, 207] width 65 height 27
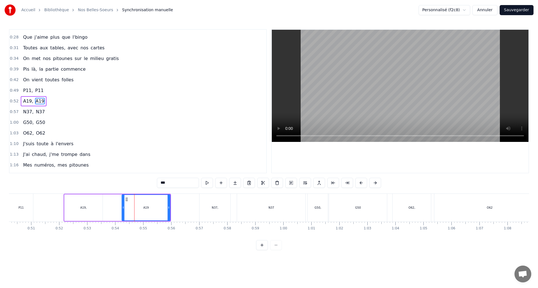
drag, startPoint x: 107, startPoint y: 207, endPoint x: 123, endPoint y: 207, distance: 16.5
click at [123, 207] on circle at bounding box center [123, 207] width 0 height 0
click at [94, 209] on div "A19," at bounding box center [83, 207] width 38 height 27
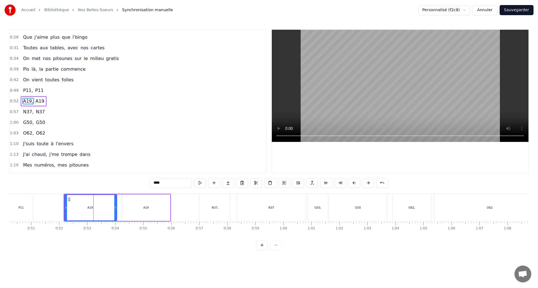
drag, startPoint x: 101, startPoint y: 208, endPoint x: 115, endPoint y: 208, distance: 13.7
click at [116, 208] on icon at bounding box center [115, 207] width 2 height 4
click at [130, 207] on div "A19" at bounding box center [146, 207] width 48 height 27
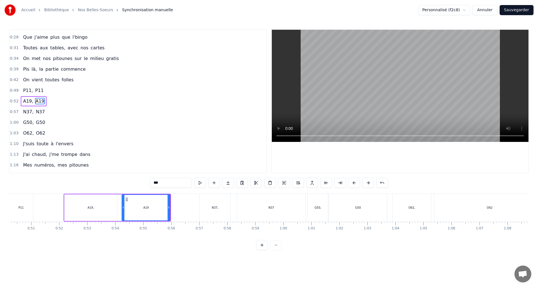
click at [209, 205] on div "N37," at bounding box center [214, 207] width 31 height 28
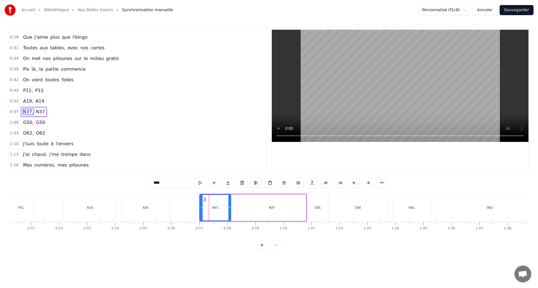
scroll to position [83, 0]
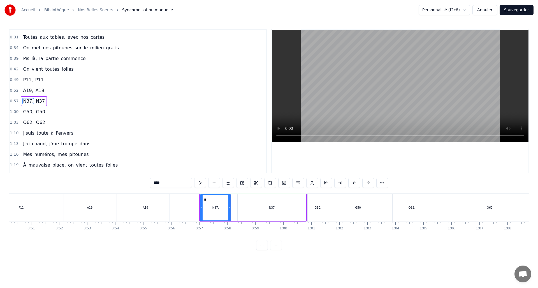
click at [263, 207] on div "N37" at bounding box center [271, 207] width 68 height 27
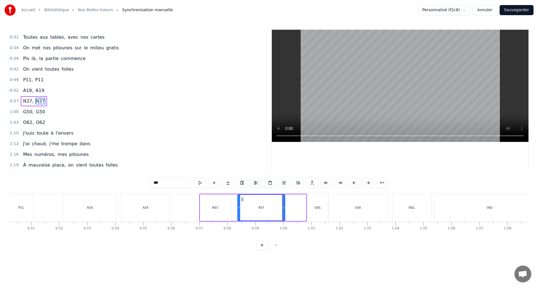
drag, startPoint x: 290, startPoint y: 207, endPoint x: 283, endPoint y: 205, distance: 7.0
click at [283, 205] on icon at bounding box center [283, 207] width 2 height 4
click at [318, 210] on div "G50," at bounding box center [317, 207] width 20 height 28
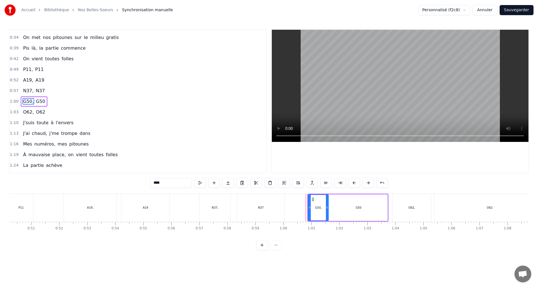
scroll to position [94, 0]
drag, startPoint x: 307, startPoint y: 208, endPoint x: 300, endPoint y: 207, distance: 7.3
click at [300, 207] on icon at bounding box center [301, 207] width 2 height 4
click at [335, 208] on div "G50" at bounding box center [358, 207] width 58 height 27
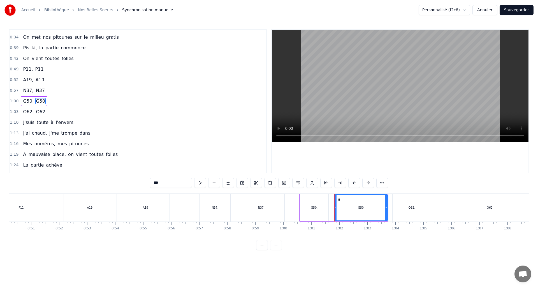
drag, startPoint x: 332, startPoint y: 207, endPoint x: 336, endPoint y: 207, distance: 4.5
click at [336, 207] on icon at bounding box center [335, 207] width 2 height 4
click at [318, 206] on div "G50," at bounding box center [314, 207] width 29 height 27
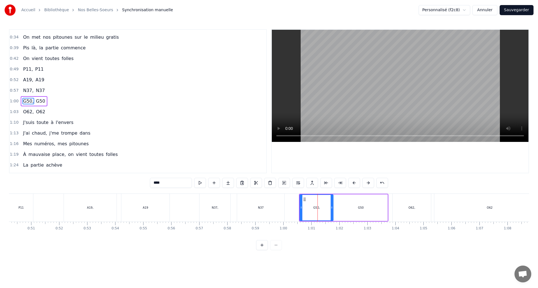
drag, startPoint x: 327, startPoint y: 207, endPoint x: 332, endPoint y: 207, distance: 4.8
click at [332, 207] on icon at bounding box center [331, 207] width 2 height 4
click at [355, 209] on div "G50" at bounding box center [360, 207] width 53 height 27
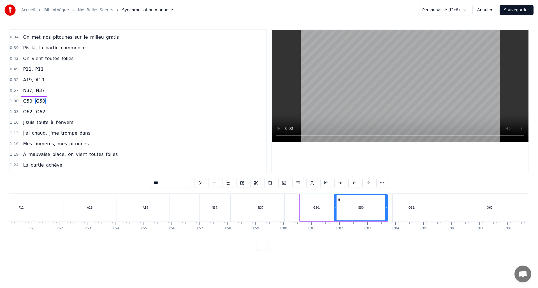
click at [336, 206] on icon at bounding box center [335, 207] width 2 height 4
click at [341, 207] on div "G50" at bounding box center [360, 207] width 53 height 25
drag, startPoint x: 350, startPoint y: 209, endPoint x: 343, endPoint y: 209, distance: 7.6
click at [343, 209] on icon at bounding box center [342, 207] width 2 height 4
click at [328, 207] on div "G50," at bounding box center [316, 207] width 33 height 27
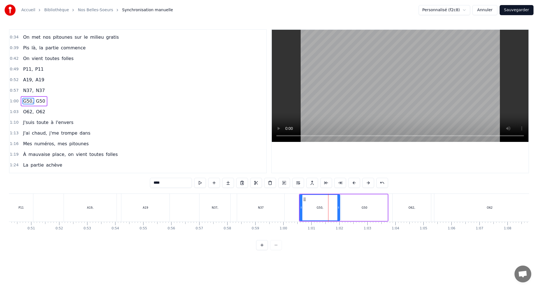
drag, startPoint x: 332, startPoint y: 207, endPoint x: 339, endPoint y: 213, distance: 8.4
click at [339, 213] on div at bounding box center [338, 207] width 2 height 25
click at [201, 181] on button at bounding box center [200, 183] width 12 height 10
click at [358, 206] on div "G50" at bounding box center [364, 207] width 46 height 27
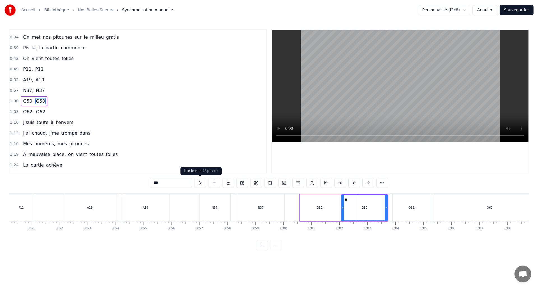
click at [202, 183] on button at bounding box center [200, 183] width 12 height 10
drag, startPoint x: 352, startPoint y: 208, endPoint x: 349, endPoint y: 208, distance: 3.1
click at [349, 208] on div "G50" at bounding box center [367, 207] width 40 height 25
click at [199, 183] on button at bounding box center [200, 183] width 12 height 10
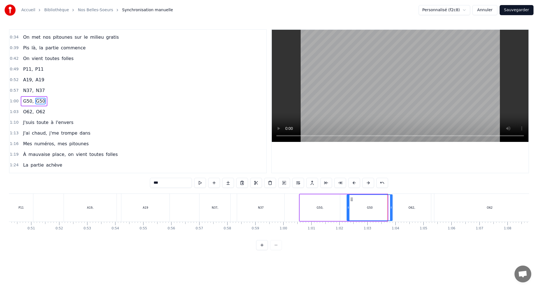
drag, startPoint x: 386, startPoint y: 209, endPoint x: 391, endPoint y: 209, distance: 4.5
click at [391, 209] on icon at bounding box center [391, 207] width 2 height 4
click at [200, 183] on button at bounding box center [200, 183] width 12 height 10
click at [415, 214] on div "O62," at bounding box center [411, 207] width 38 height 28
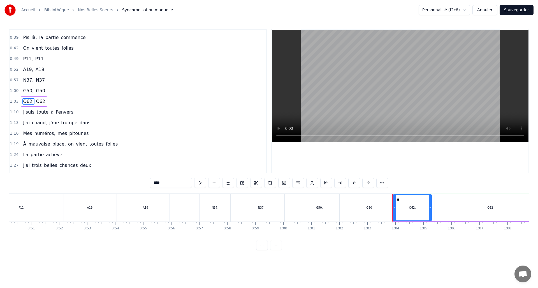
scroll to position [104, 0]
drag, startPoint x: 395, startPoint y: 206, endPoint x: 405, endPoint y: 208, distance: 10.5
click at [405, 208] on icon at bounding box center [404, 207] width 2 height 4
click at [441, 209] on div "O62" at bounding box center [490, 207] width 110 height 27
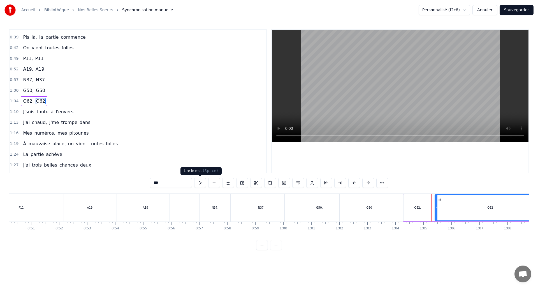
click at [198, 180] on button at bounding box center [200, 183] width 12 height 10
drag, startPoint x: 449, startPoint y: 208, endPoint x: 474, endPoint y: 209, distance: 24.4
click at [474, 209] on icon at bounding box center [474, 207] width 2 height 4
click at [422, 208] on div "O62," at bounding box center [417, 207] width 28 height 27
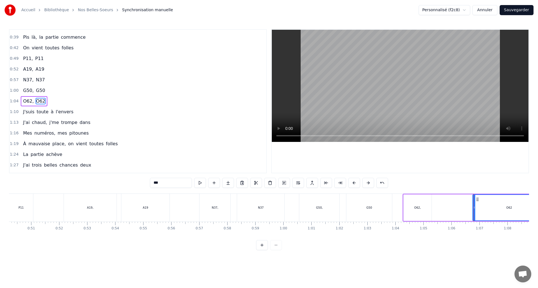
type input "****"
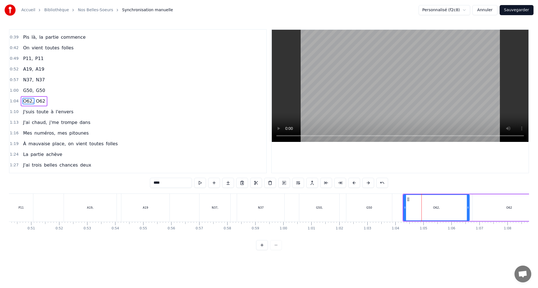
drag, startPoint x: 431, startPoint y: 209, endPoint x: 468, endPoint y: 212, distance: 37.0
click at [468, 212] on div at bounding box center [467, 207] width 2 height 25
click at [402, 207] on div "O62, O62" at bounding box center [474, 207] width 144 height 28
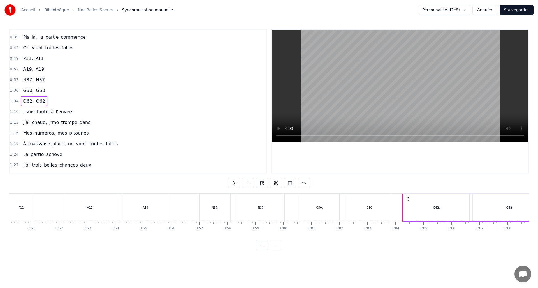
click at [434, 206] on div "O62," at bounding box center [436, 207] width 7 height 4
drag, startPoint x: 403, startPoint y: 207, endPoint x: 429, endPoint y: 206, distance: 26.1
click at [430, 207] on icon at bounding box center [431, 207] width 2 height 4
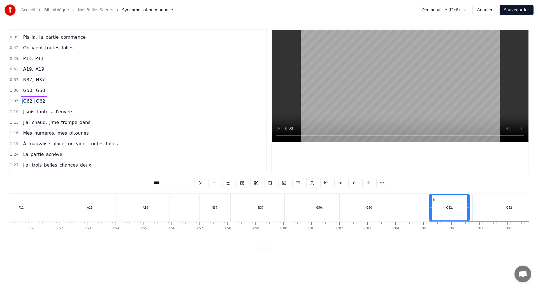
click at [493, 213] on div "O62" at bounding box center [508, 207] width 73 height 27
type input "***"
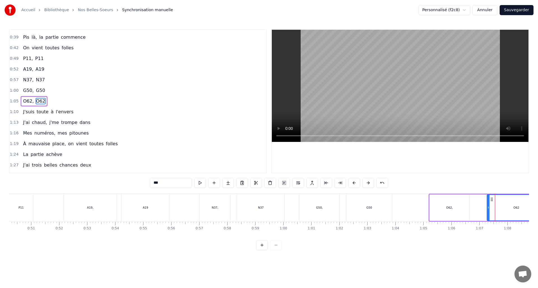
drag, startPoint x: 475, startPoint y: 206, endPoint x: 489, endPoint y: 207, distance: 14.3
click at [489, 207] on div "O62" at bounding box center [516, 207] width 58 height 25
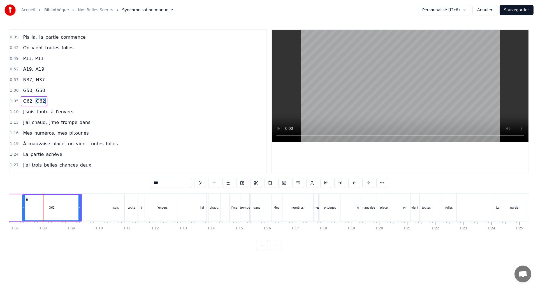
scroll to position [0, 1876]
click at [24, 208] on icon at bounding box center [25, 207] width 2 height 4
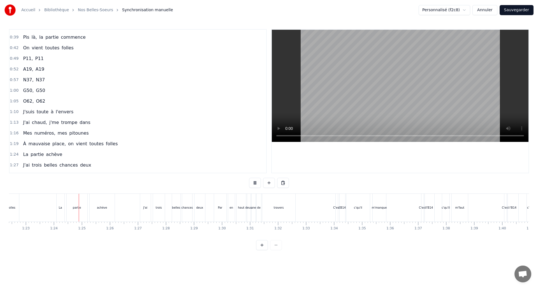
scroll to position [0, 2332]
click at [225, 215] on div "deux" at bounding box center [224, 207] width 3 height 28
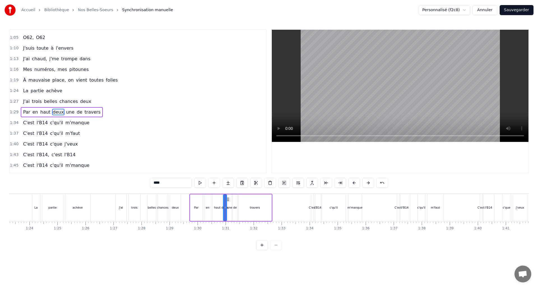
scroll to position [179, 0]
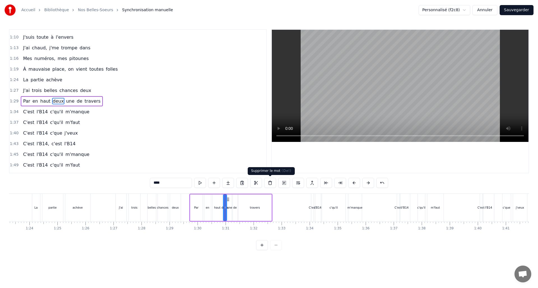
click at [269, 181] on button at bounding box center [270, 183] width 12 height 10
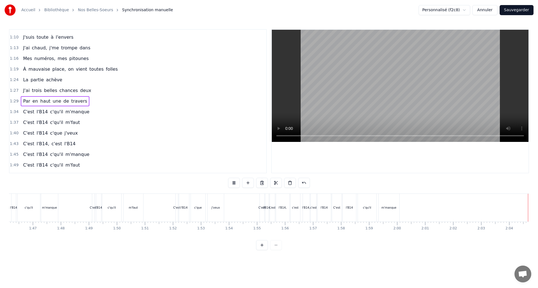
scroll to position [0, 2972]
click at [516, 11] on button "Sauvegarder" at bounding box center [516, 10] width 34 height 10
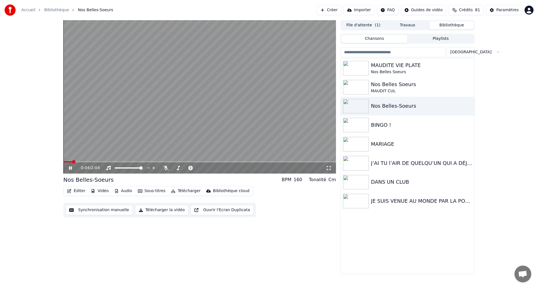
click at [69, 169] on icon at bounding box center [70, 167] width 3 height 3
click at [469, 125] on icon "button" at bounding box center [468, 125] width 1 height 4
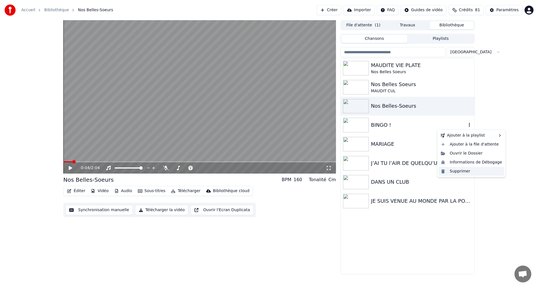
click at [463, 169] on div "Supprimer" at bounding box center [471, 171] width 66 height 9
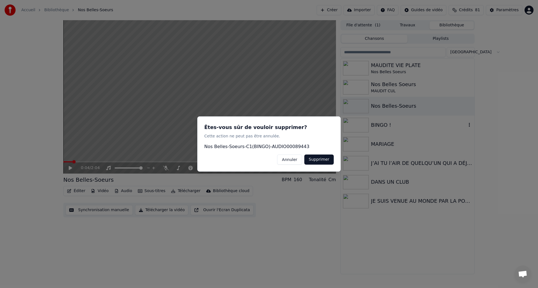
click at [319, 161] on button "Supprimer" at bounding box center [318, 159] width 29 height 10
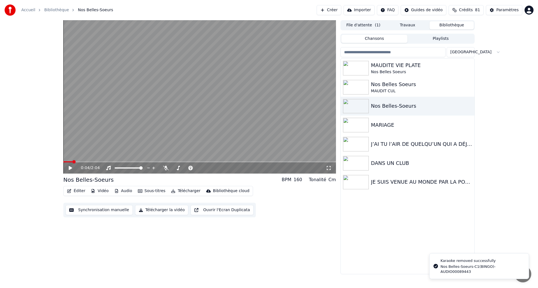
click at [66, 189] on button "Éditer" at bounding box center [76, 191] width 23 height 8
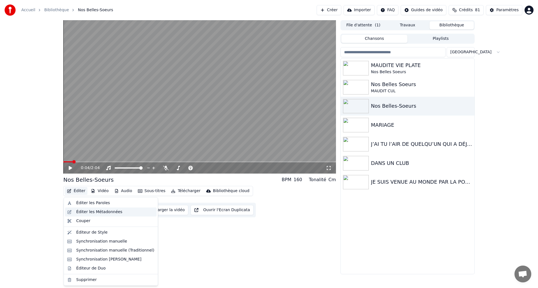
click at [83, 209] on div "Éditer les Métadonnées" at bounding box center [99, 212] width 46 height 6
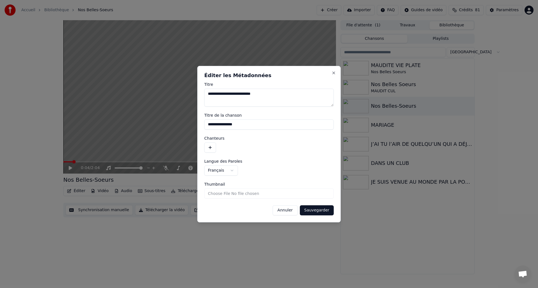
drag, startPoint x: 247, startPoint y: 123, endPoint x: 164, endPoint y: 125, distance: 83.2
click at [164, 125] on body "**********" at bounding box center [269, 144] width 538 height 288
type input "*******"
click at [322, 211] on button "Sauvegarder" at bounding box center [317, 210] width 34 height 10
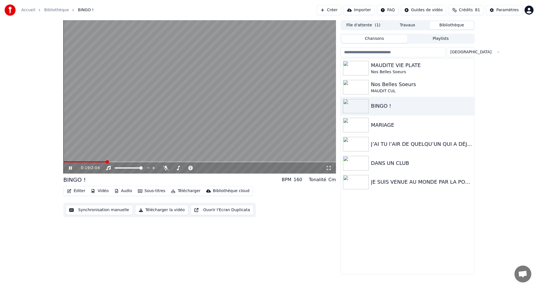
click at [73, 168] on icon at bounding box center [74, 167] width 13 height 4
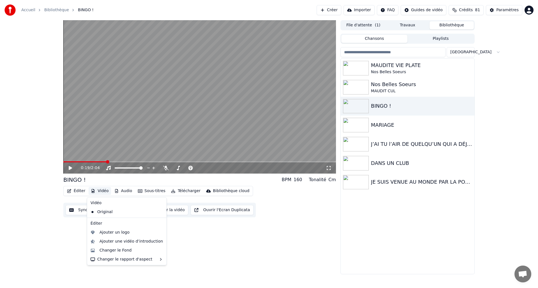
click at [96, 190] on button "Vidéo" at bounding box center [99, 191] width 22 height 8
click at [116, 249] on div "Changer le Fond" at bounding box center [115, 250] width 32 height 6
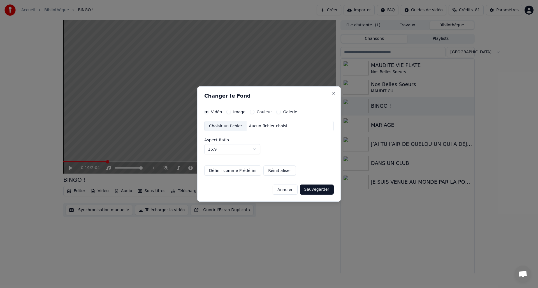
click at [252, 111] on button "Couleur" at bounding box center [252, 111] width 4 height 4
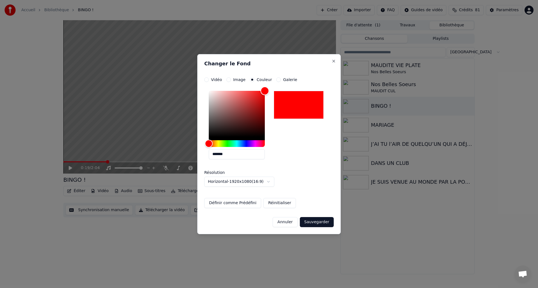
drag, startPoint x: 211, startPoint y: 136, endPoint x: 281, endPoint y: 77, distance: 91.5
click at [281, 77] on div "**********" at bounding box center [268, 142] width 129 height 130
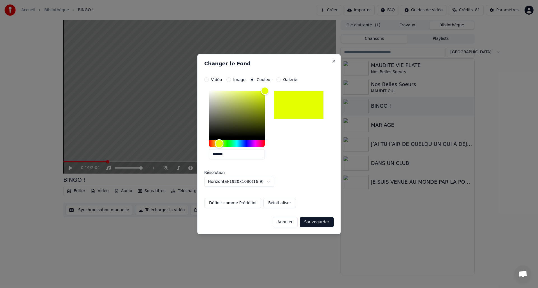
type input "*******"
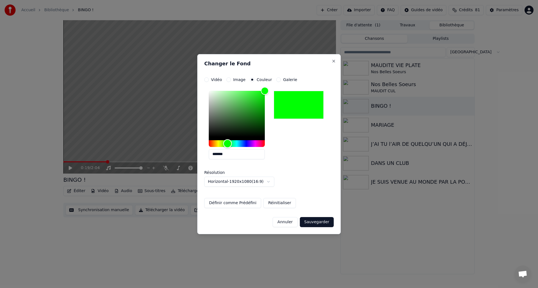
drag, startPoint x: 209, startPoint y: 144, endPoint x: 227, endPoint y: 144, distance: 18.2
click at [227, 144] on div "Hue" at bounding box center [227, 143] width 9 height 9
click at [319, 223] on button "Sauvegarder" at bounding box center [317, 222] width 34 height 10
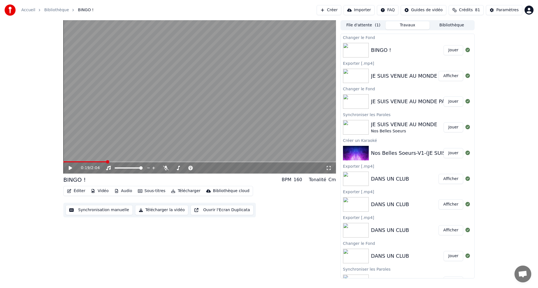
click at [451, 49] on button "Jouer" at bounding box center [453, 50] width 20 height 10
click at [70, 168] on icon at bounding box center [70, 167] width 3 height 3
click at [162, 209] on button "Télécharger la vidéo" at bounding box center [161, 210] width 53 height 10
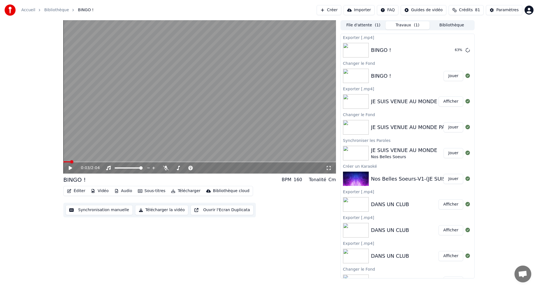
click at [121, 192] on button "Audio" at bounding box center [123, 191] width 22 height 8
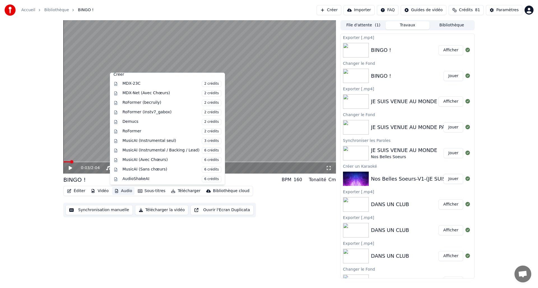
scroll to position [57, 0]
click at [450, 49] on button "Afficher" at bounding box center [450, 50] width 25 height 10
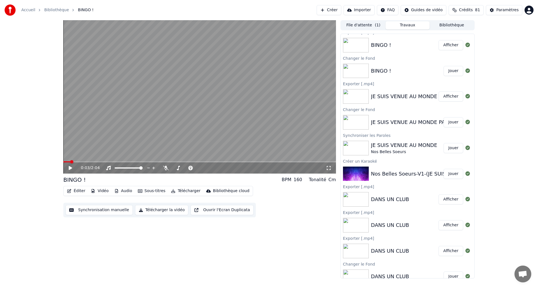
scroll to position [0, 0]
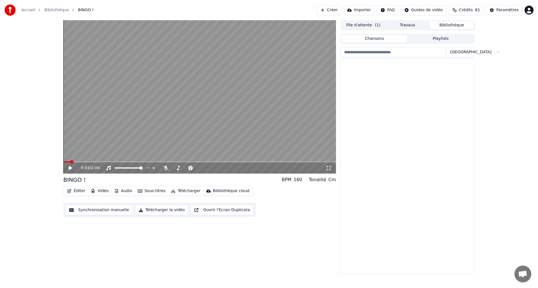
click at [451, 25] on button "Bibliothèque" at bounding box center [451, 25] width 44 height 8
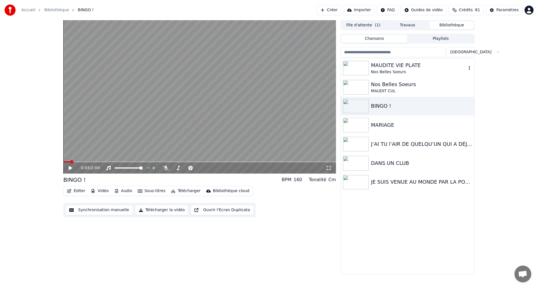
click at [392, 71] on div "Nos Belles Soeurs" at bounding box center [418, 72] width 95 height 6
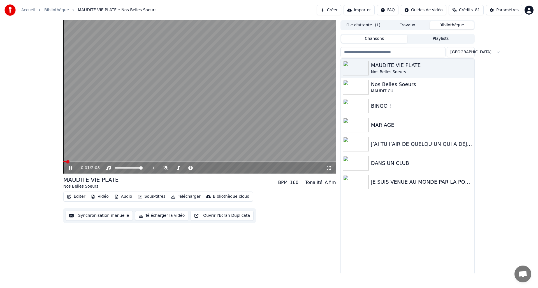
click at [71, 196] on icon "button" at bounding box center [69, 196] width 4 height 4
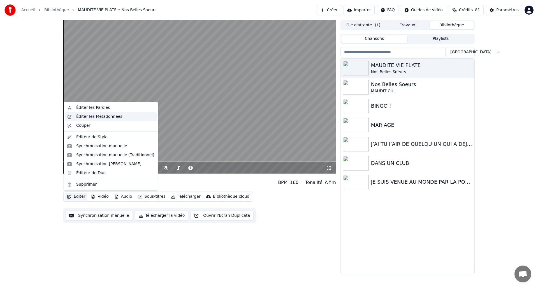
click at [91, 115] on div "Éditer les Métadonnées" at bounding box center [99, 117] width 46 height 6
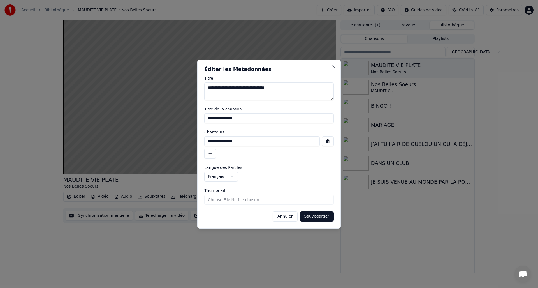
click at [331, 143] on button "button" at bounding box center [328, 141] width 12 height 10
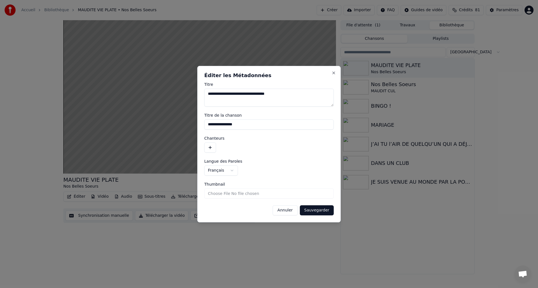
click at [316, 210] on button "Sauvegarder" at bounding box center [317, 210] width 34 height 10
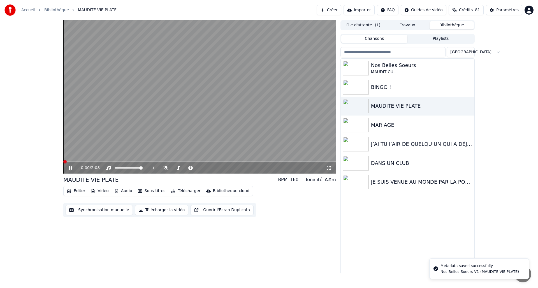
click at [63, 160] on span at bounding box center [64, 161] width 3 height 3
click at [156, 210] on button "Télécharger la vidéo" at bounding box center [161, 210] width 53 height 10
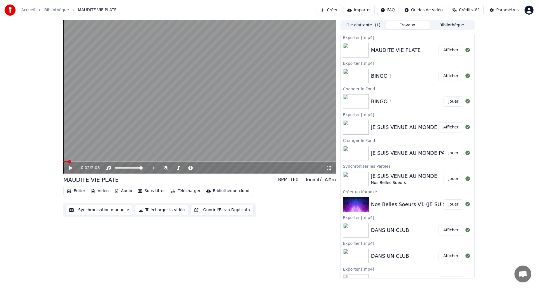
click at [445, 49] on button "Afficher" at bounding box center [450, 50] width 25 height 10
click at [455, 25] on button "Bibliothèque" at bounding box center [451, 25] width 44 height 8
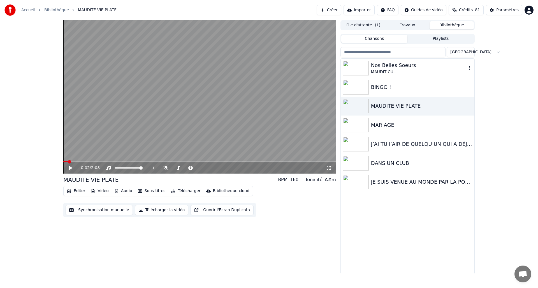
click at [404, 73] on div "MAUDIT CUL" at bounding box center [418, 72] width 95 height 6
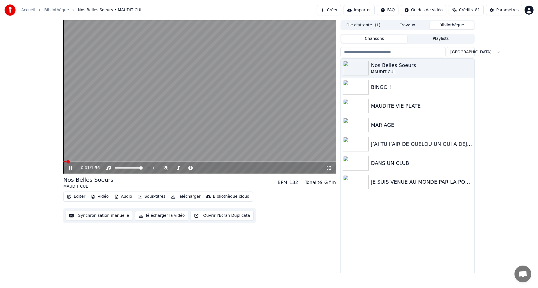
click at [67, 195] on icon "button" at bounding box center [69, 196] width 4 height 4
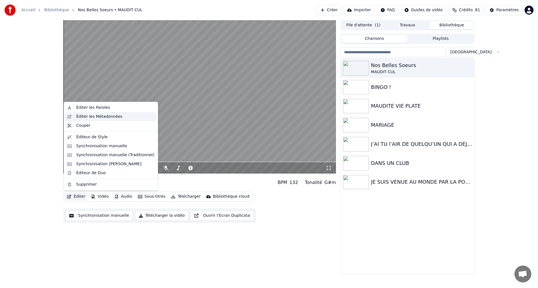
click at [86, 118] on div "Éditer les Métadonnées" at bounding box center [99, 117] width 46 height 6
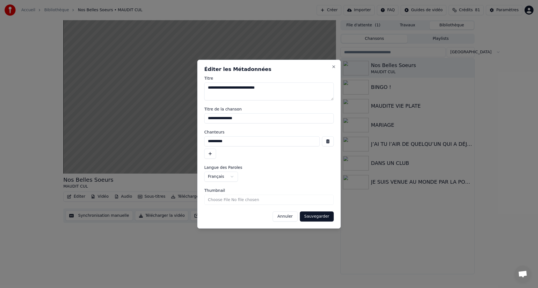
drag, startPoint x: 246, startPoint y: 143, endPoint x: 175, endPoint y: 141, distance: 70.6
click at [175, 141] on body "**********" at bounding box center [269, 144] width 538 height 288
click at [329, 141] on button "button" at bounding box center [328, 141] width 12 height 10
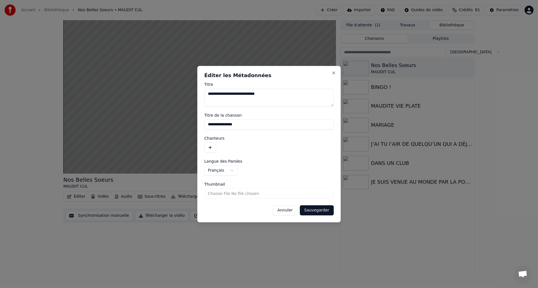
drag, startPoint x: 244, startPoint y: 127, endPoint x: 176, endPoint y: 126, distance: 68.6
click at [176, 126] on body "**********" at bounding box center [269, 144] width 538 height 288
paste input
type input "**********"
click at [318, 210] on button "Sauvegarder" at bounding box center [317, 210] width 34 height 10
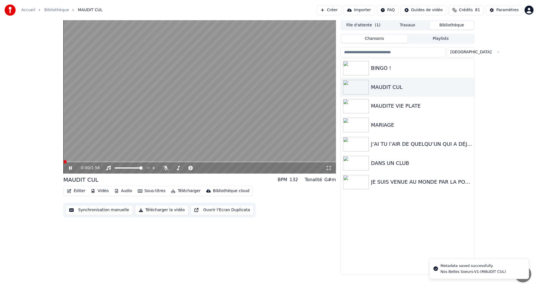
click at [63, 163] on span at bounding box center [64, 161] width 3 height 3
click at [71, 168] on icon at bounding box center [70, 167] width 3 height 3
click at [150, 210] on button "Télécharger la vidéo" at bounding box center [161, 210] width 53 height 10
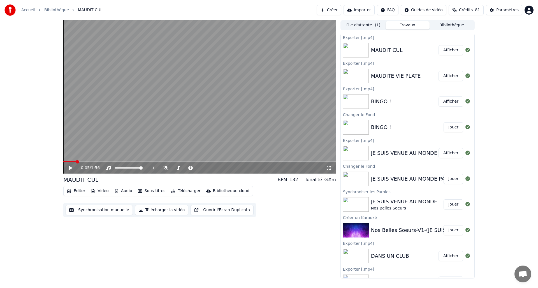
click at [445, 50] on button "Afficher" at bounding box center [450, 50] width 25 height 10
click at [459, 26] on button "Bibliothèque" at bounding box center [451, 25] width 44 height 8
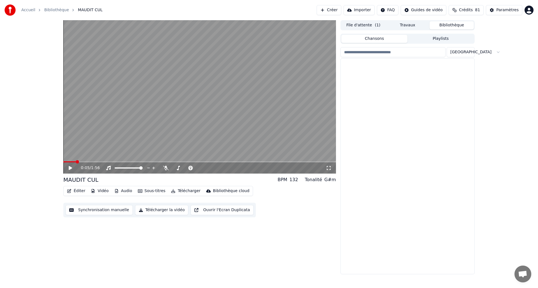
click at [459, 26] on button "Bibliothèque" at bounding box center [451, 25] width 44 height 8
